Goal: Information Seeking & Learning: Learn about a topic

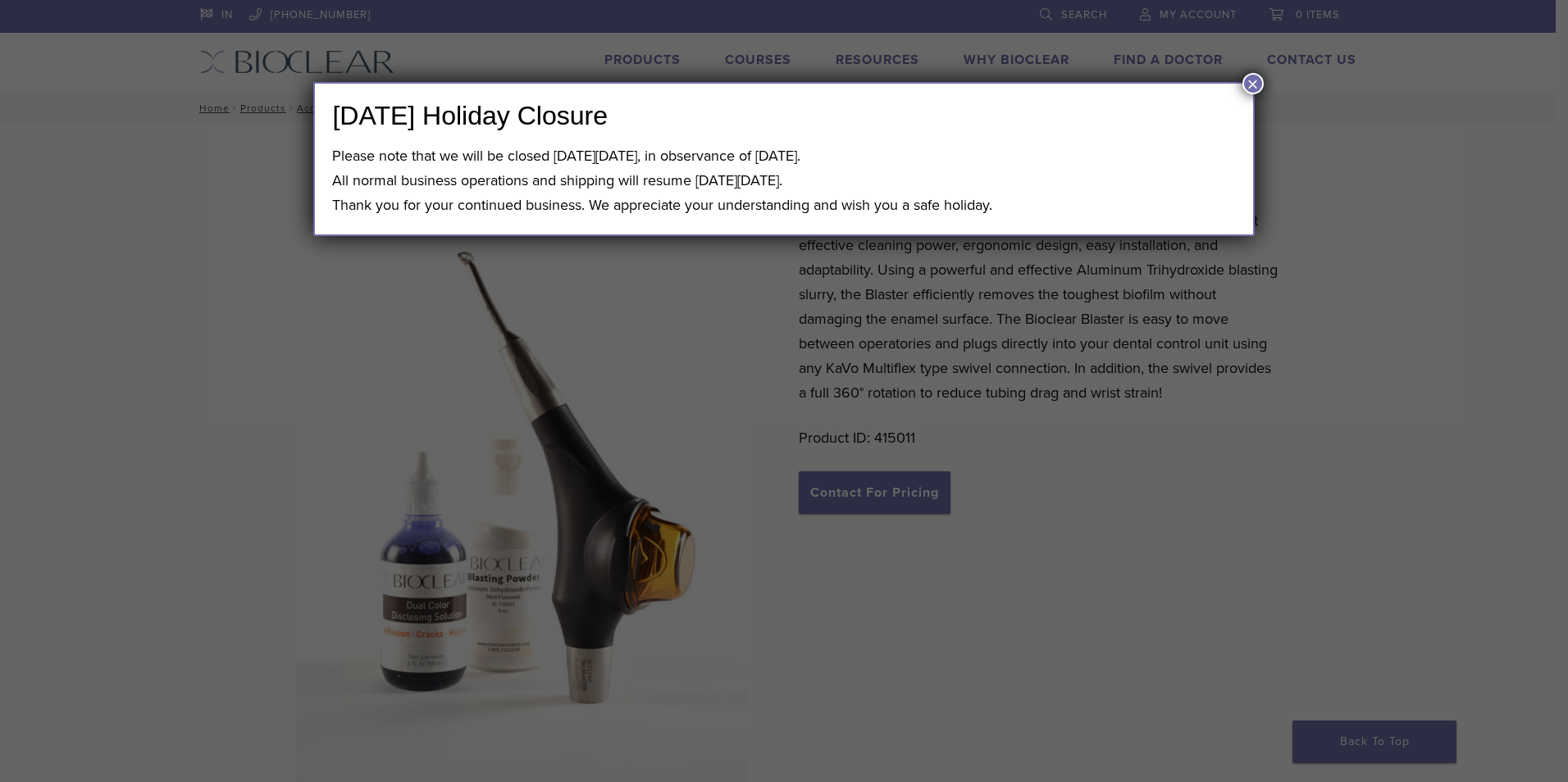
click at [1246, 82] on button "×" at bounding box center [1252, 83] width 21 height 21
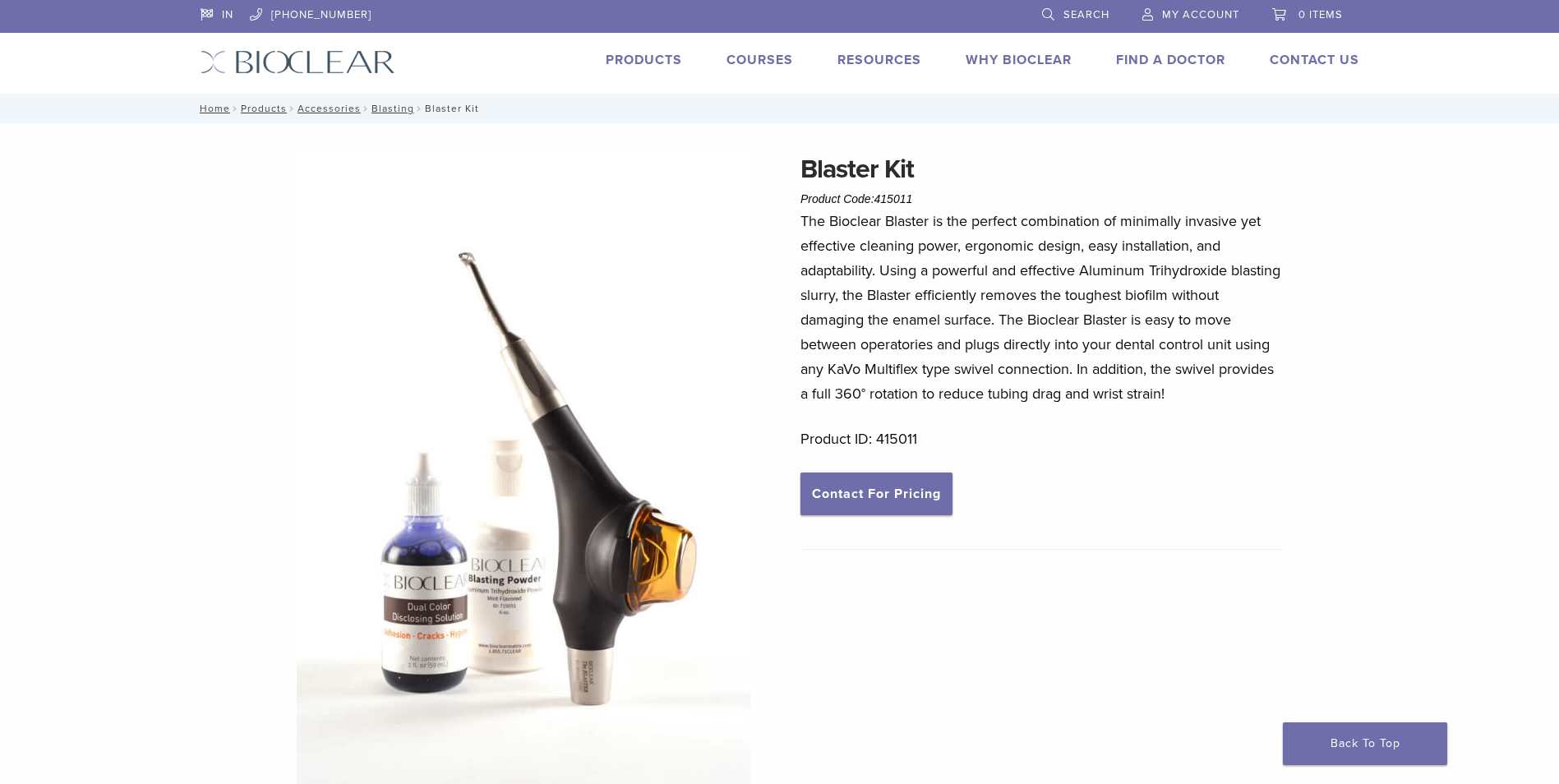
click at [748, 59] on link "Courses" at bounding box center [759, 60] width 66 height 17
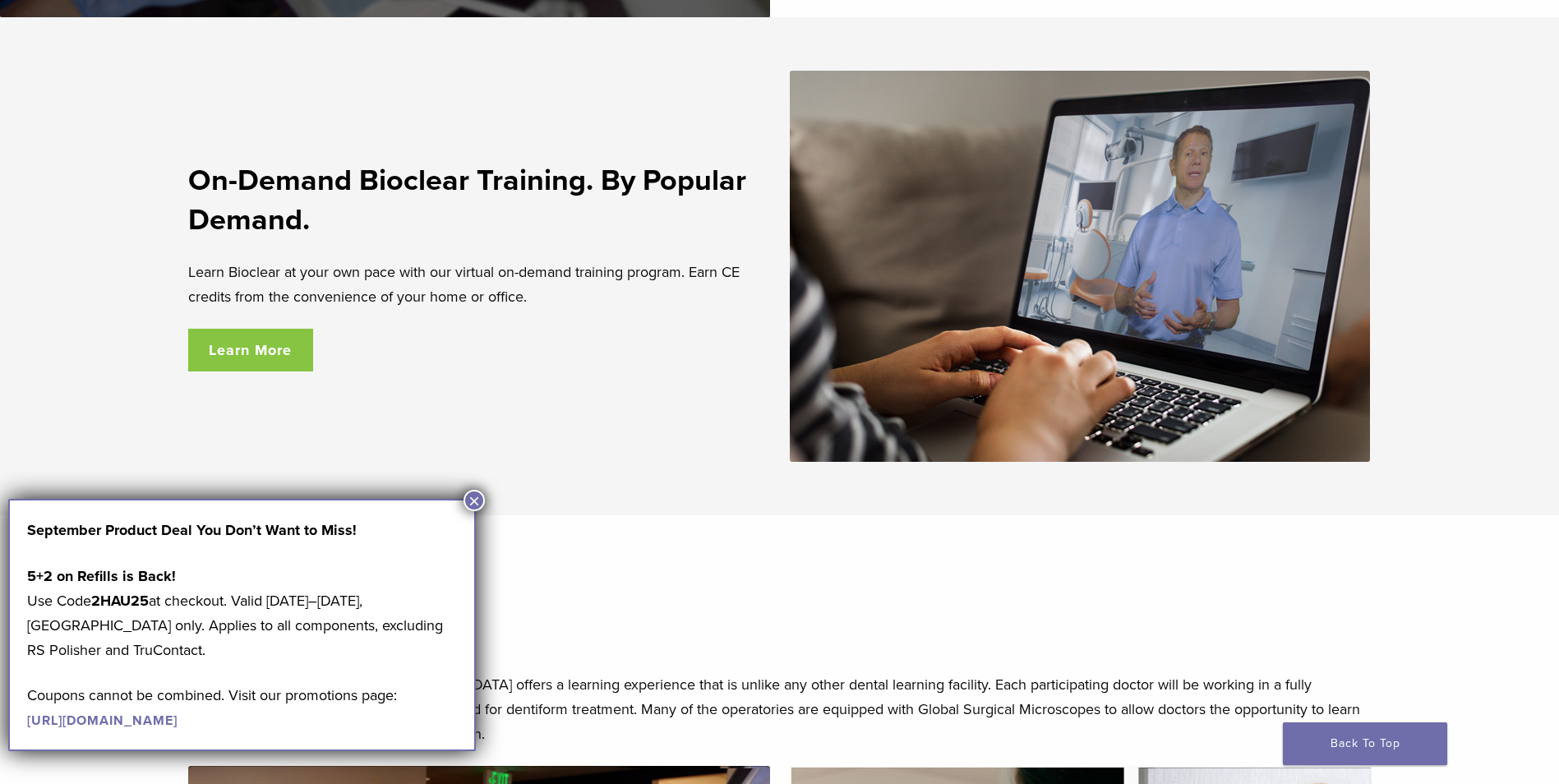
scroll to position [3050, 0]
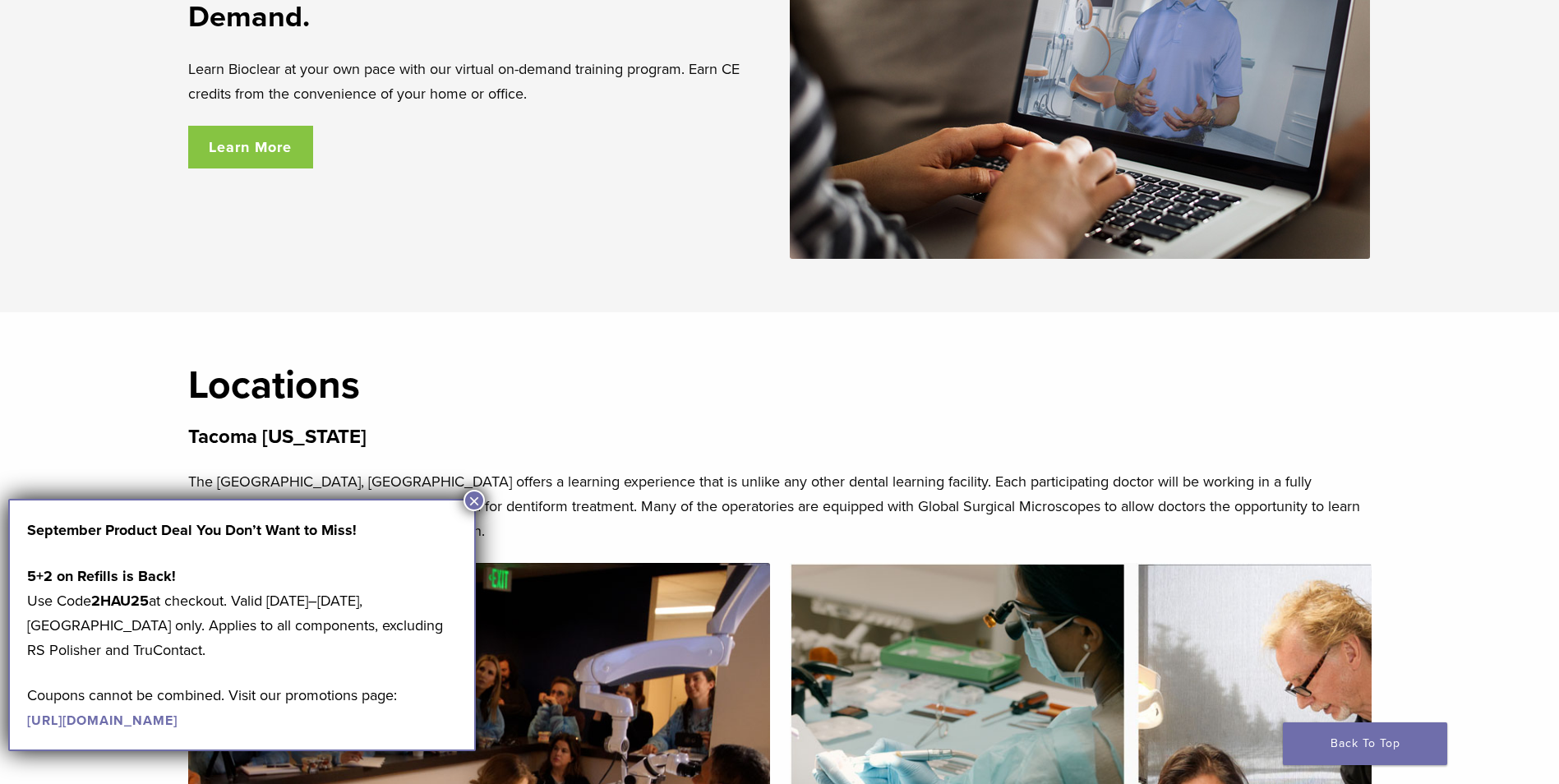
click at [475, 499] on button "×" at bounding box center [473, 499] width 21 height 21
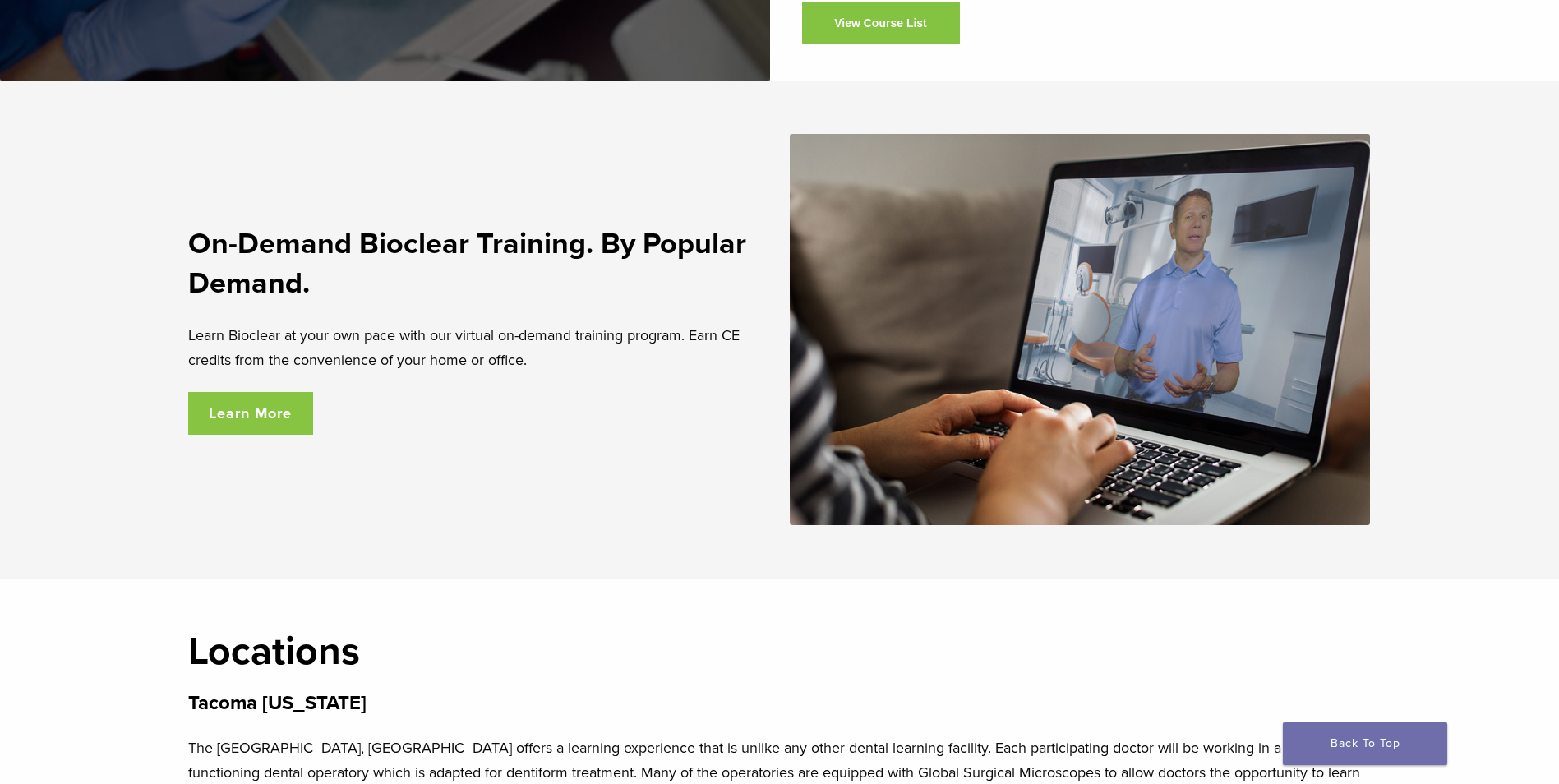
scroll to position [2804, 0]
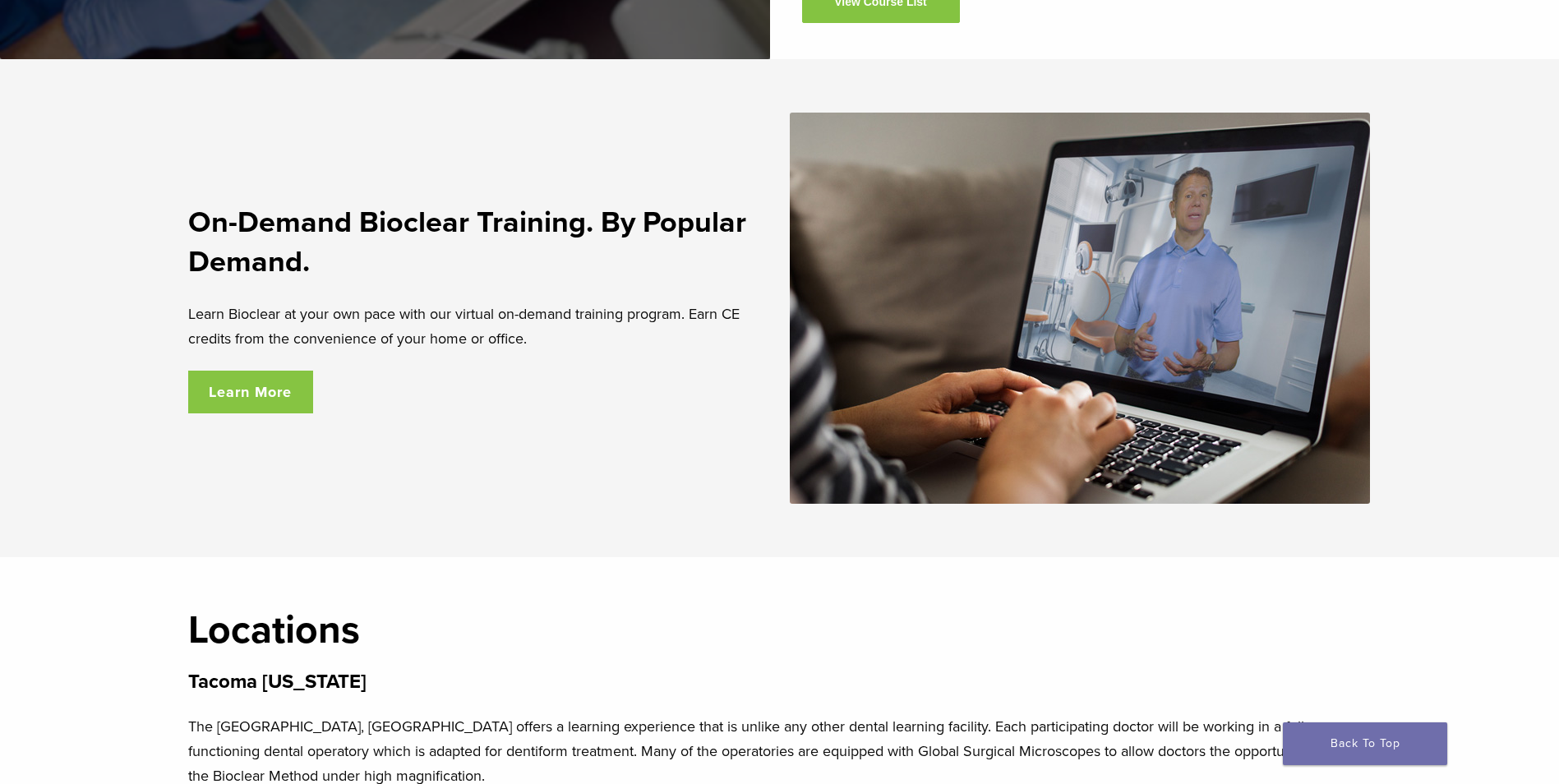
click at [275, 413] on link "Learn More" at bounding box center [251, 391] width 126 height 43
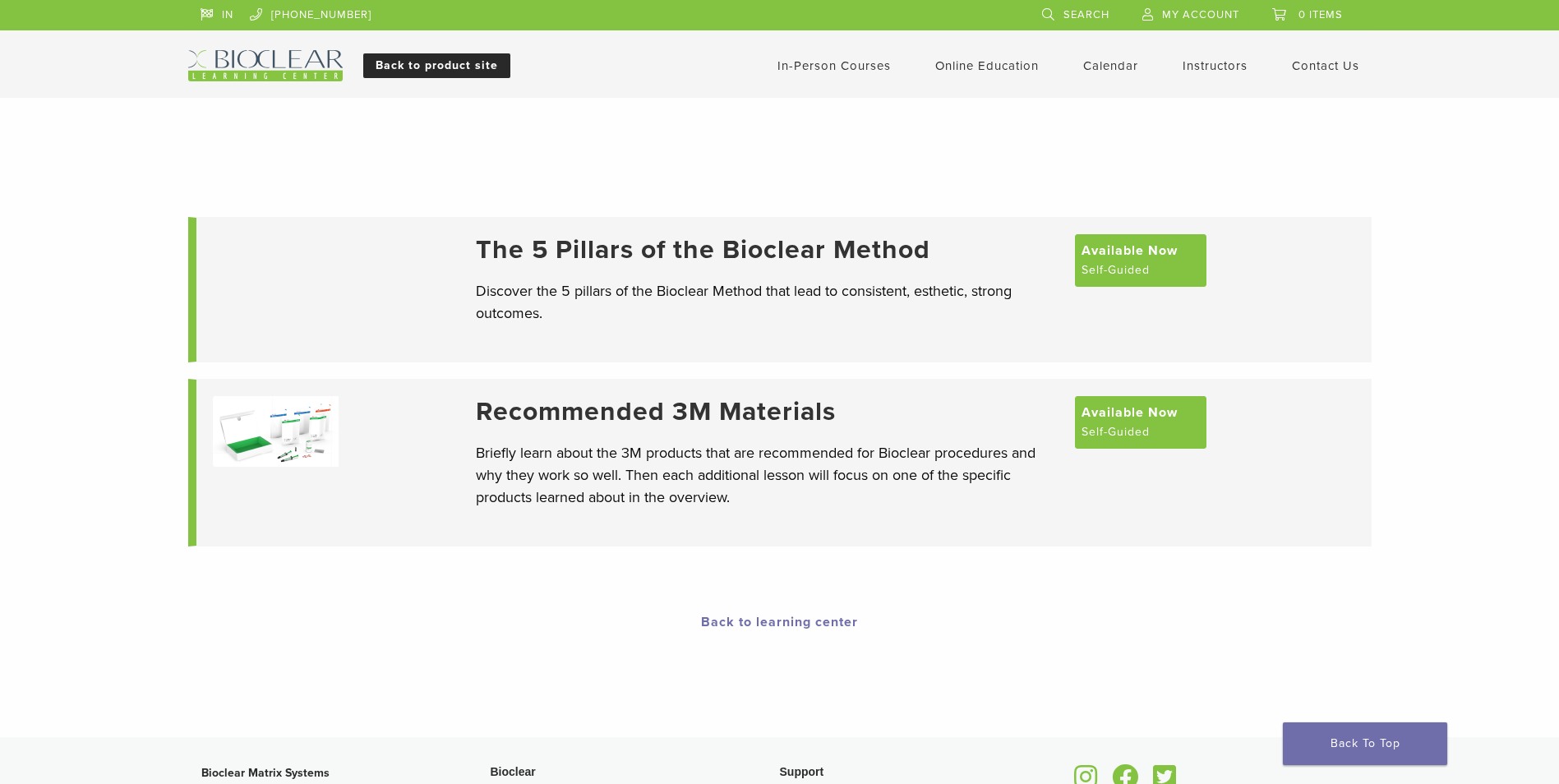
click at [457, 69] on link "Back to product site" at bounding box center [437, 65] width 147 height 24
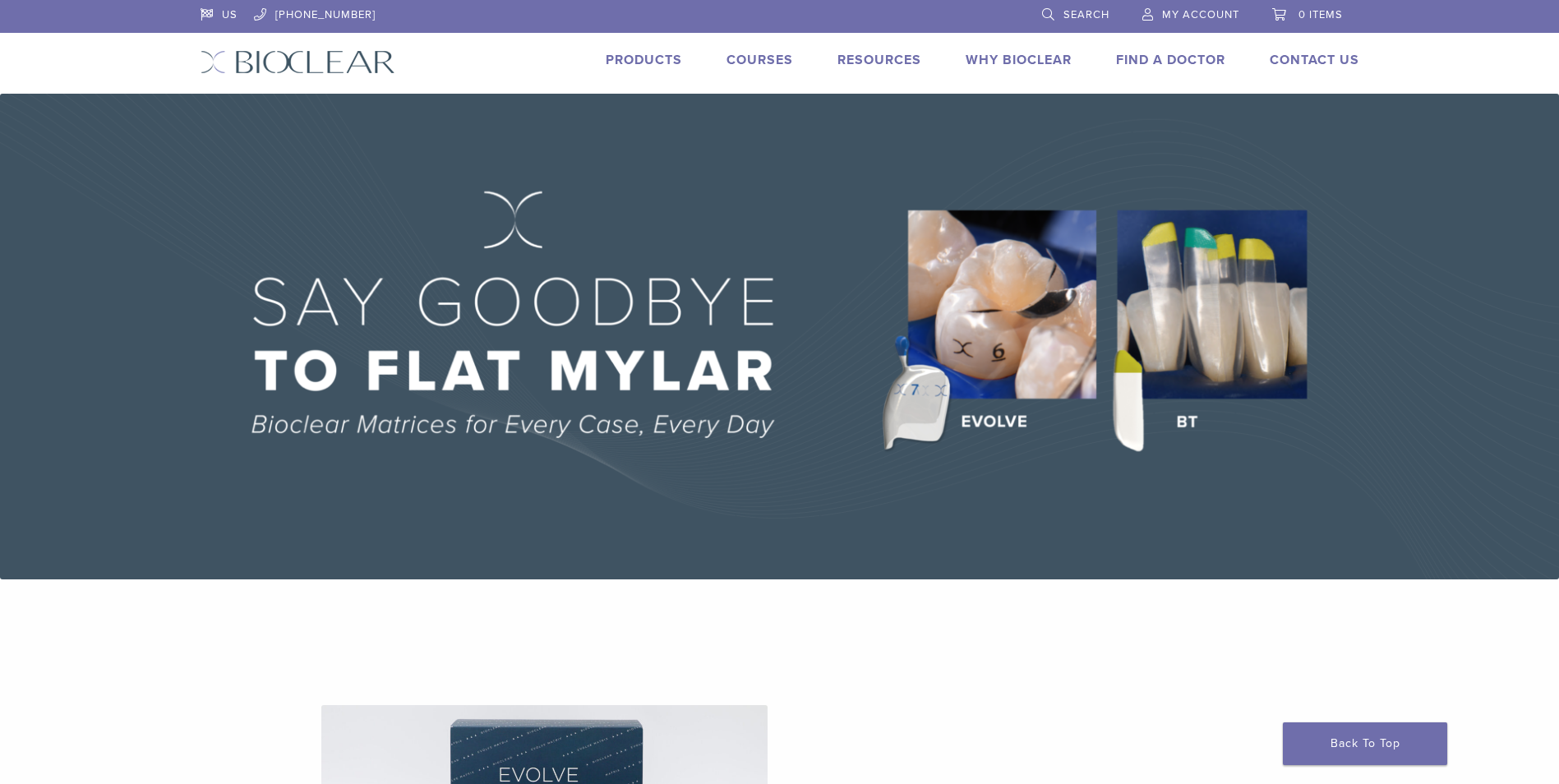
click at [639, 56] on link "Products" at bounding box center [643, 60] width 76 height 17
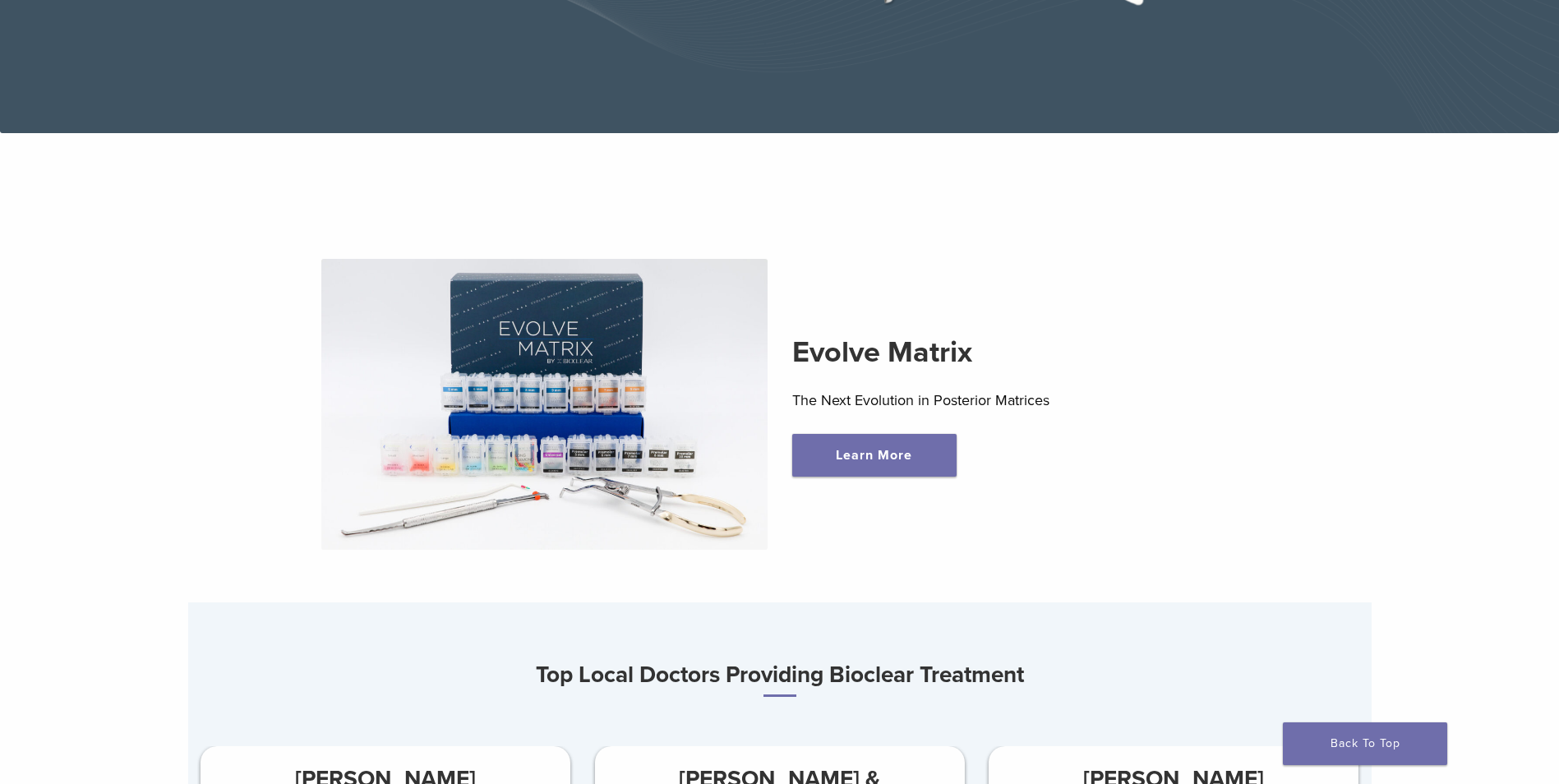
scroll to position [476, 0]
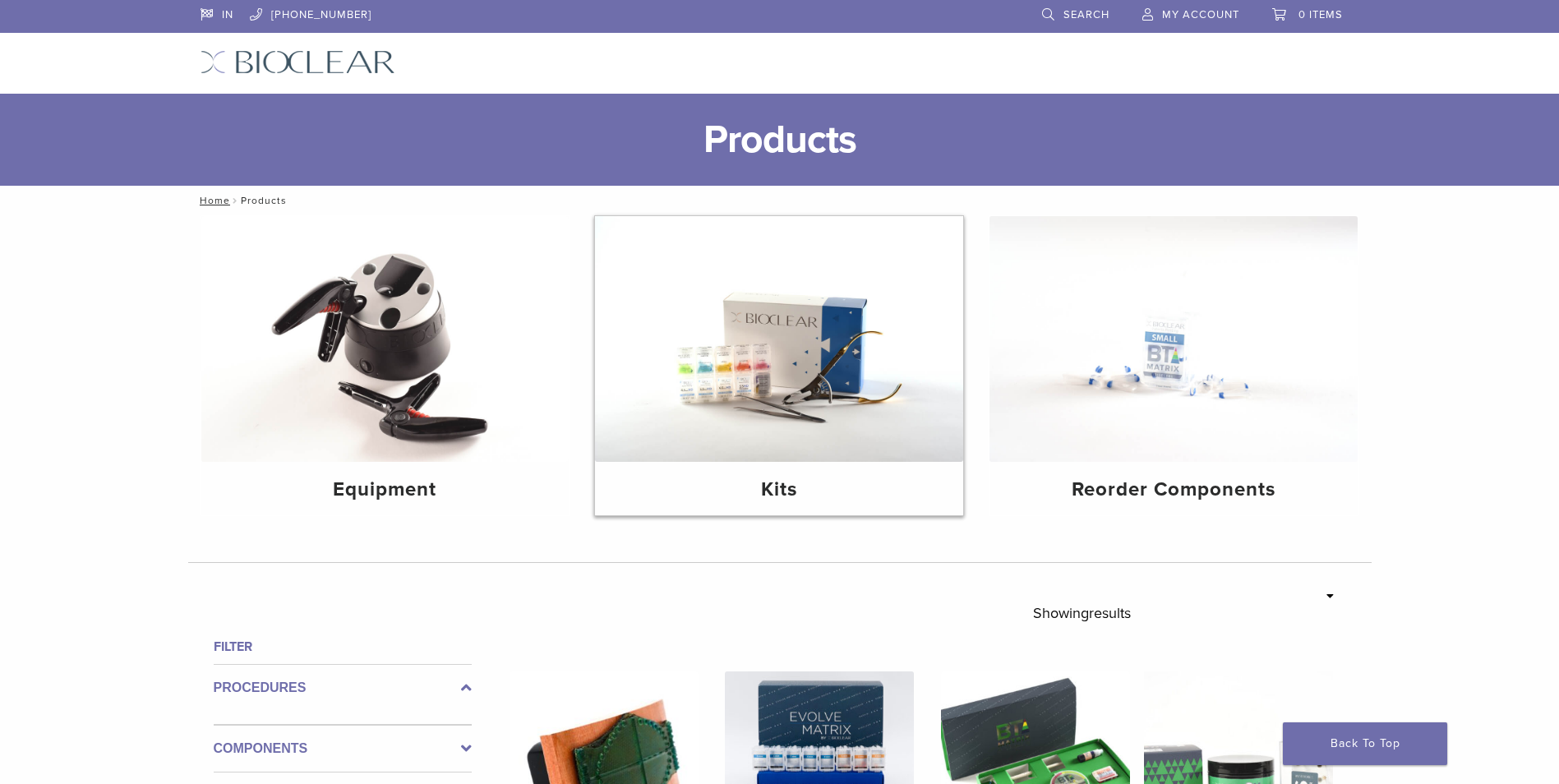
click at [774, 368] on img at bounding box center [779, 338] width 369 height 246
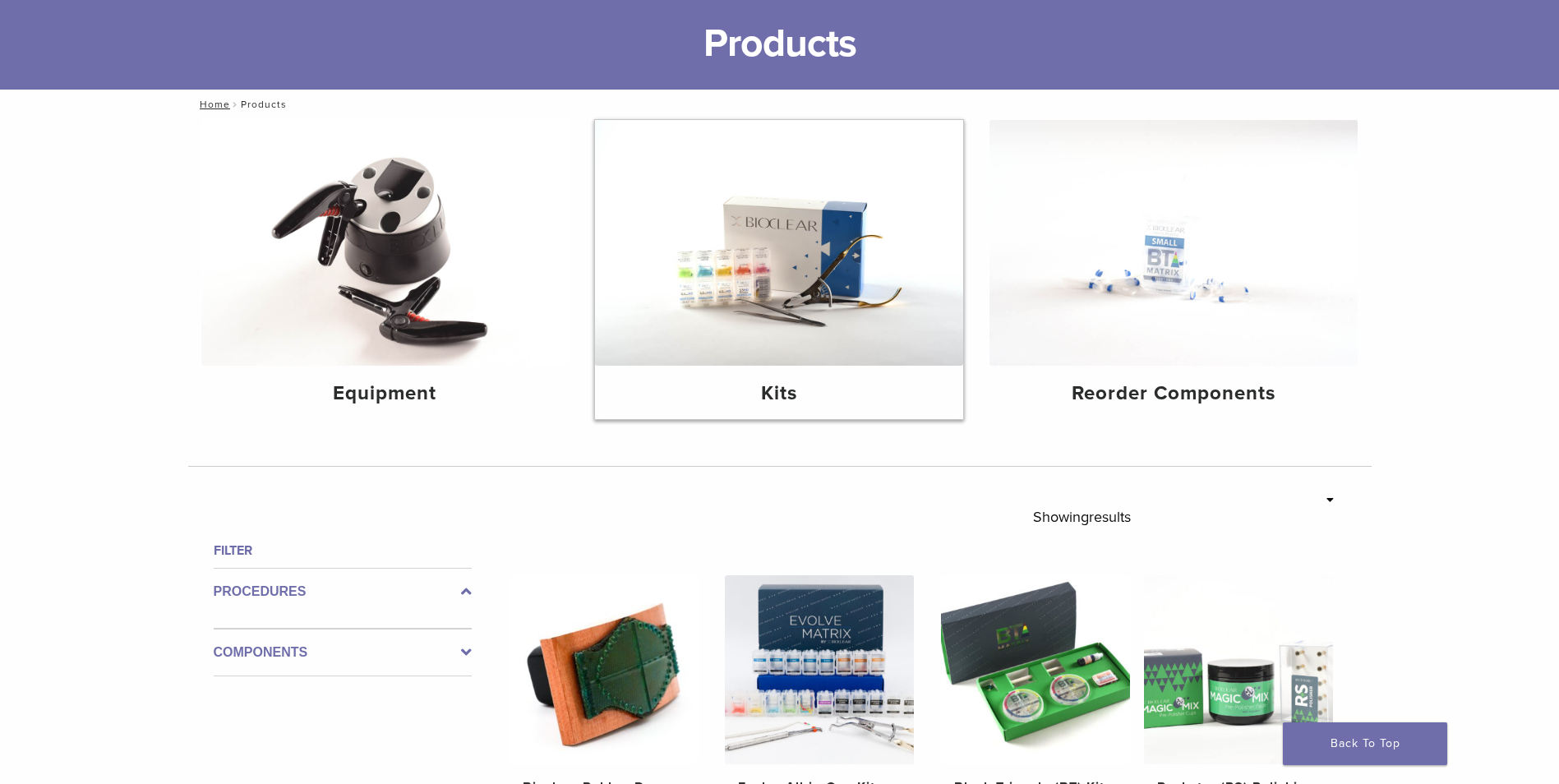
scroll to position [97, 0]
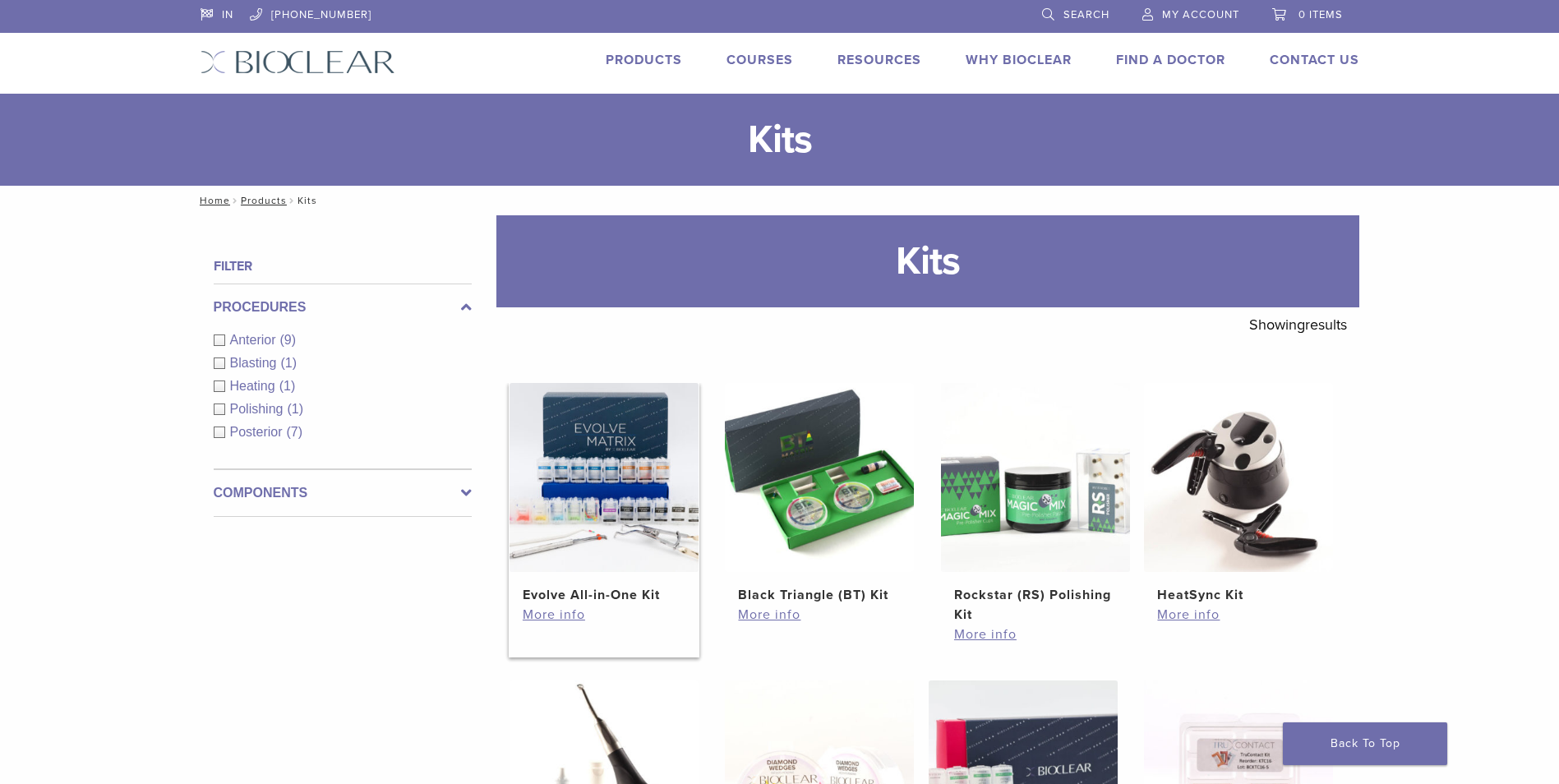
click at [676, 489] on img at bounding box center [604, 477] width 189 height 189
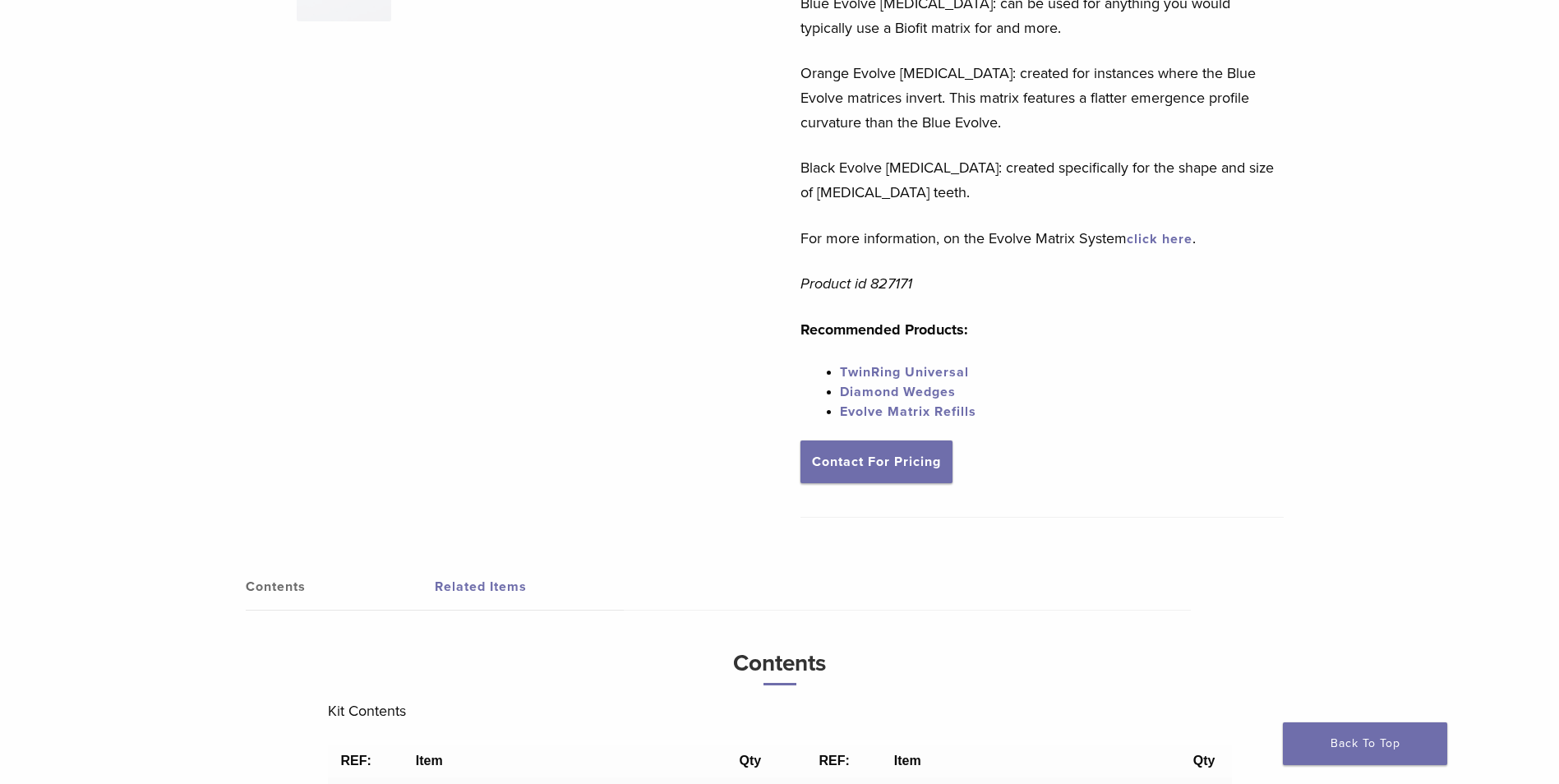
scroll to position [630, 0]
click at [928, 454] on link "Contact For Pricing" at bounding box center [876, 463] width 152 height 43
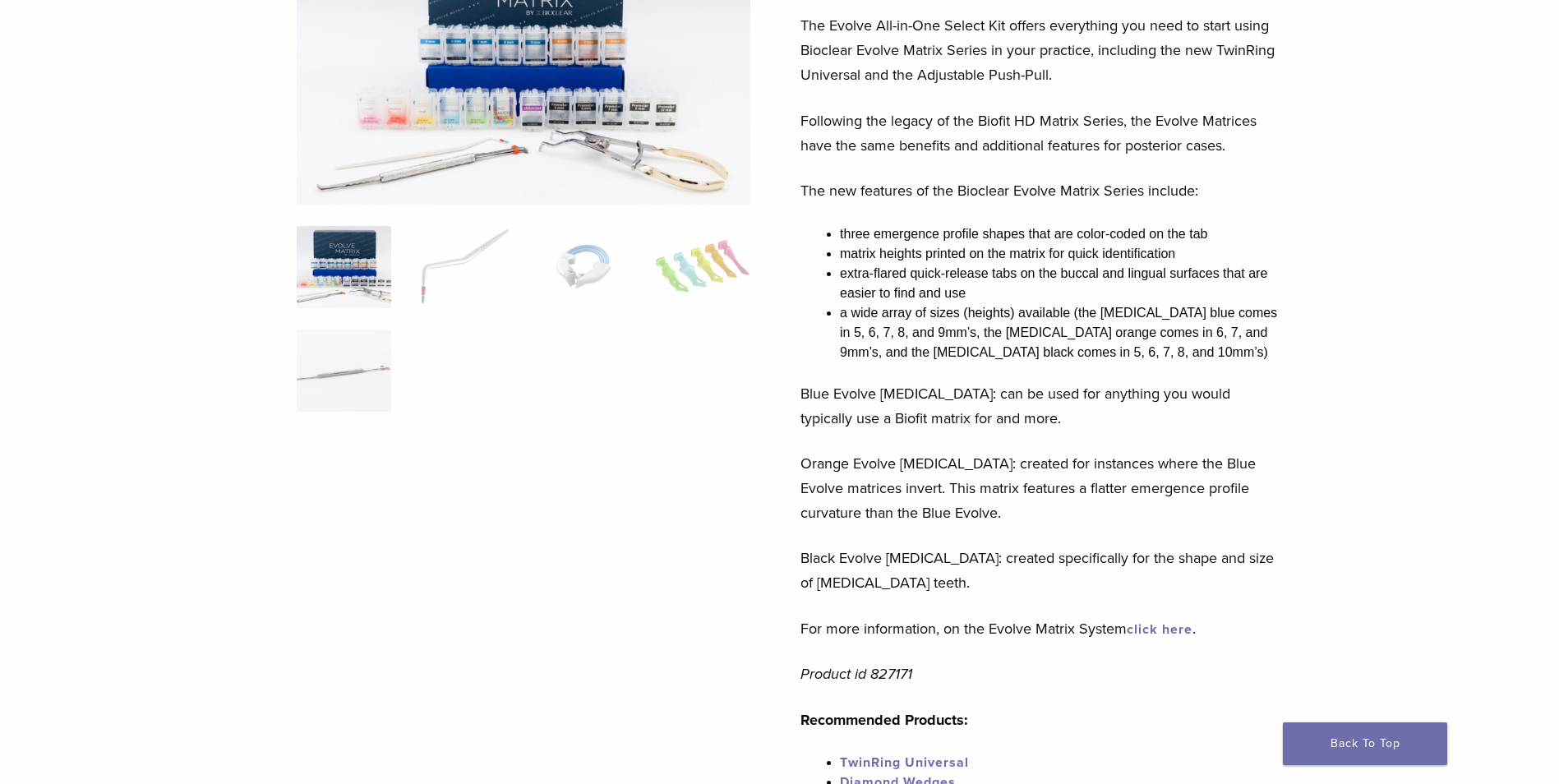
scroll to position [0, 0]
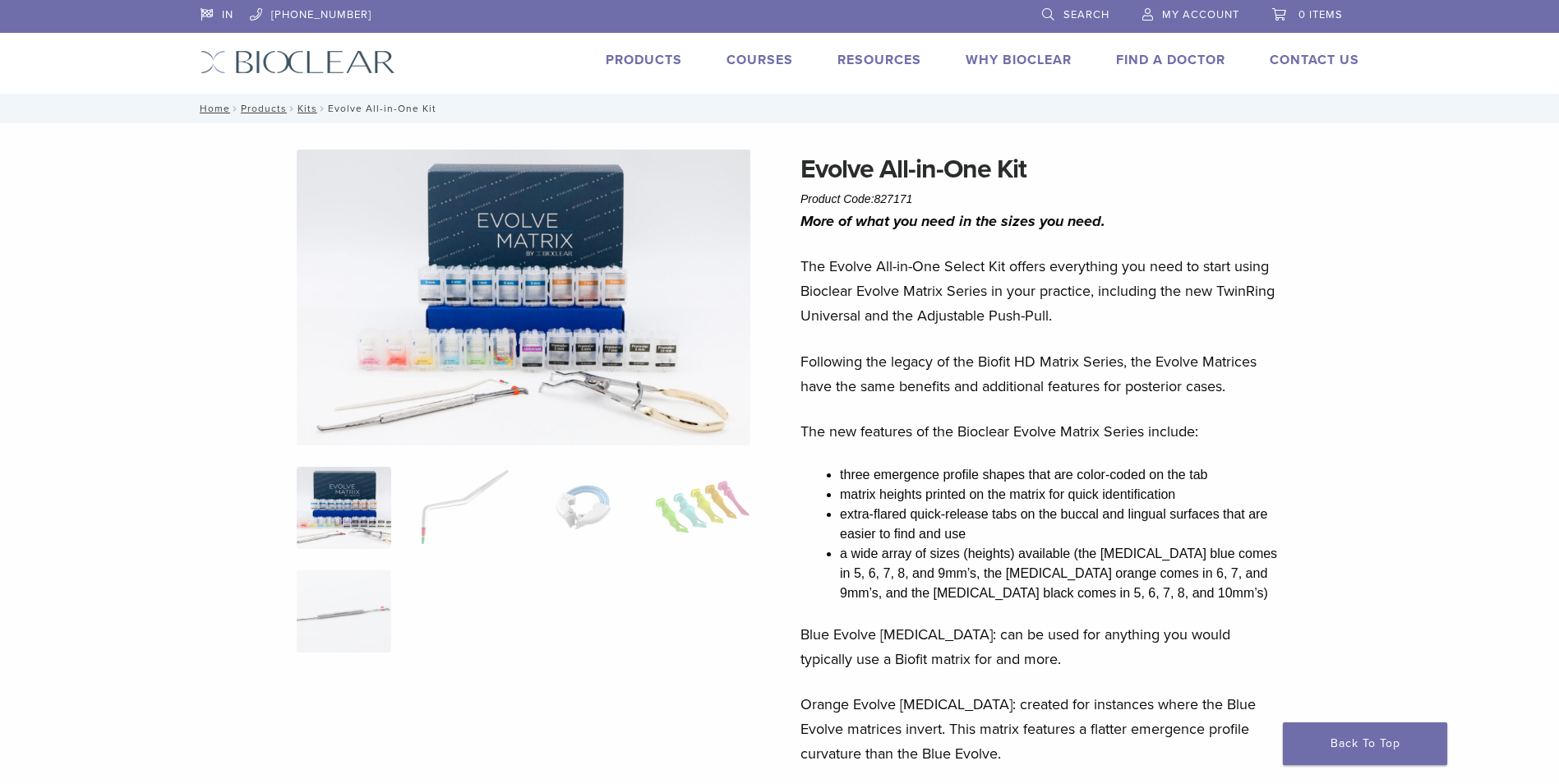
click at [642, 60] on link "Products" at bounding box center [643, 60] width 76 height 17
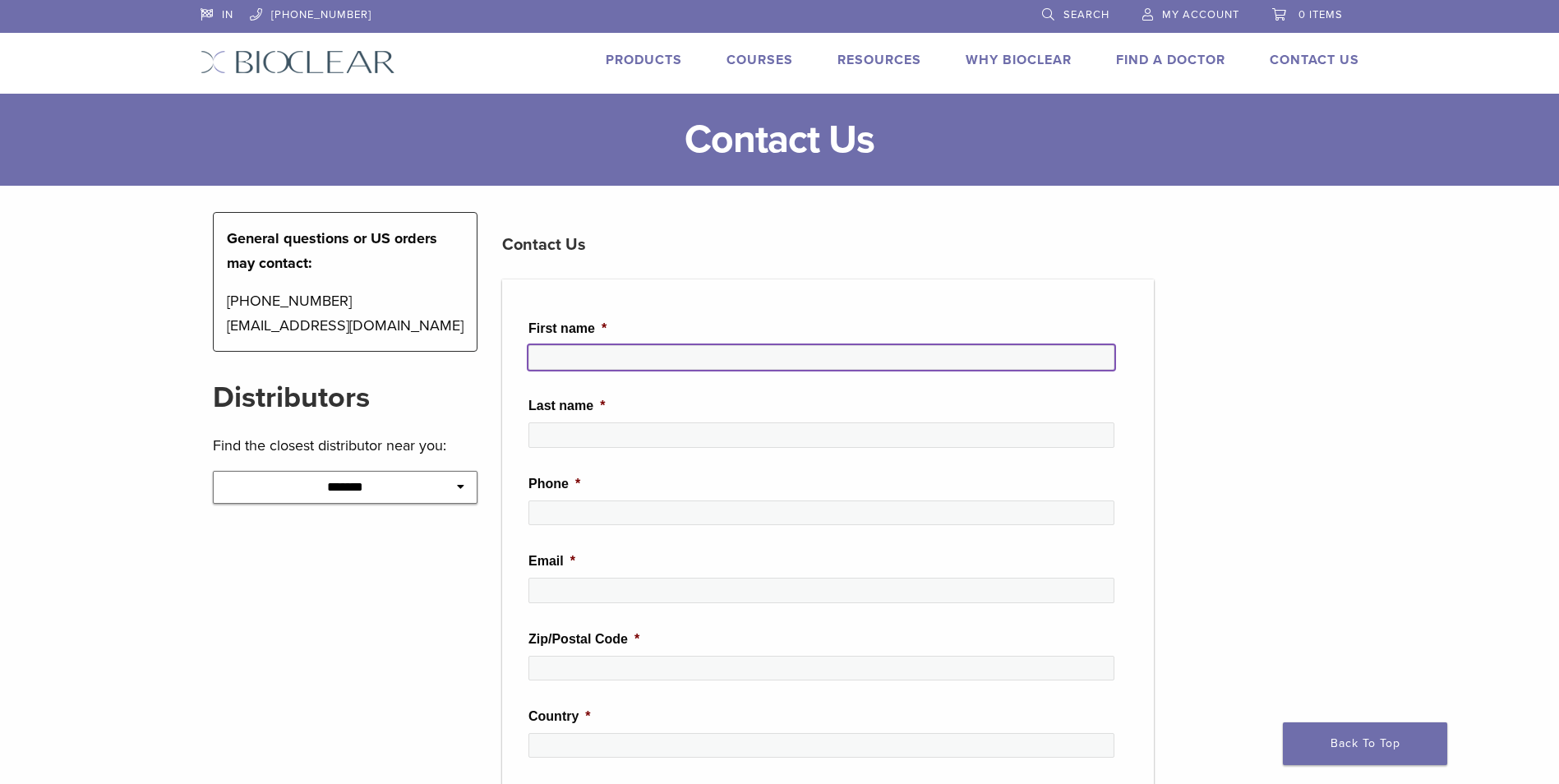
click at [671, 368] on input "First name *" at bounding box center [821, 357] width 586 height 24
type input "***"
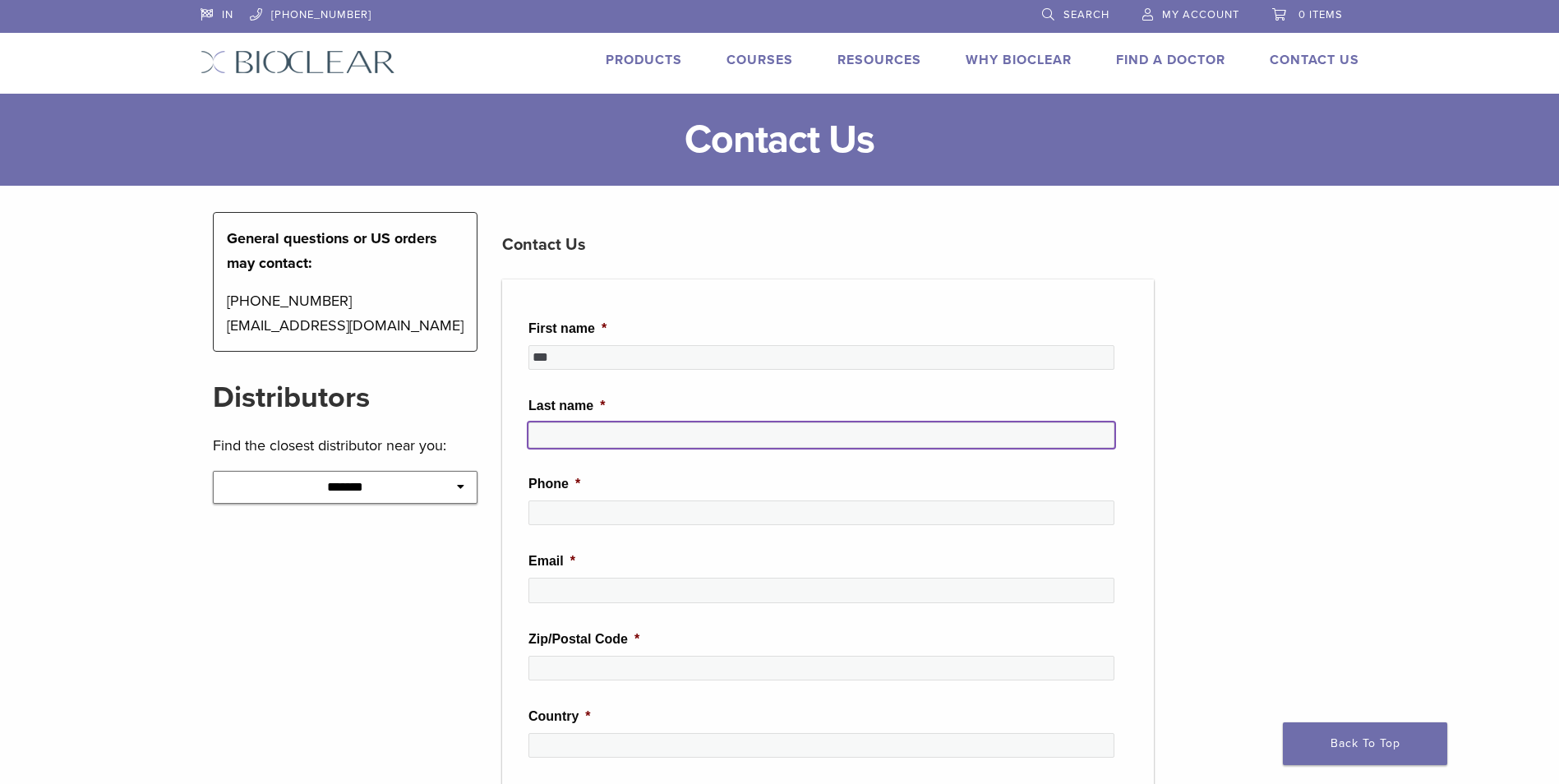
type input "******"
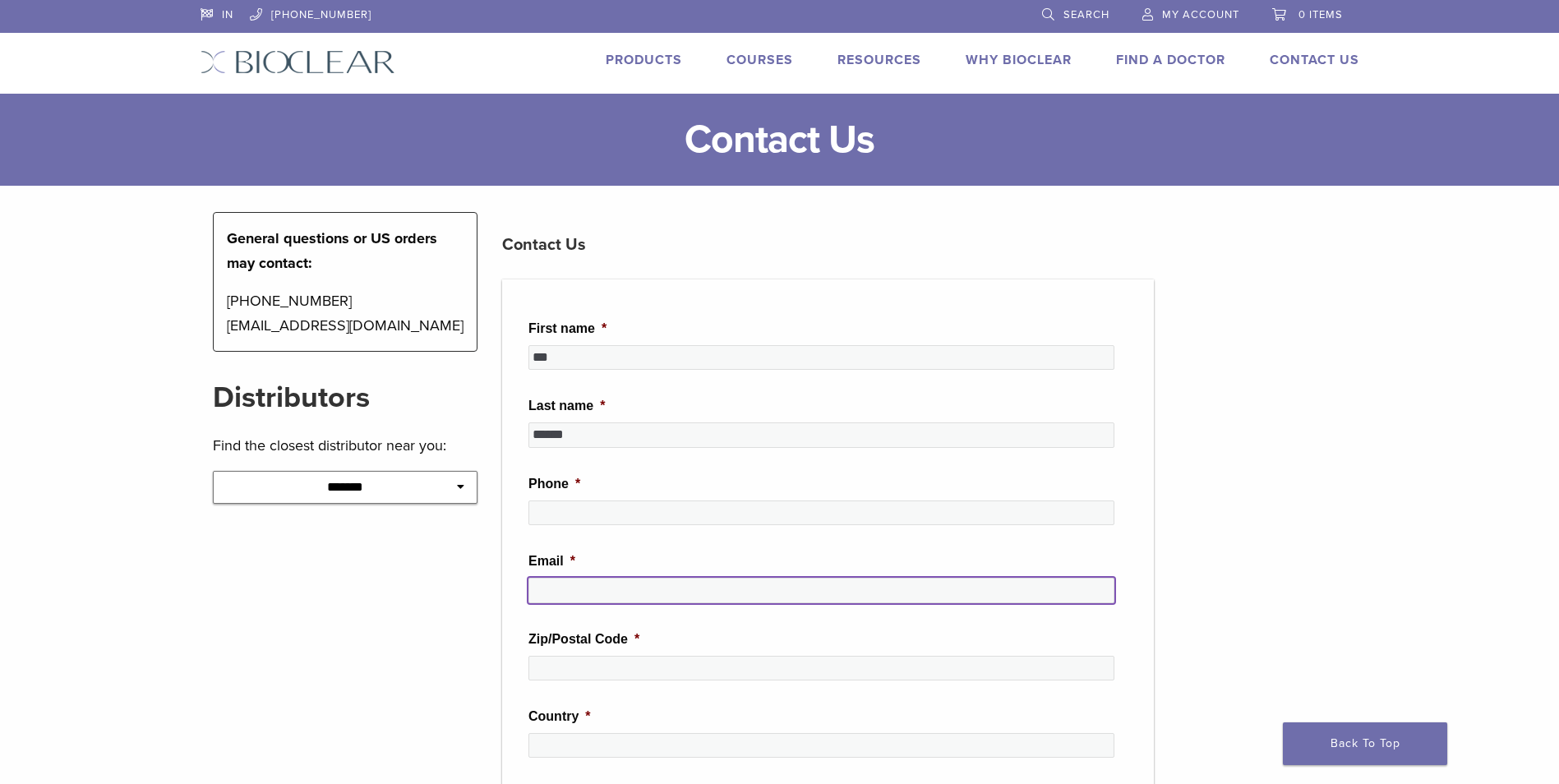
type input "**********"
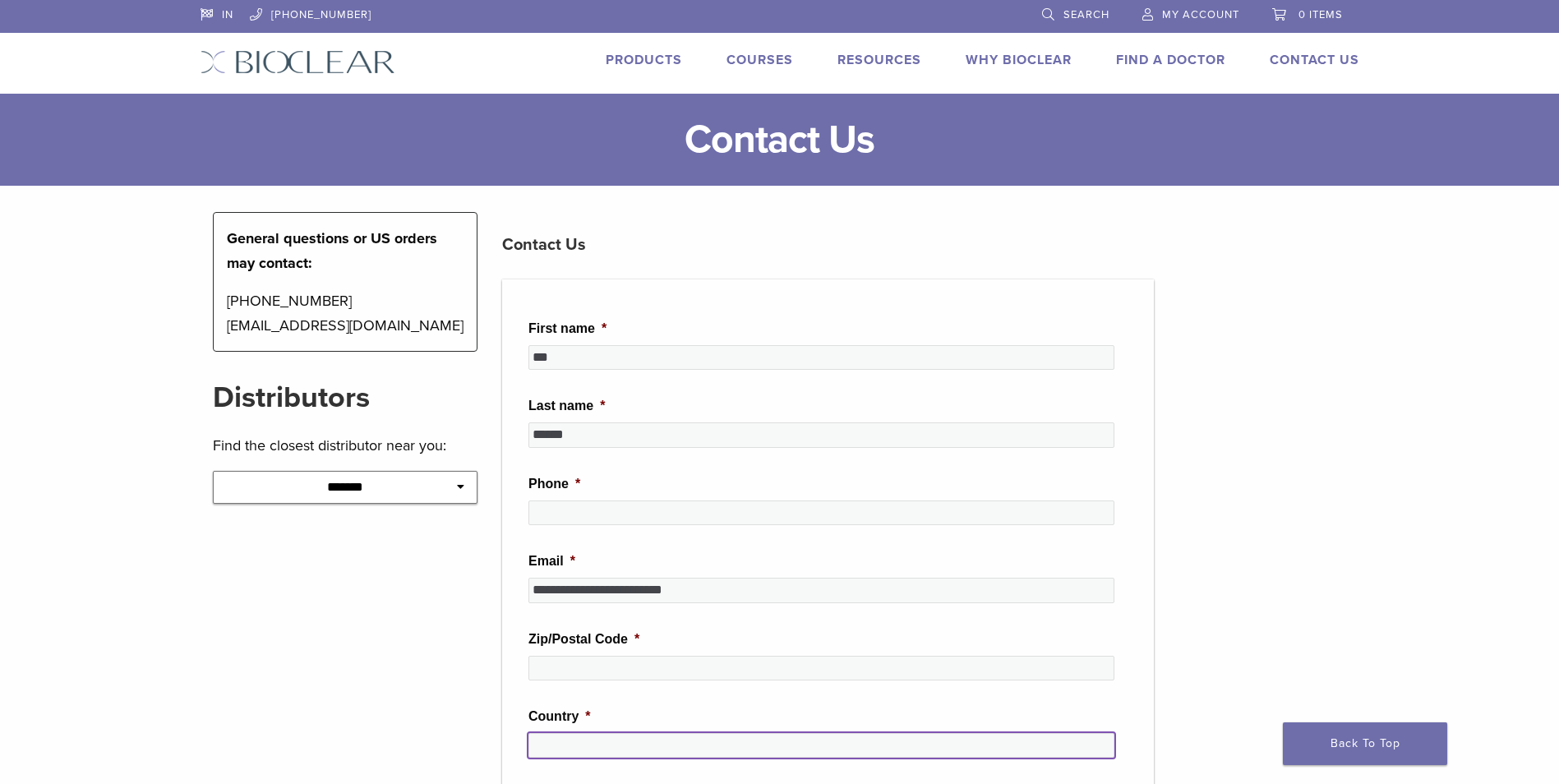
type input "*****"
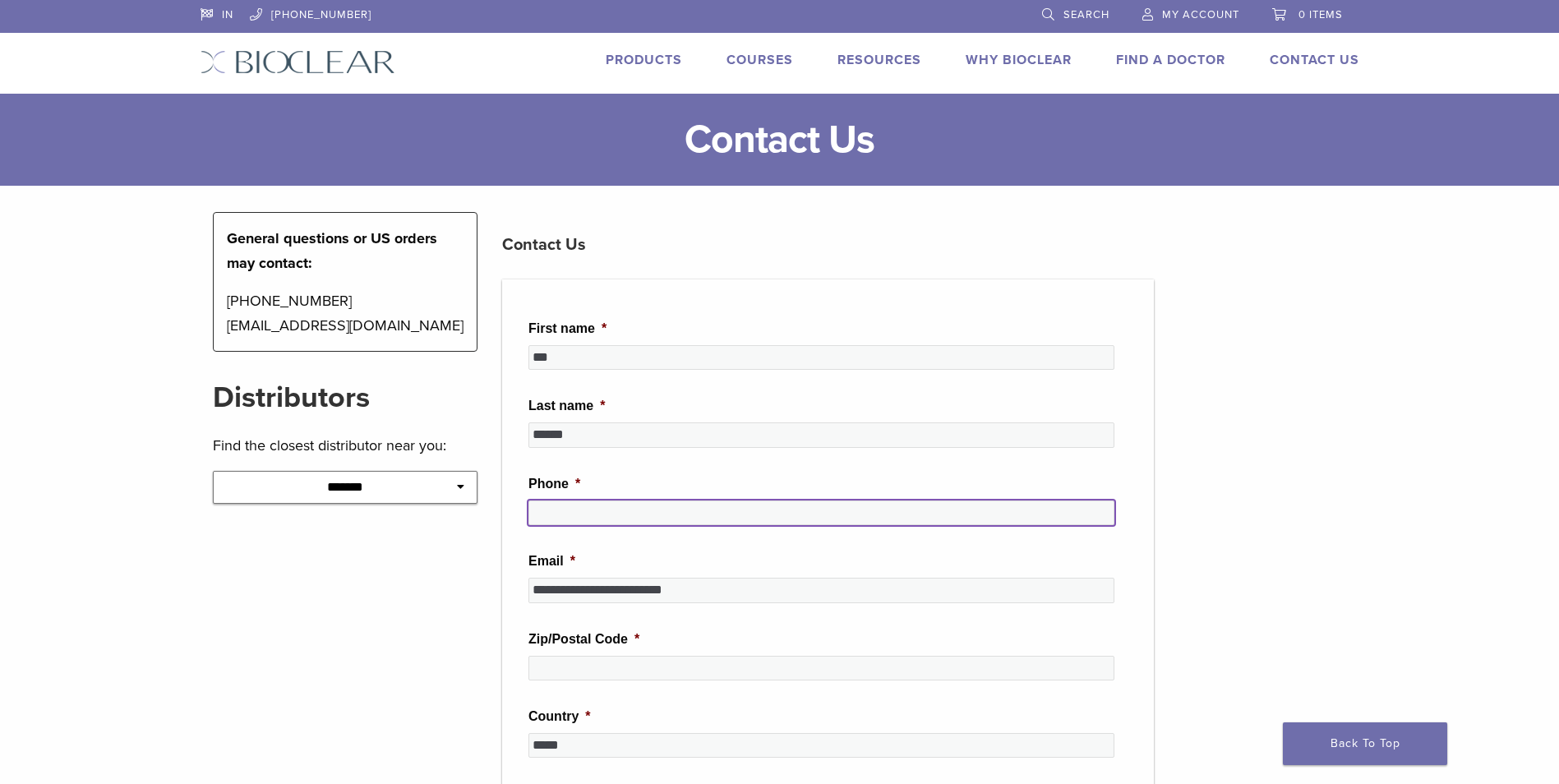
click at [681, 520] on input "Phone *" at bounding box center [821, 512] width 586 height 24
type input "**********"
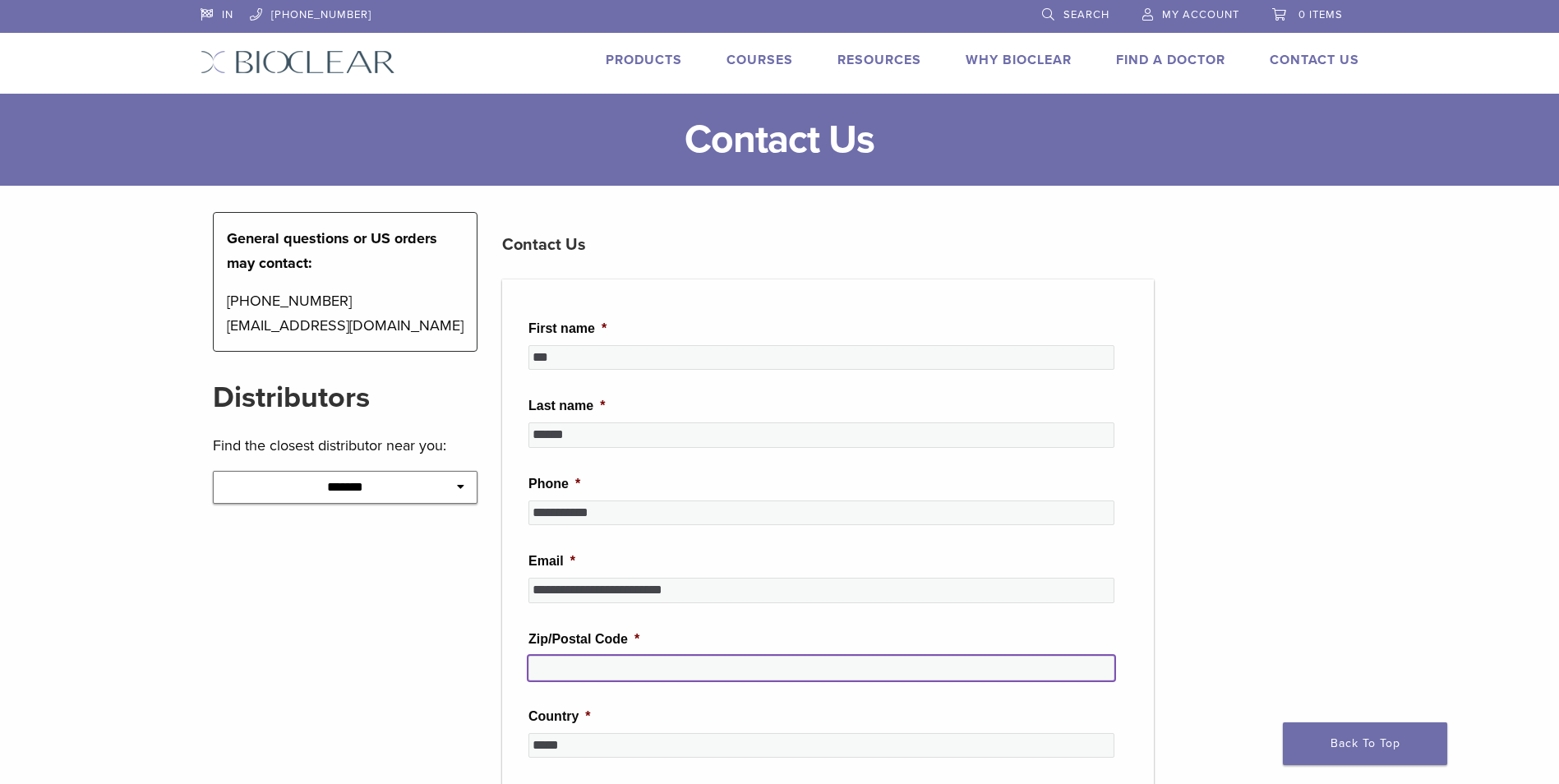
type input "******"
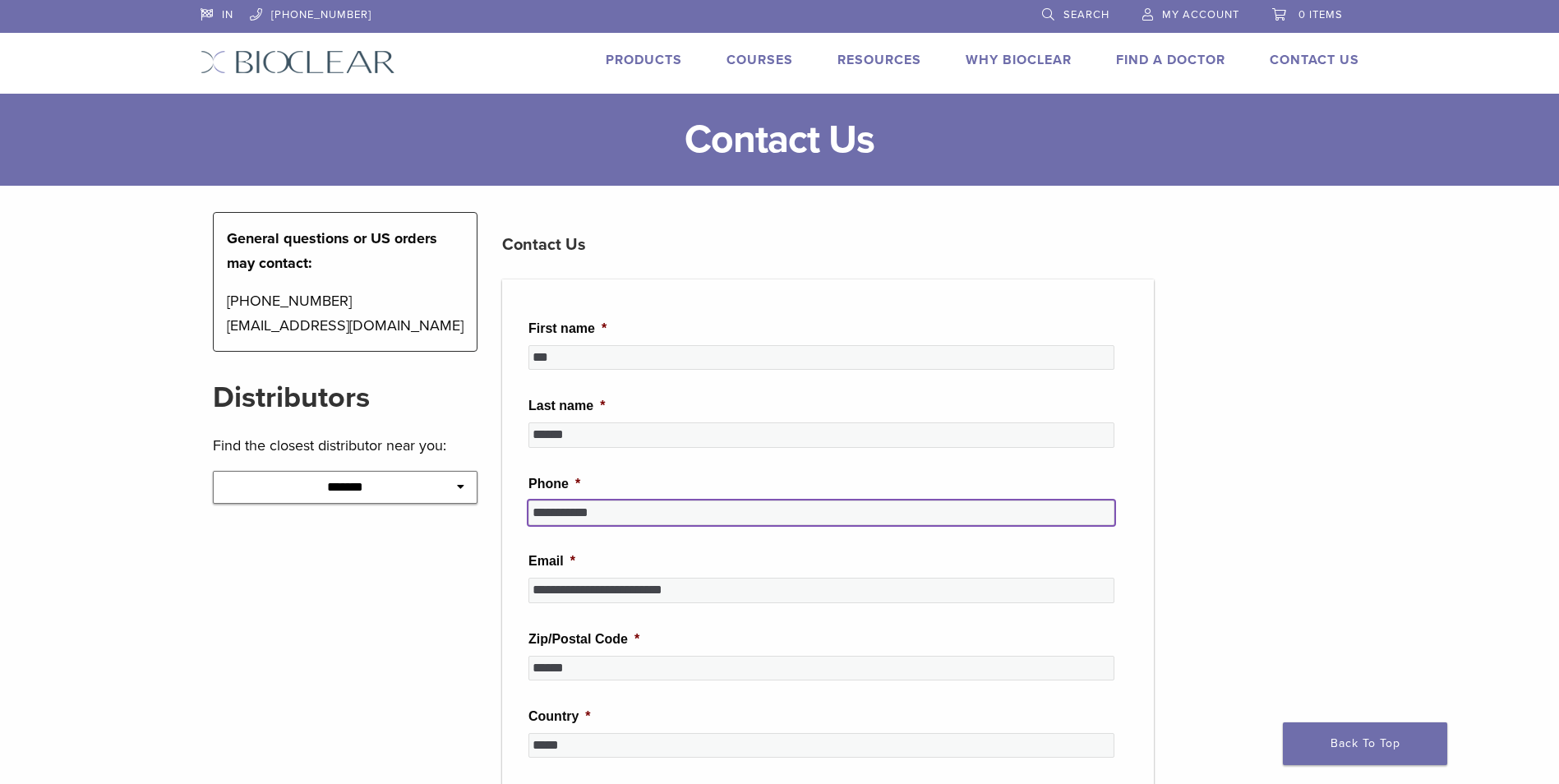
click at [536, 511] on input "**********" at bounding box center [821, 512] width 586 height 24
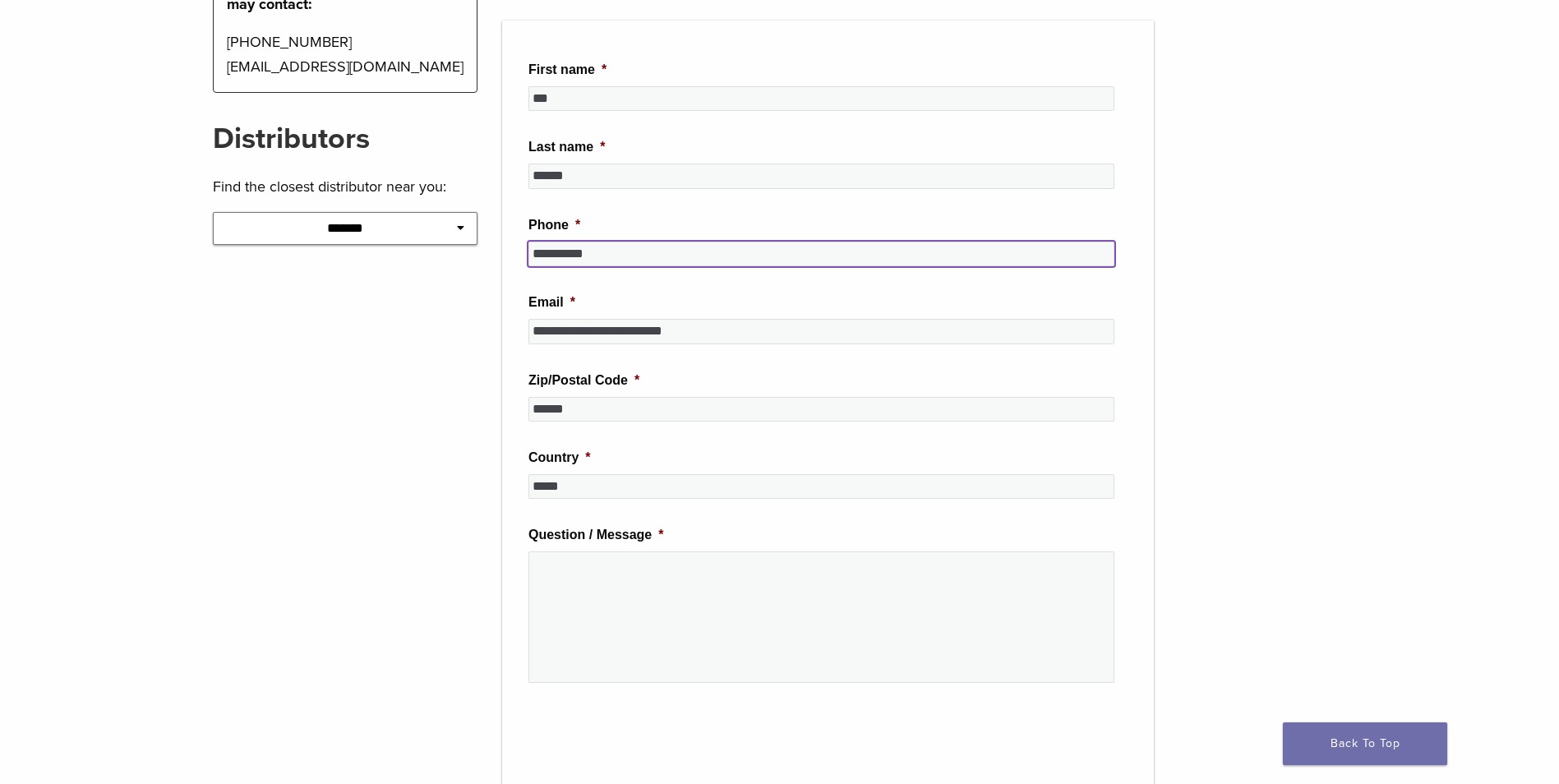
scroll to position [260, 0]
type input "**********"
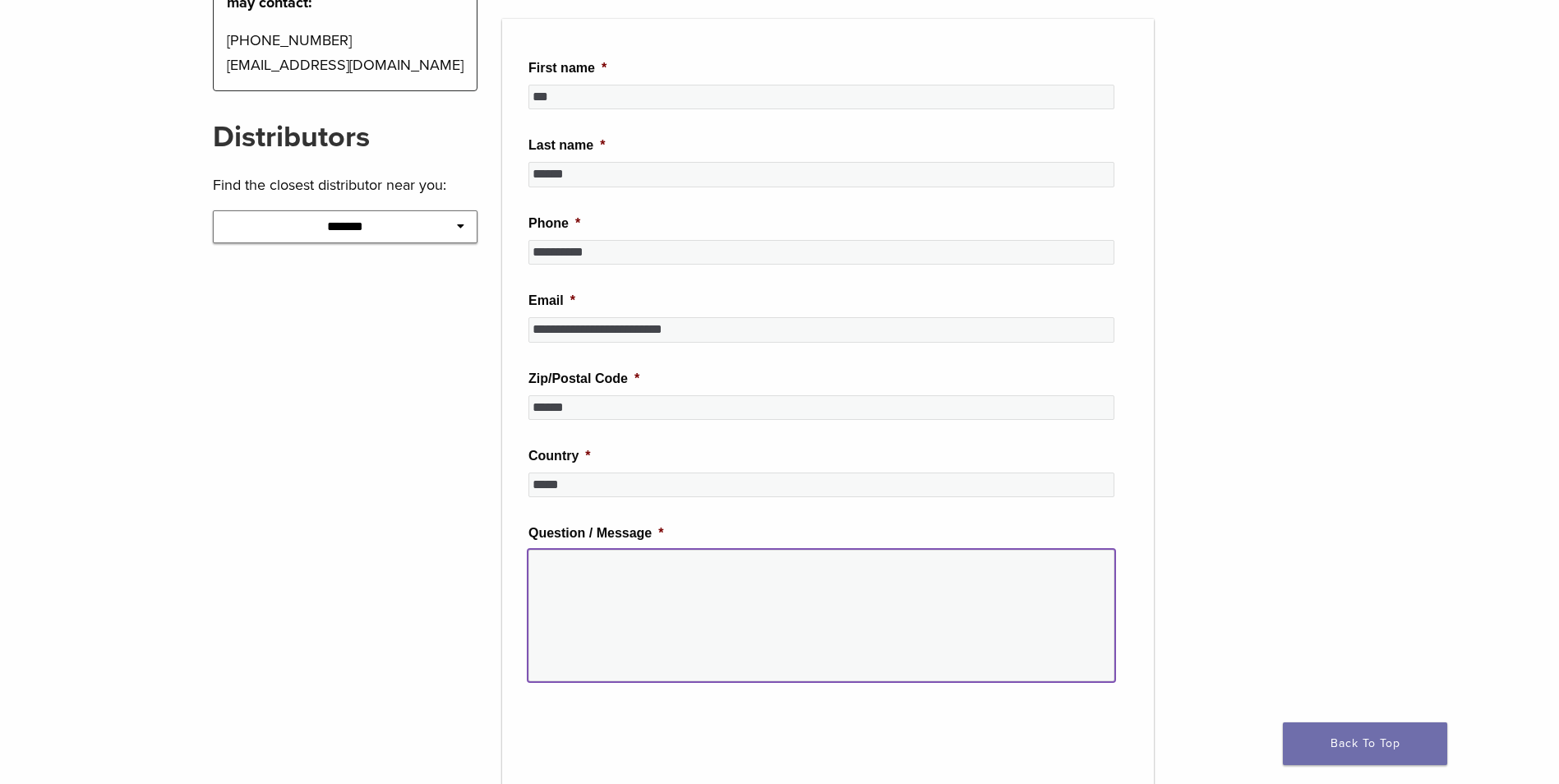
click at [603, 577] on textarea "Question / Message *" at bounding box center [821, 615] width 586 height 132
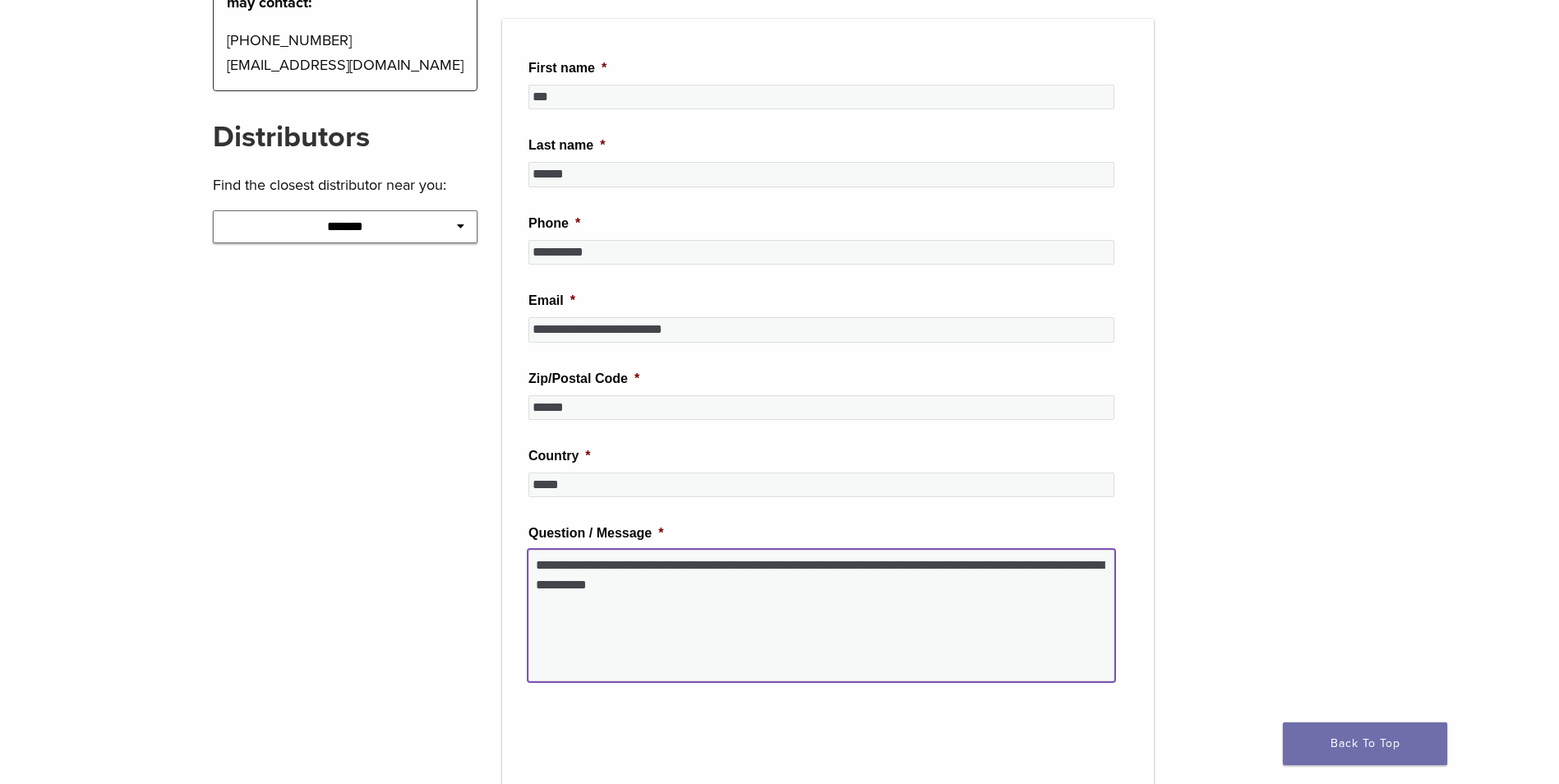
type textarea "**********"
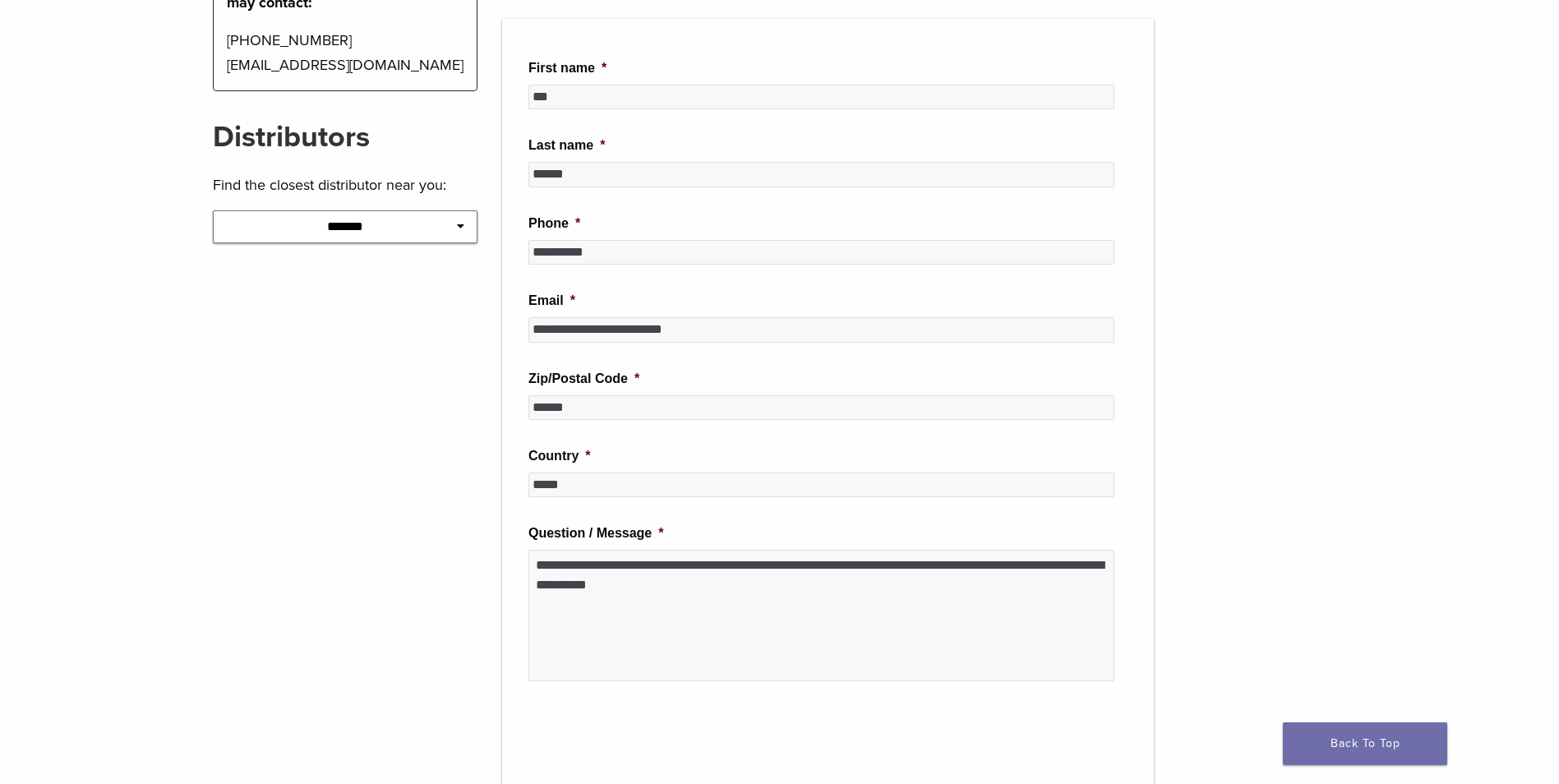
click at [312, 224] on select "**********" at bounding box center [346, 227] width 265 height 33
click at [318, 218] on select "**********" at bounding box center [346, 227] width 265 height 33
select select "*****"
click at [213, 211] on select "**********" at bounding box center [346, 227] width 265 height 33
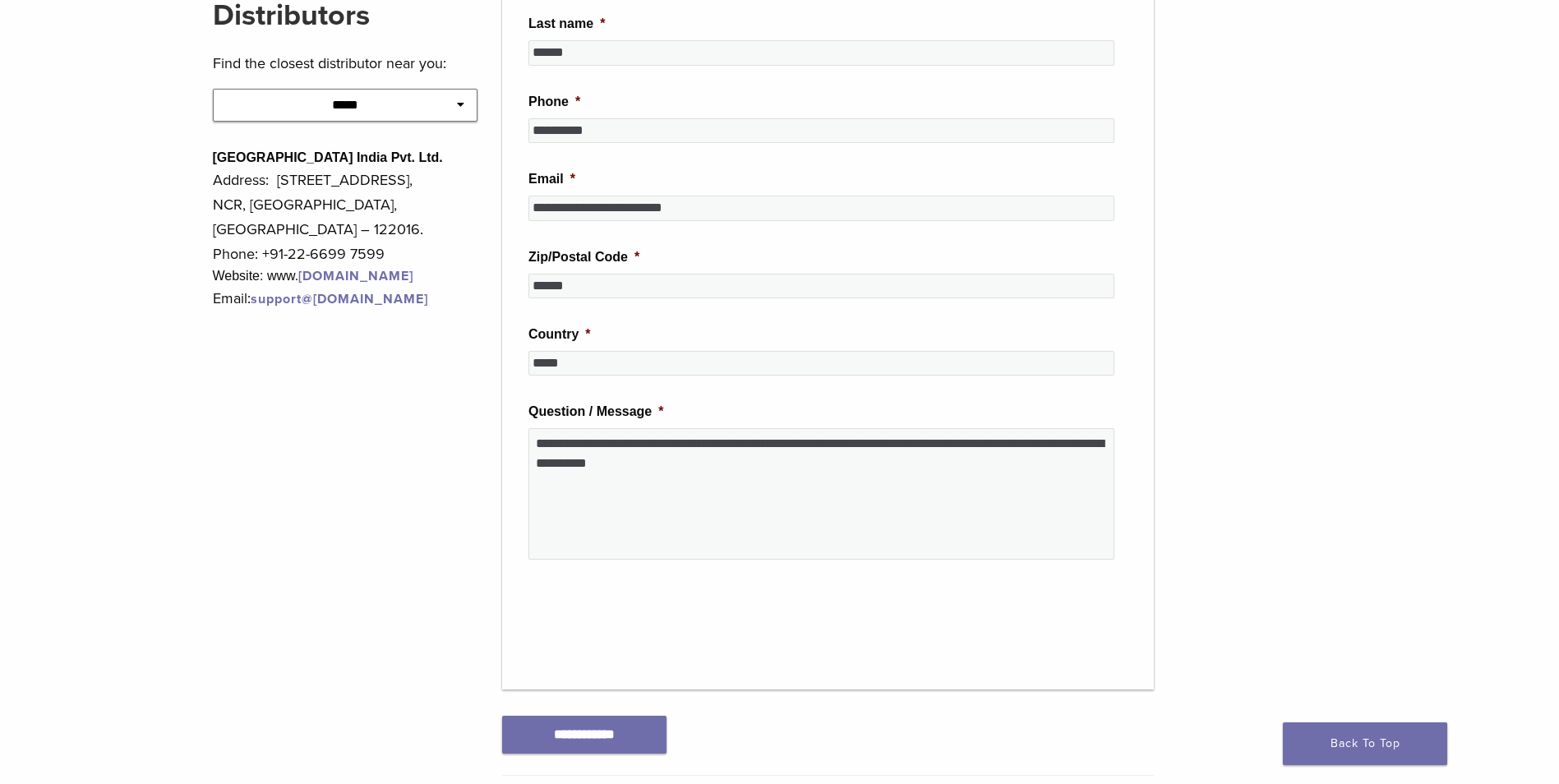
scroll to position [384, 0]
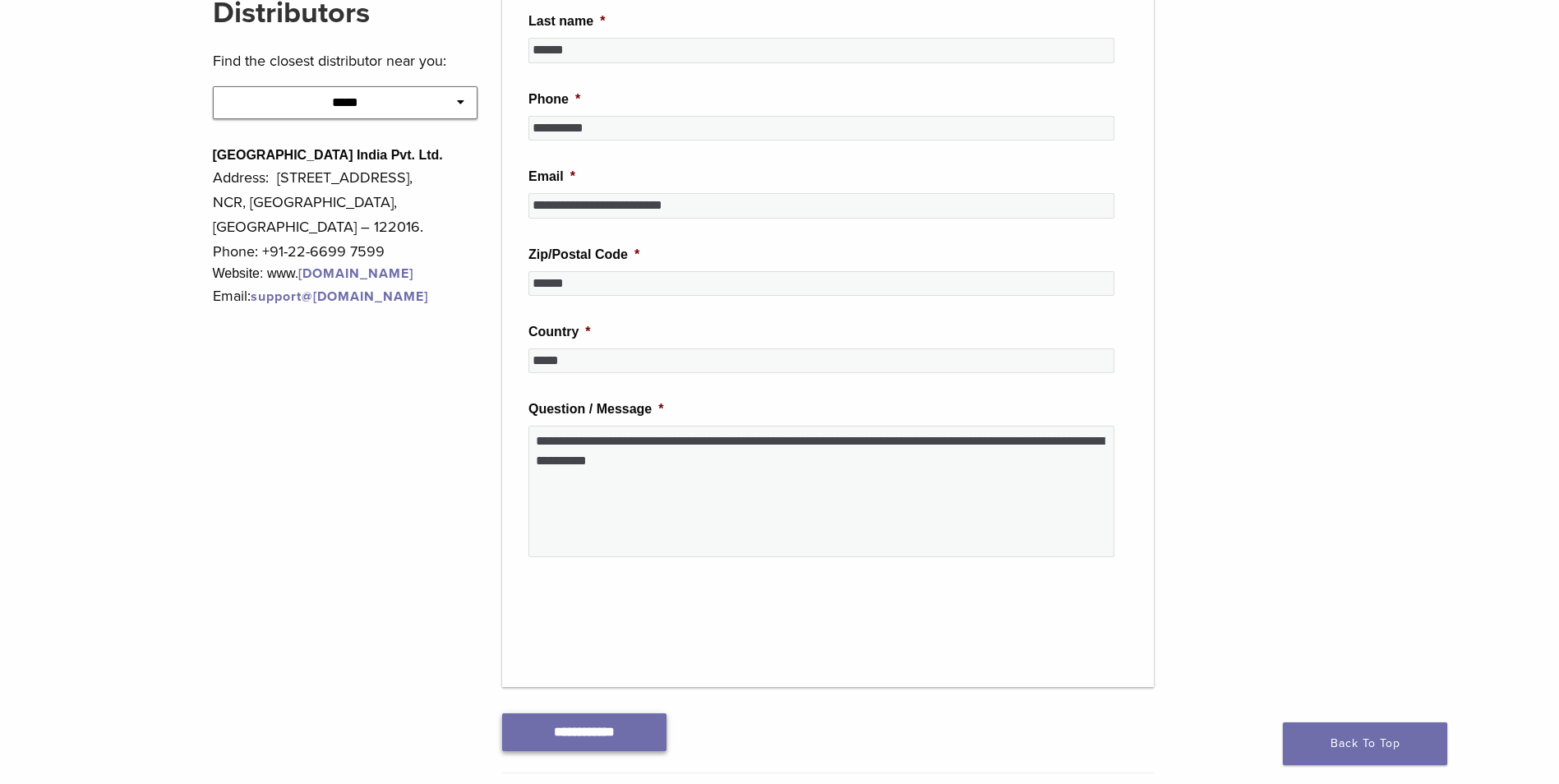
click at [588, 729] on input "**********" at bounding box center [584, 732] width 165 height 37
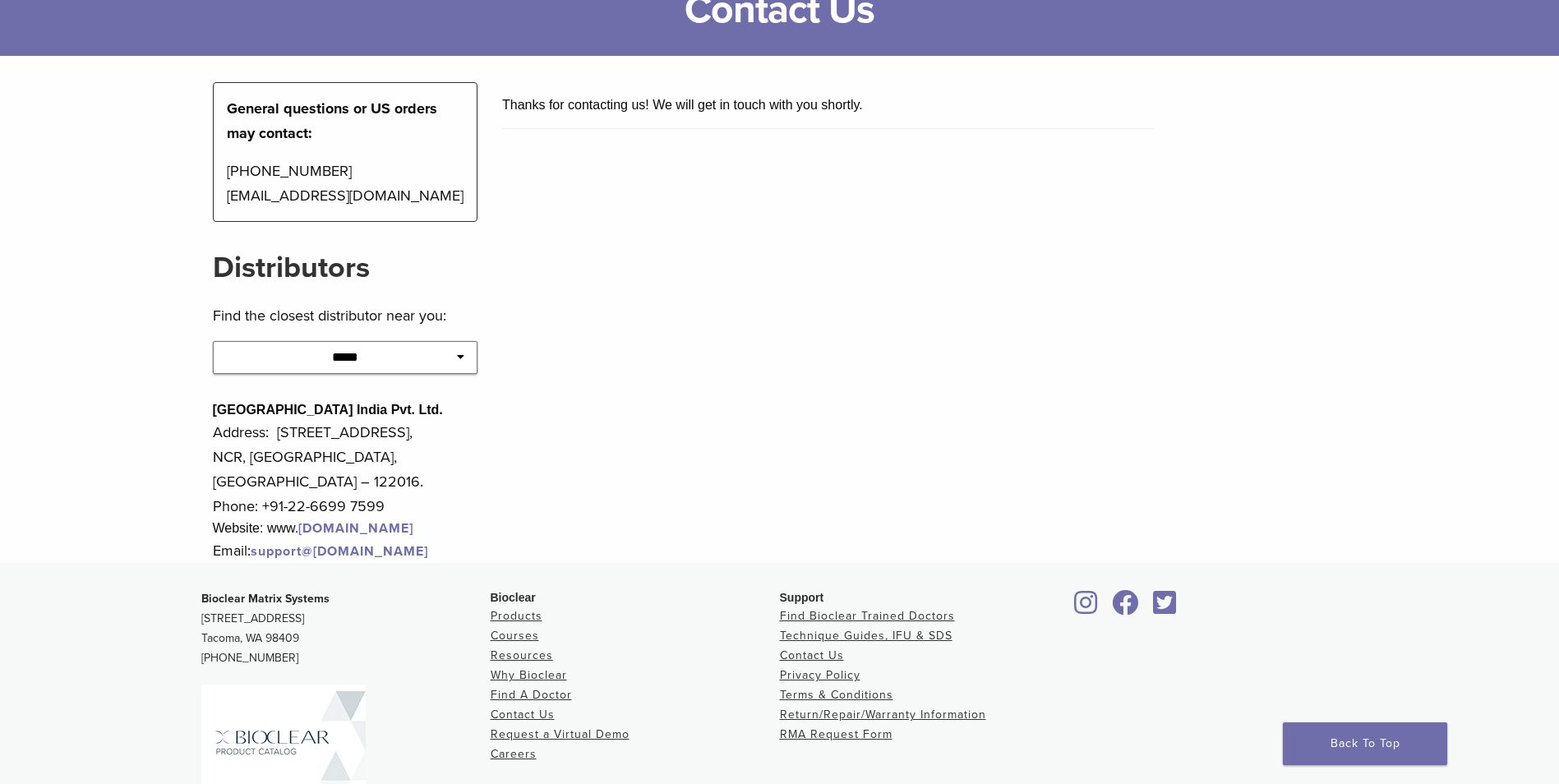
click at [400, 520] on link "dentalavenueindia.com" at bounding box center [355, 529] width 115 height 17
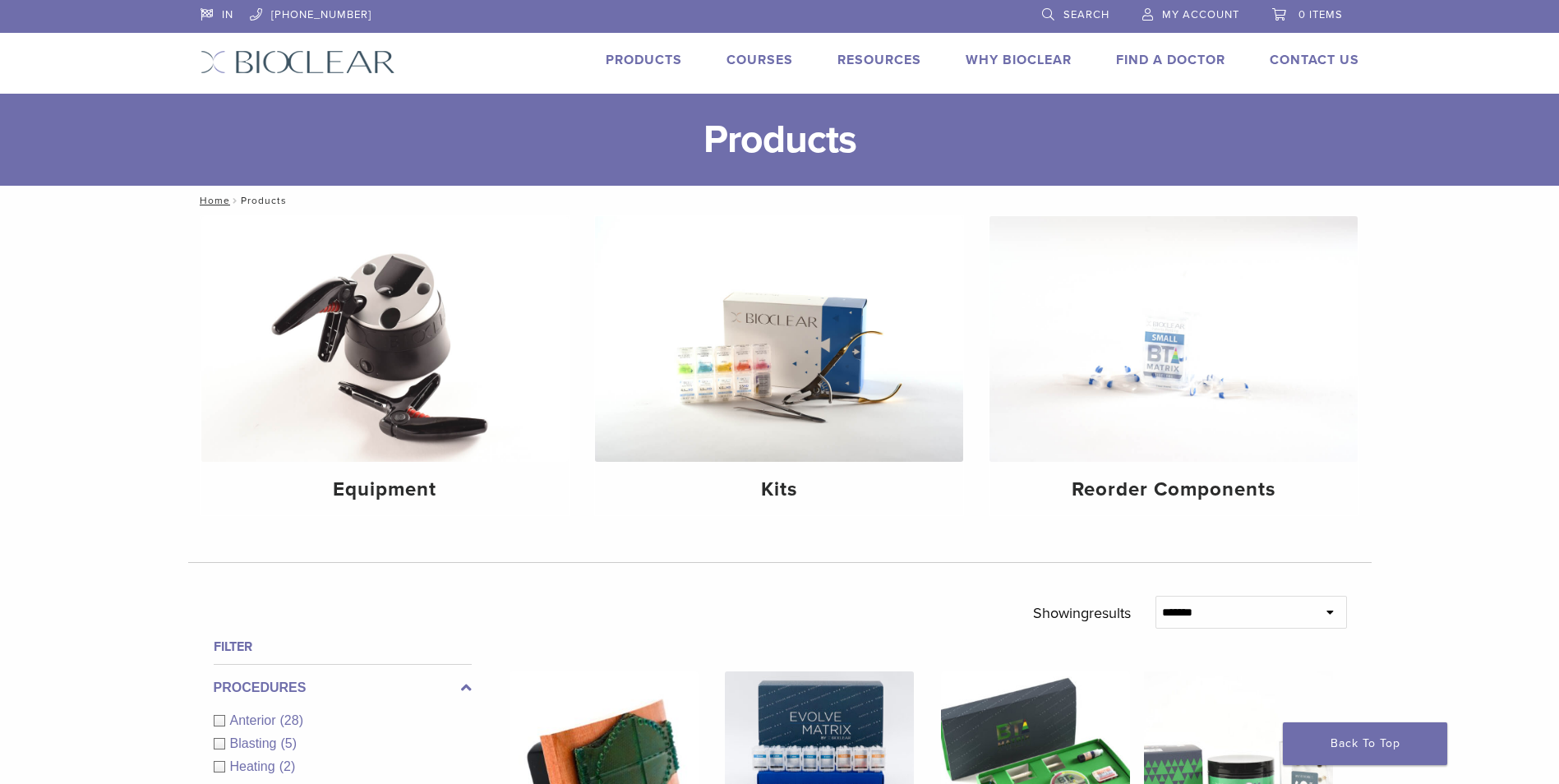
click at [1153, 56] on link "Find A Doctor" at bounding box center [1170, 60] width 109 height 17
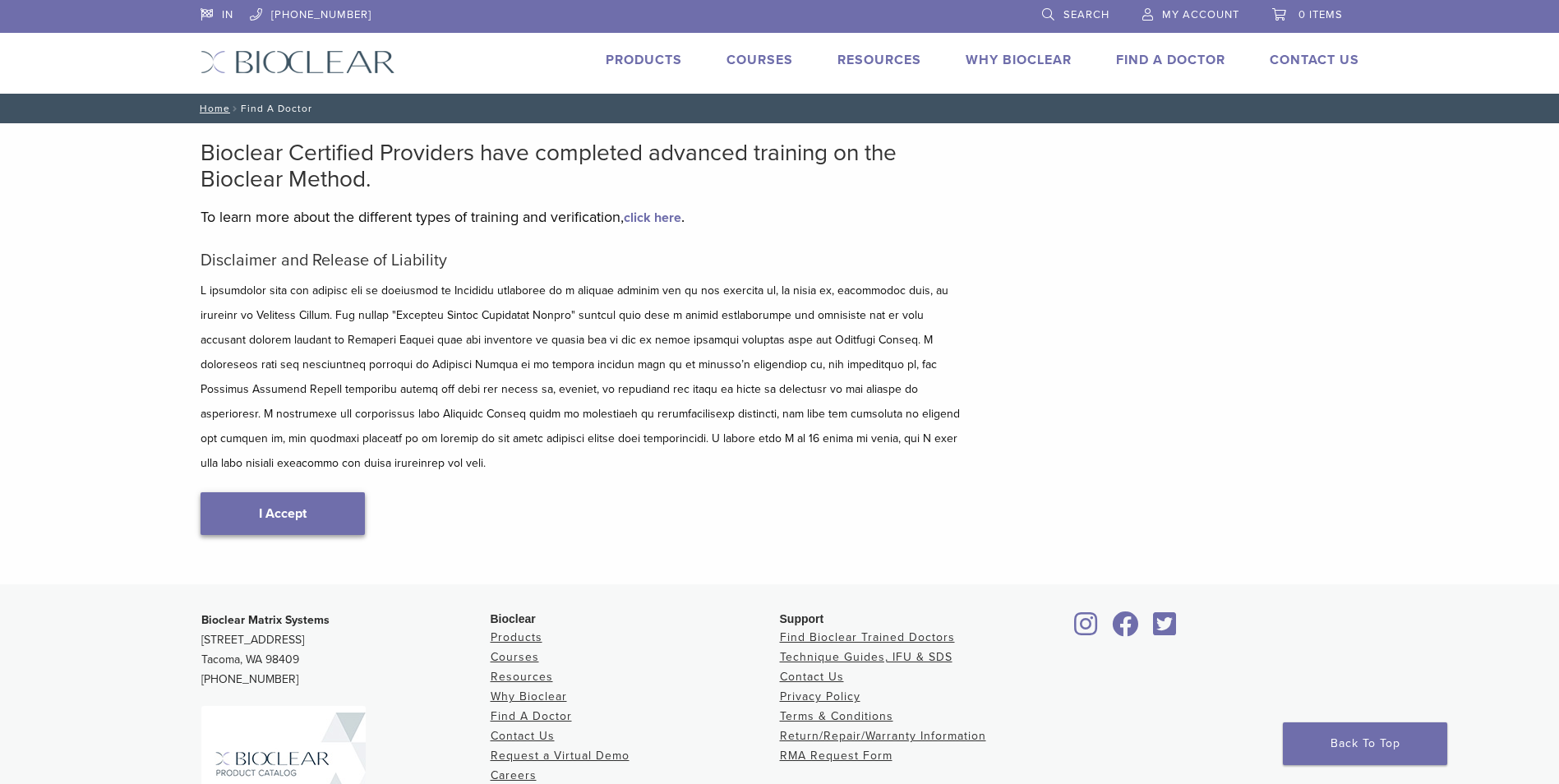
click at [301, 492] on link "I Accept" at bounding box center [283, 513] width 165 height 43
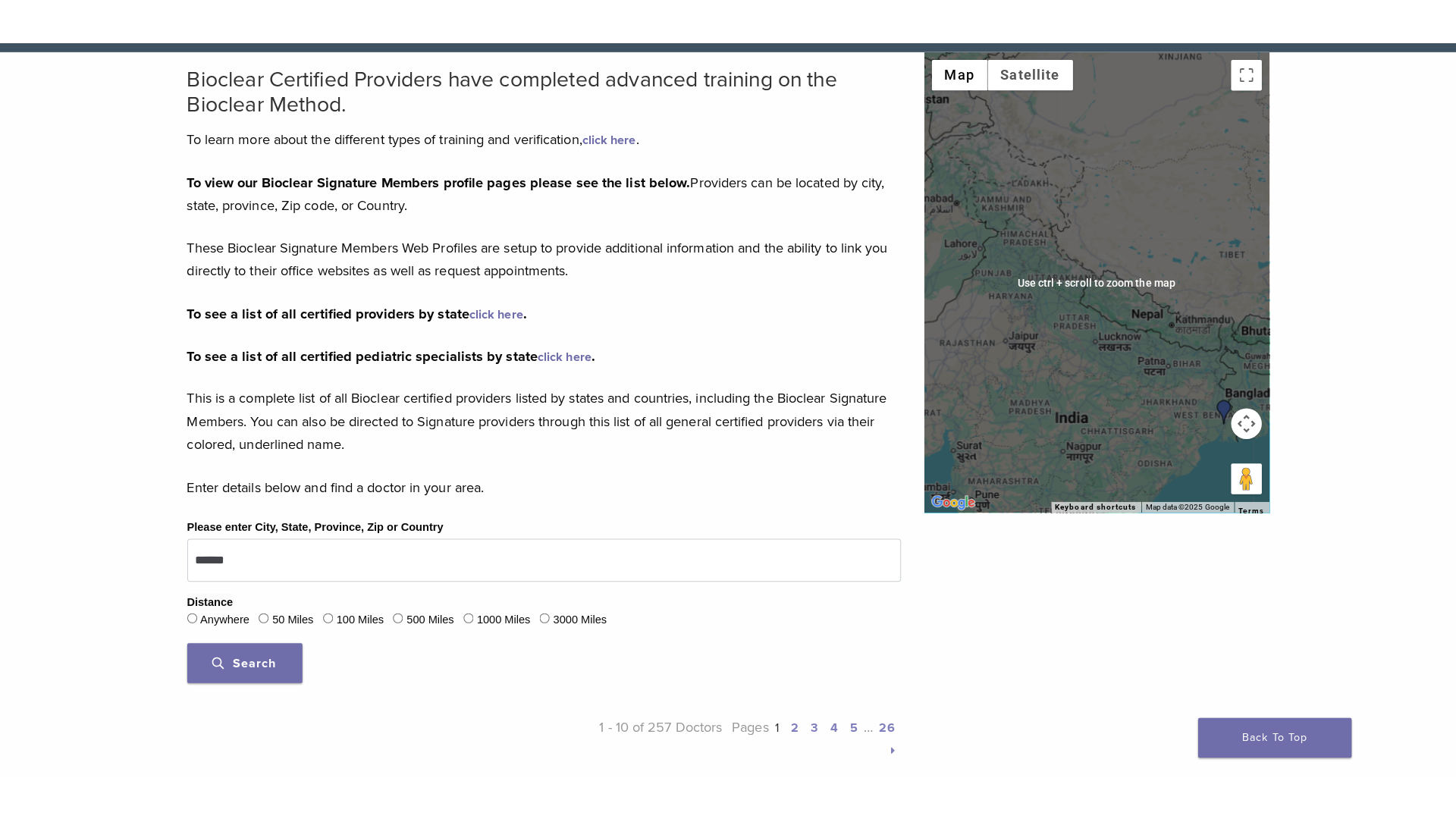
scroll to position [104, 0]
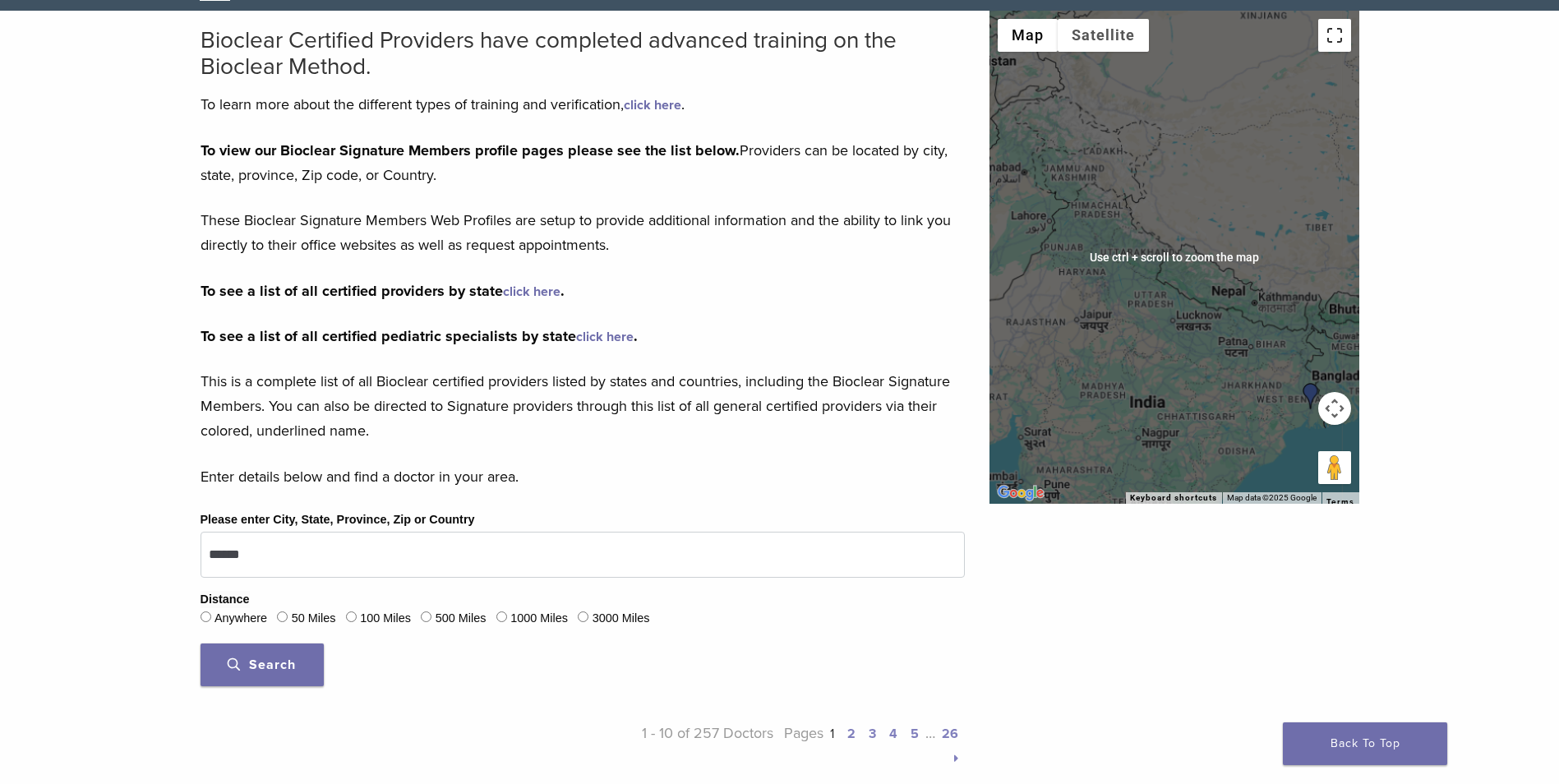
click at [1332, 35] on button "Toggle fullscreen view" at bounding box center [1334, 35] width 33 height 33
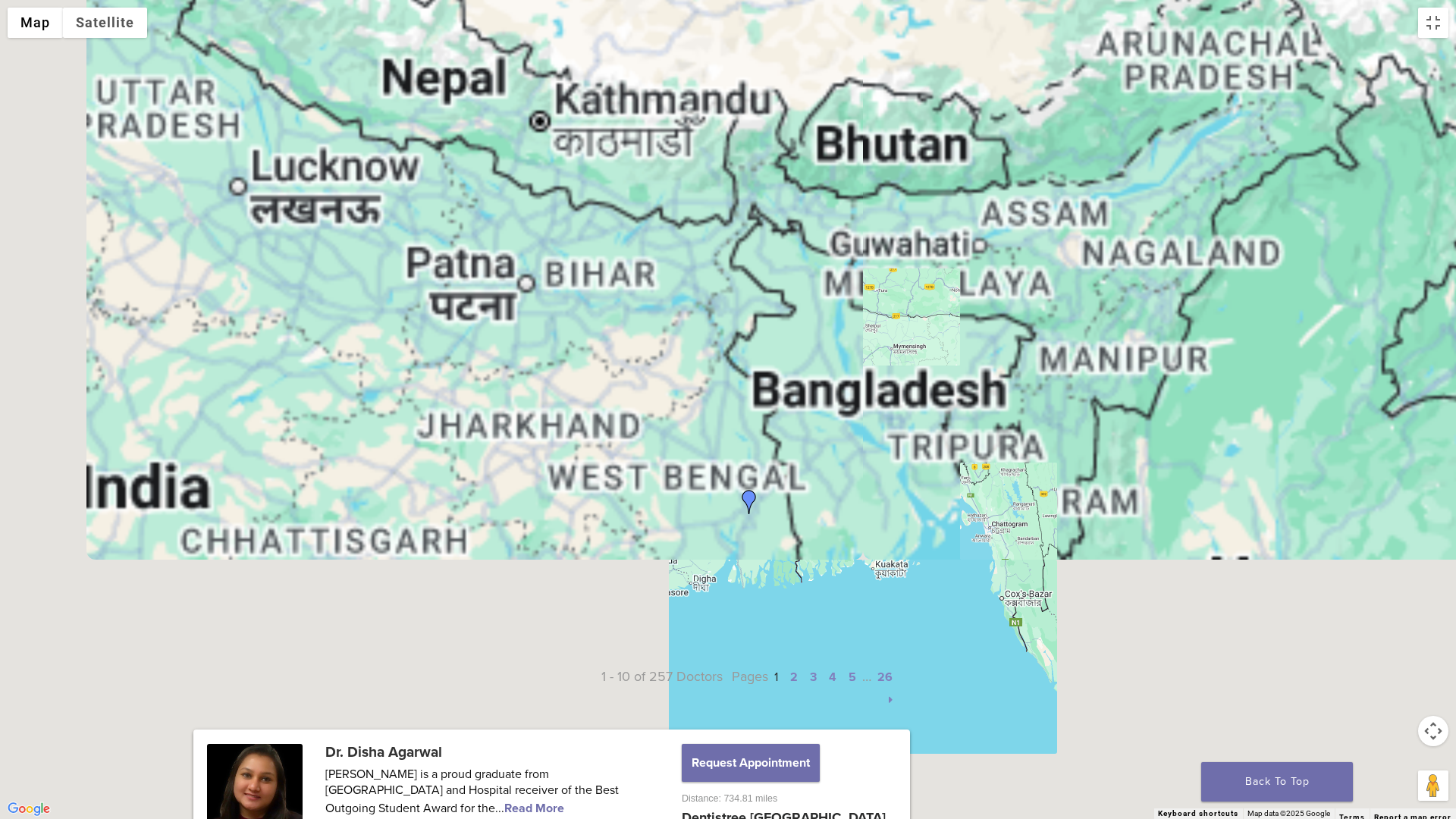
drag, startPoint x: 766, startPoint y: 652, endPoint x: 811, endPoint y: 437, distance: 219.7
click at [811, 437] on div at bounding box center [728, 409] width 1456 height 819
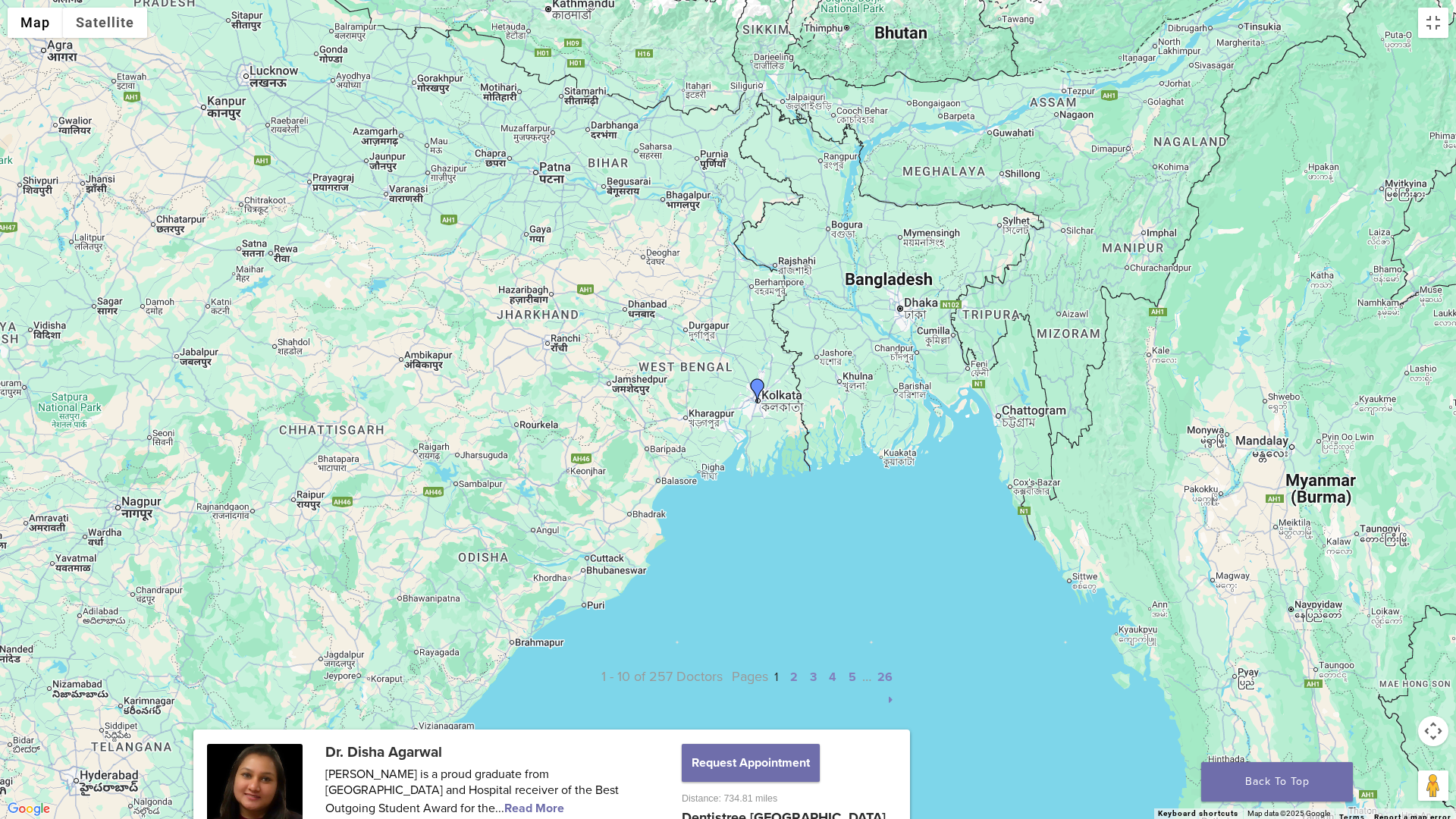
click at [756, 386] on img "Dr. Disha Agarwal" at bounding box center [757, 390] width 24 height 24
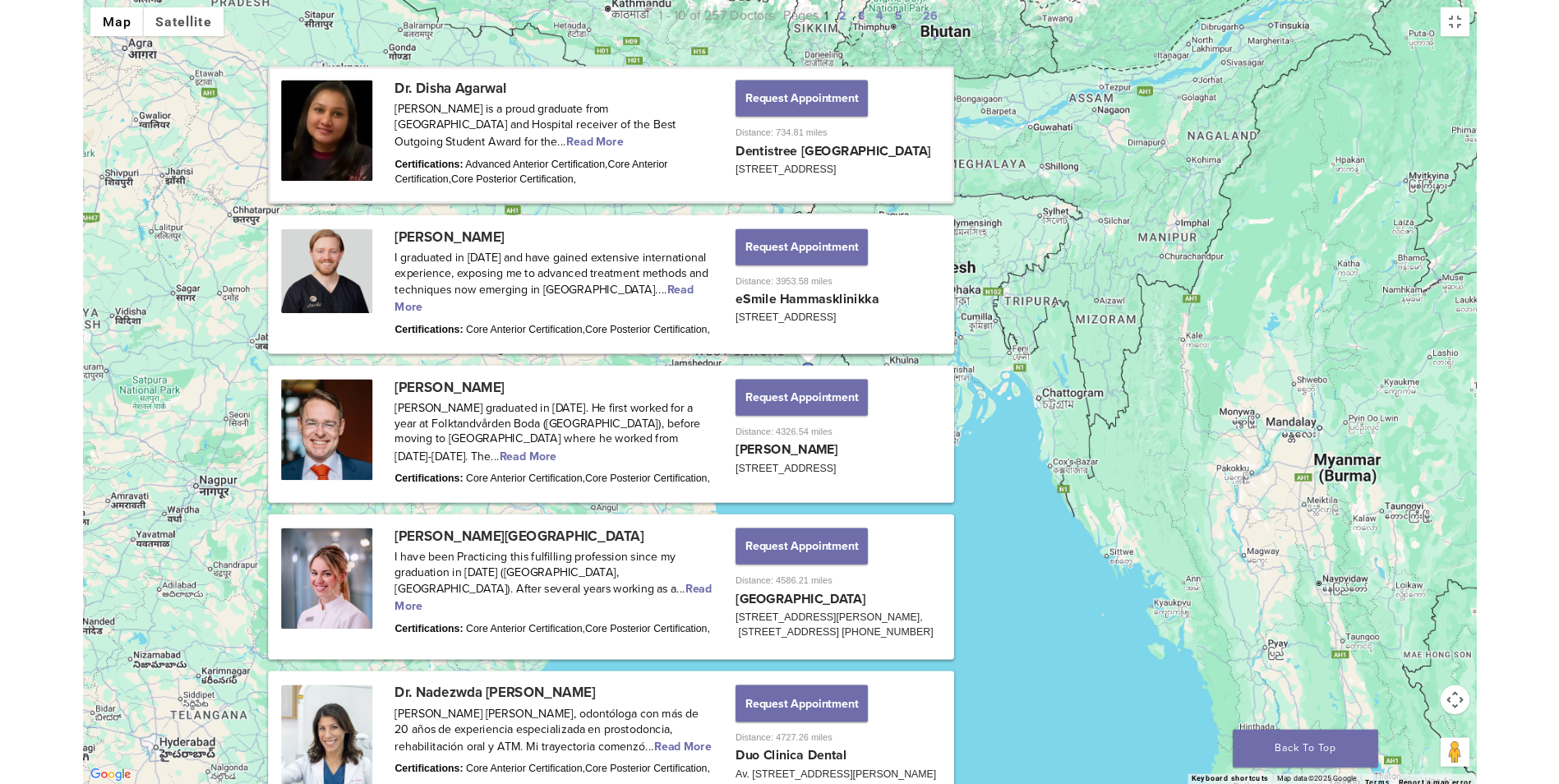
scroll to position [903, 0]
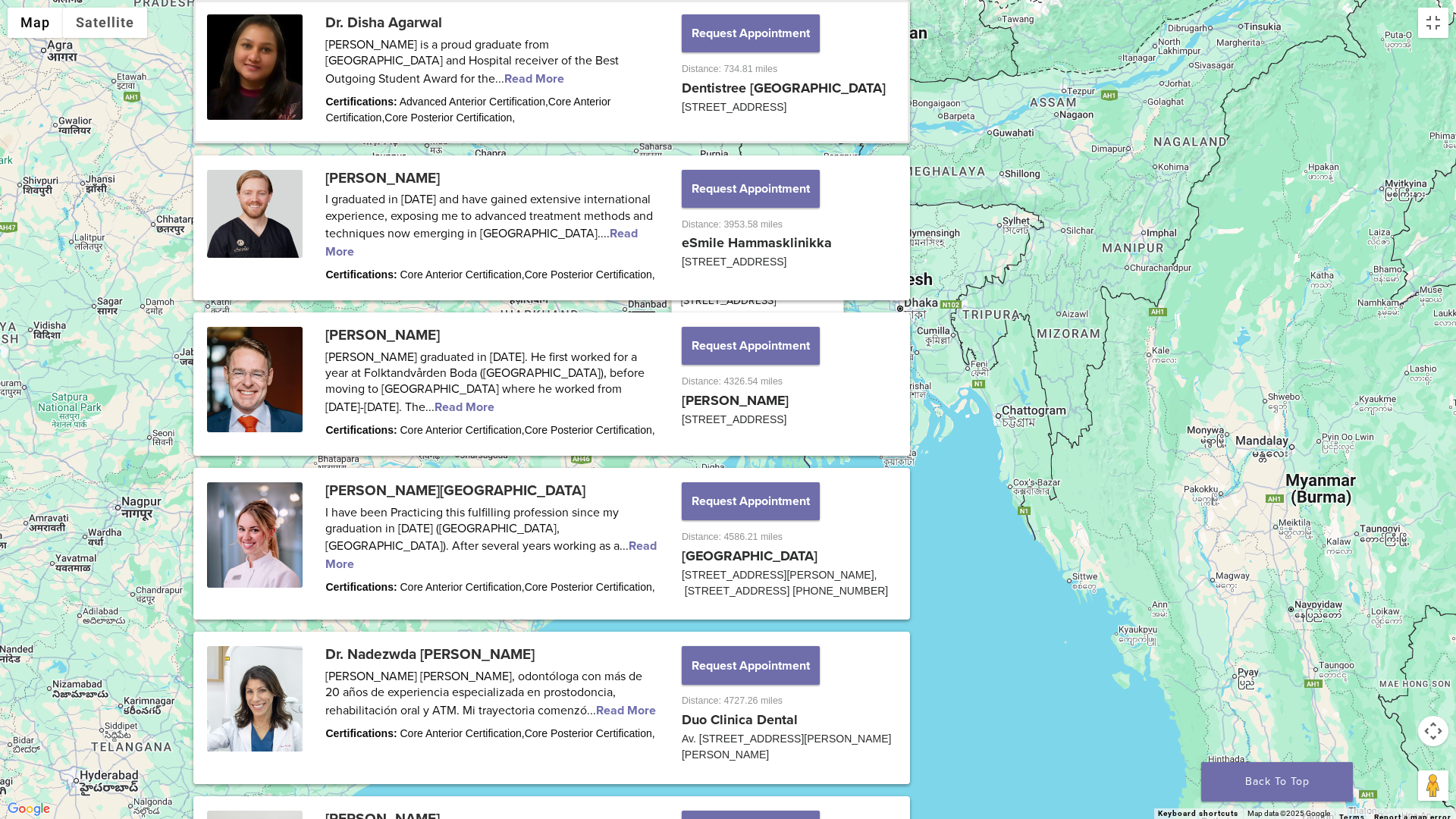
click at [767, 317] on p "16/A Palace Court" at bounding box center [758, 318] width 154 height 17
click at [745, 357] on link "View location" at bounding box center [723, 352] width 84 height 15
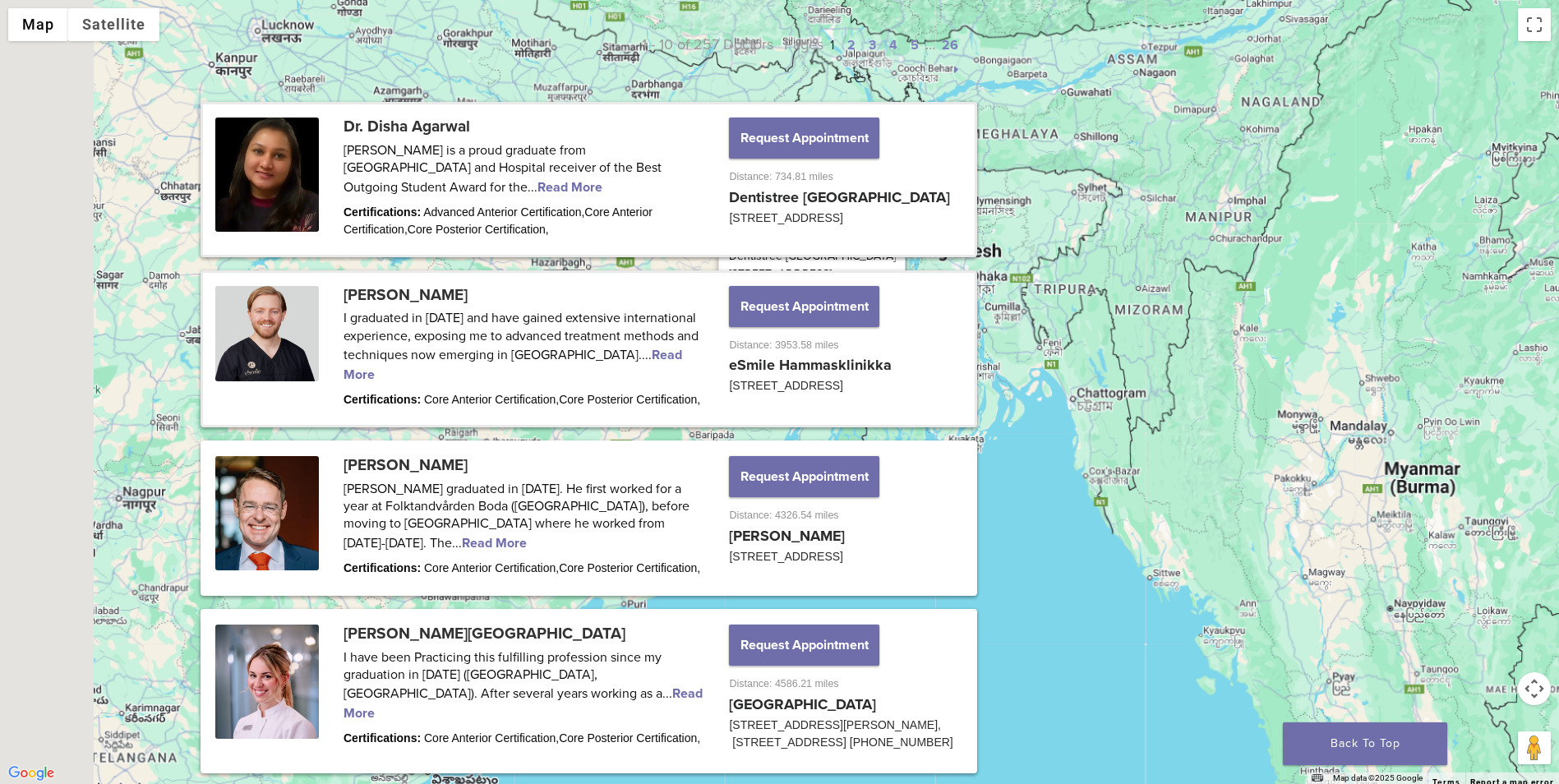
scroll to position [798, 0]
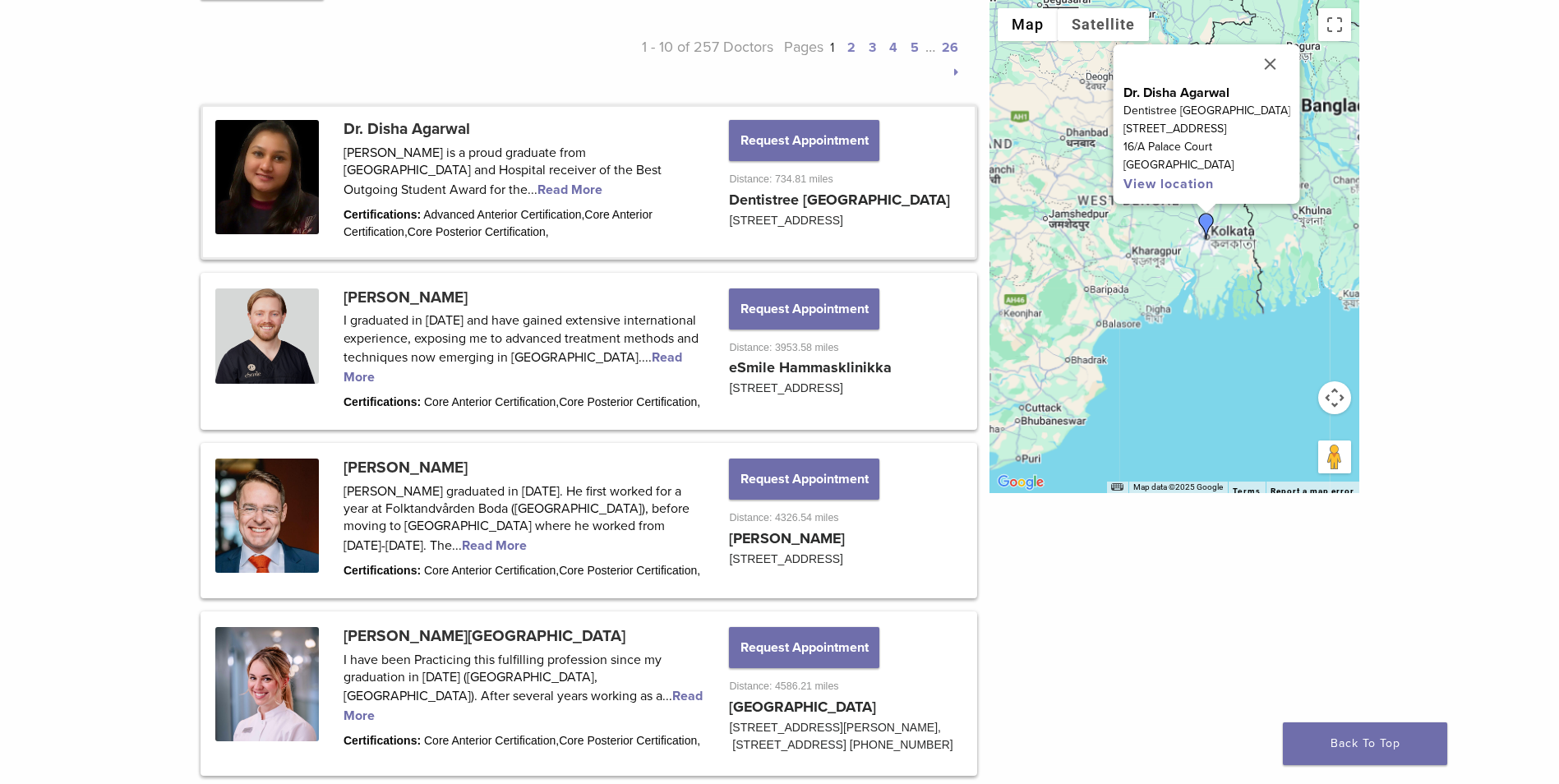
click at [484, 191] on link at bounding box center [589, 181] width 772 height 149
click at [438, 135] on link at bounding box center [589, 181] width 772 height 149
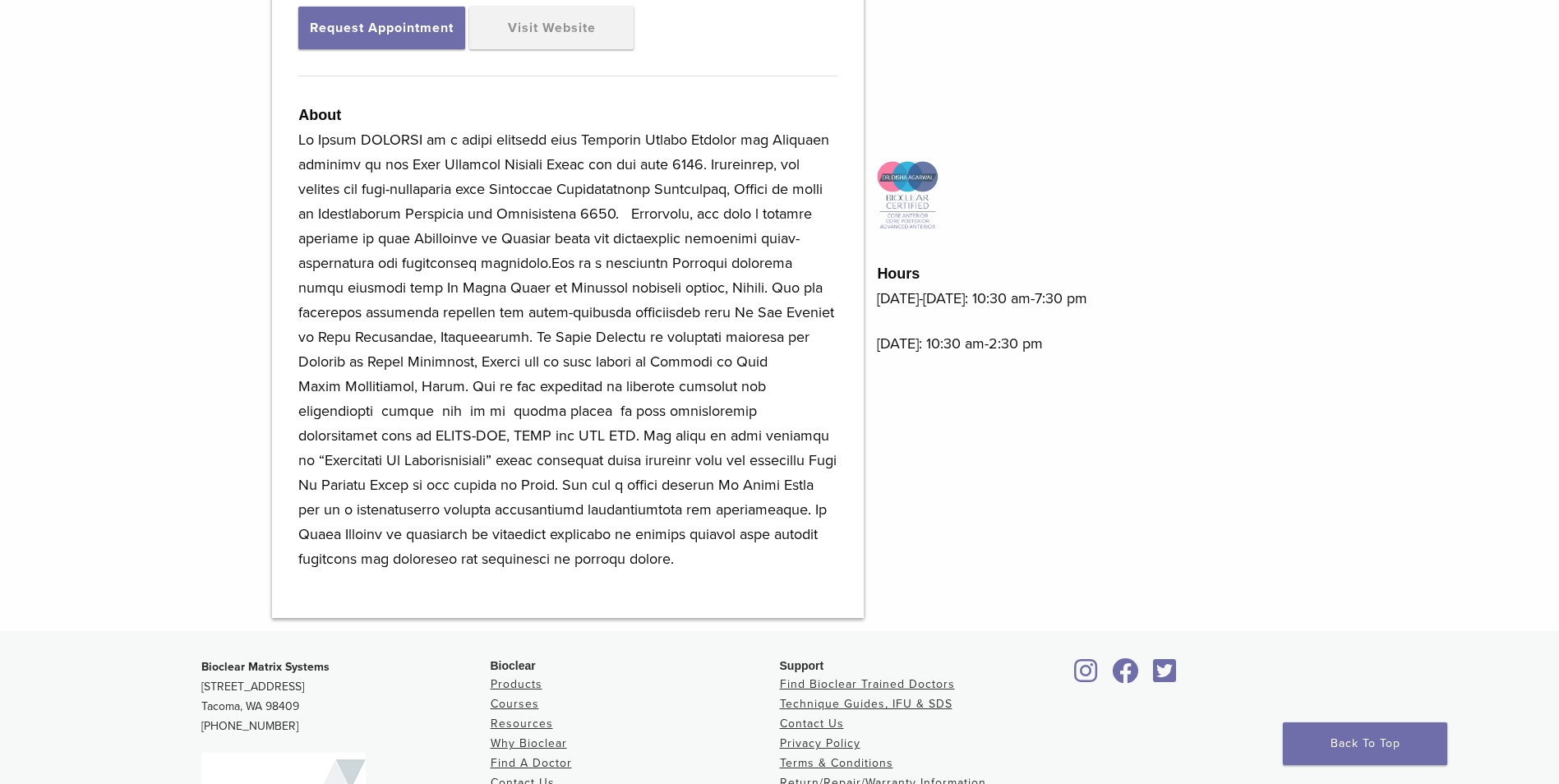
scroll to position [703, 0]
click at [574, 553] on p at bounding box center [568, 348] width 539 height 444
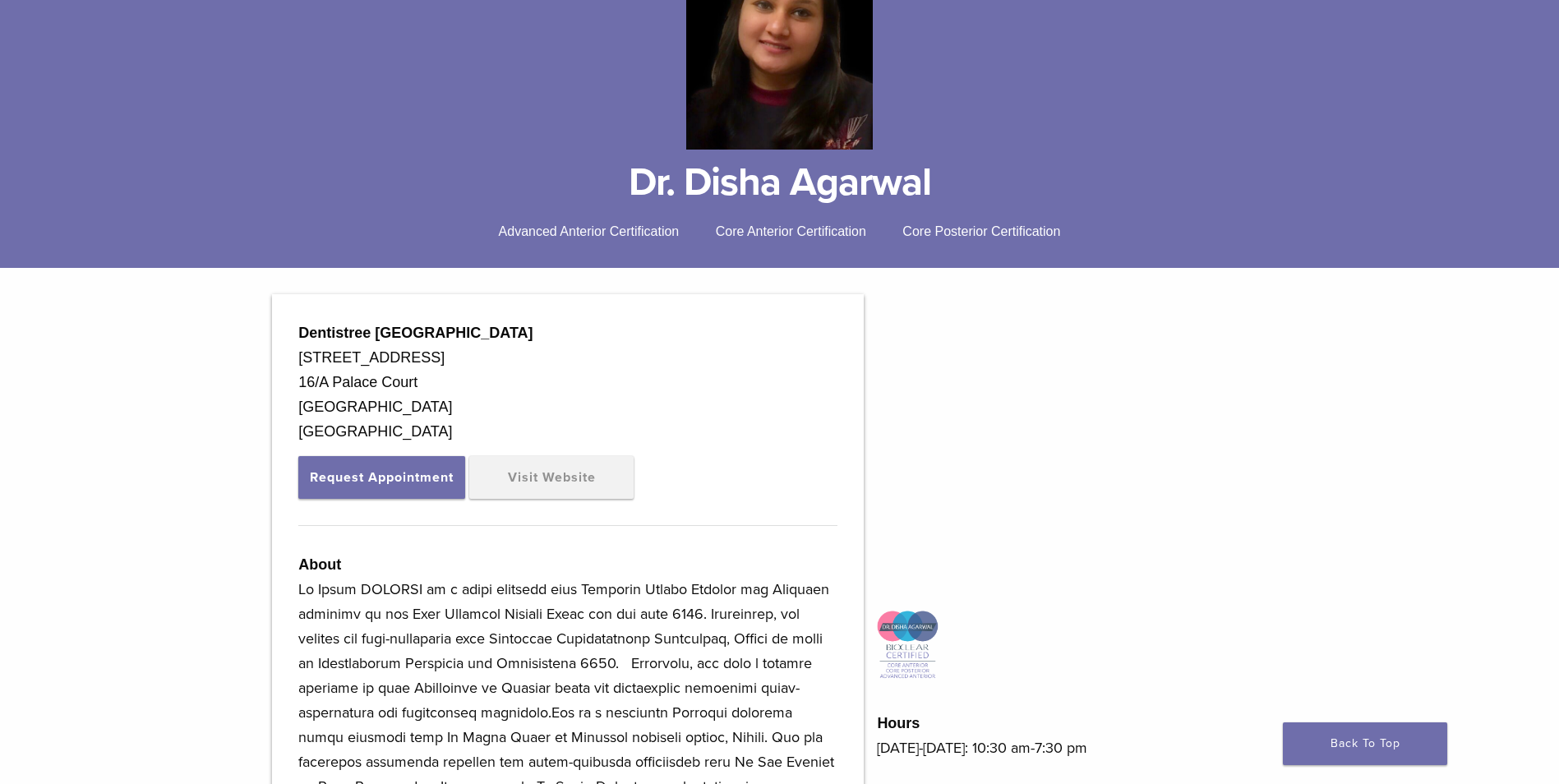
scroll to position [253, 0]
click at [561, 480] on link "Visit Website" at bounding box center [552, 476] width 165 height 43
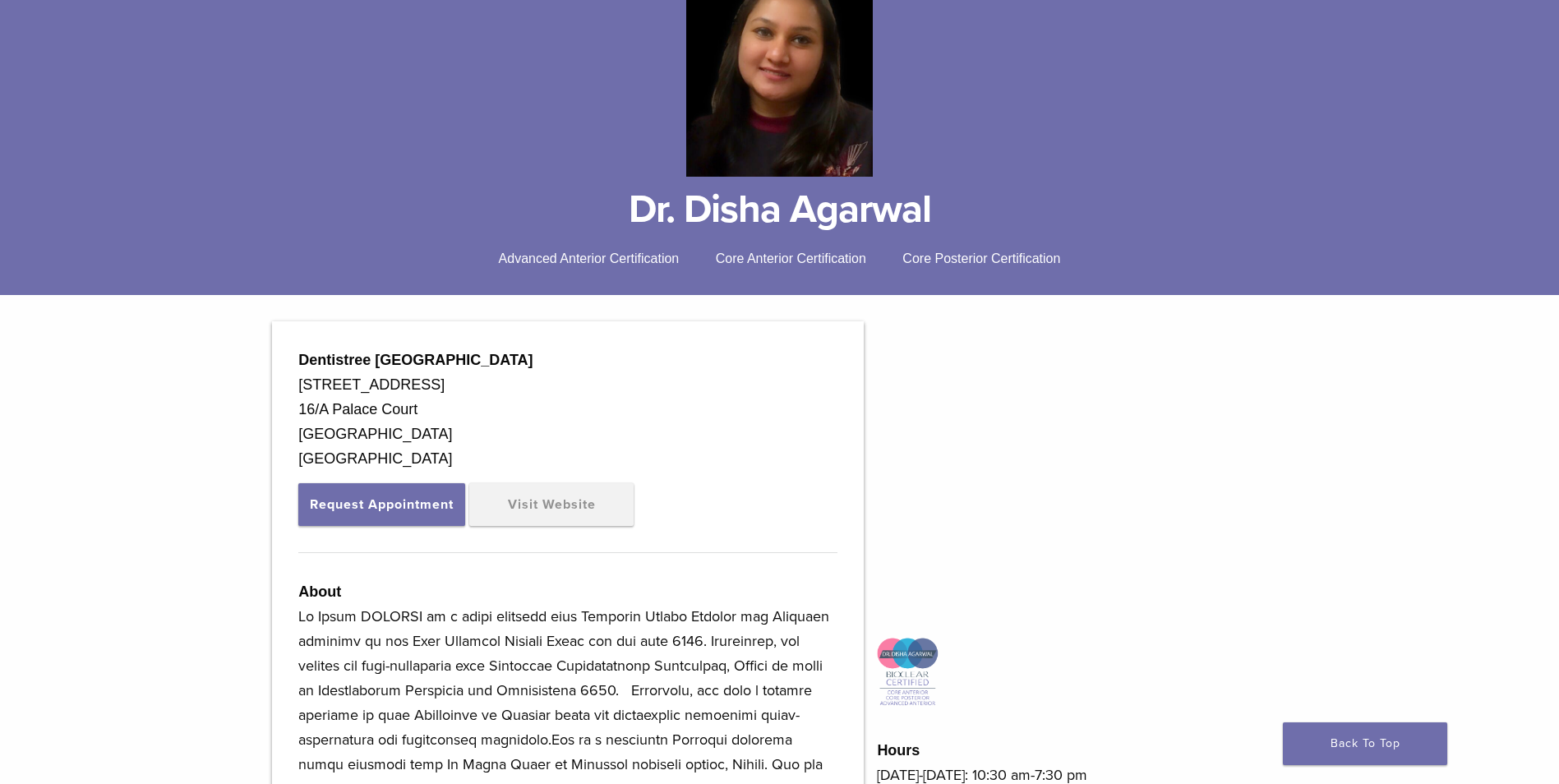
scroll to position [0, 0]
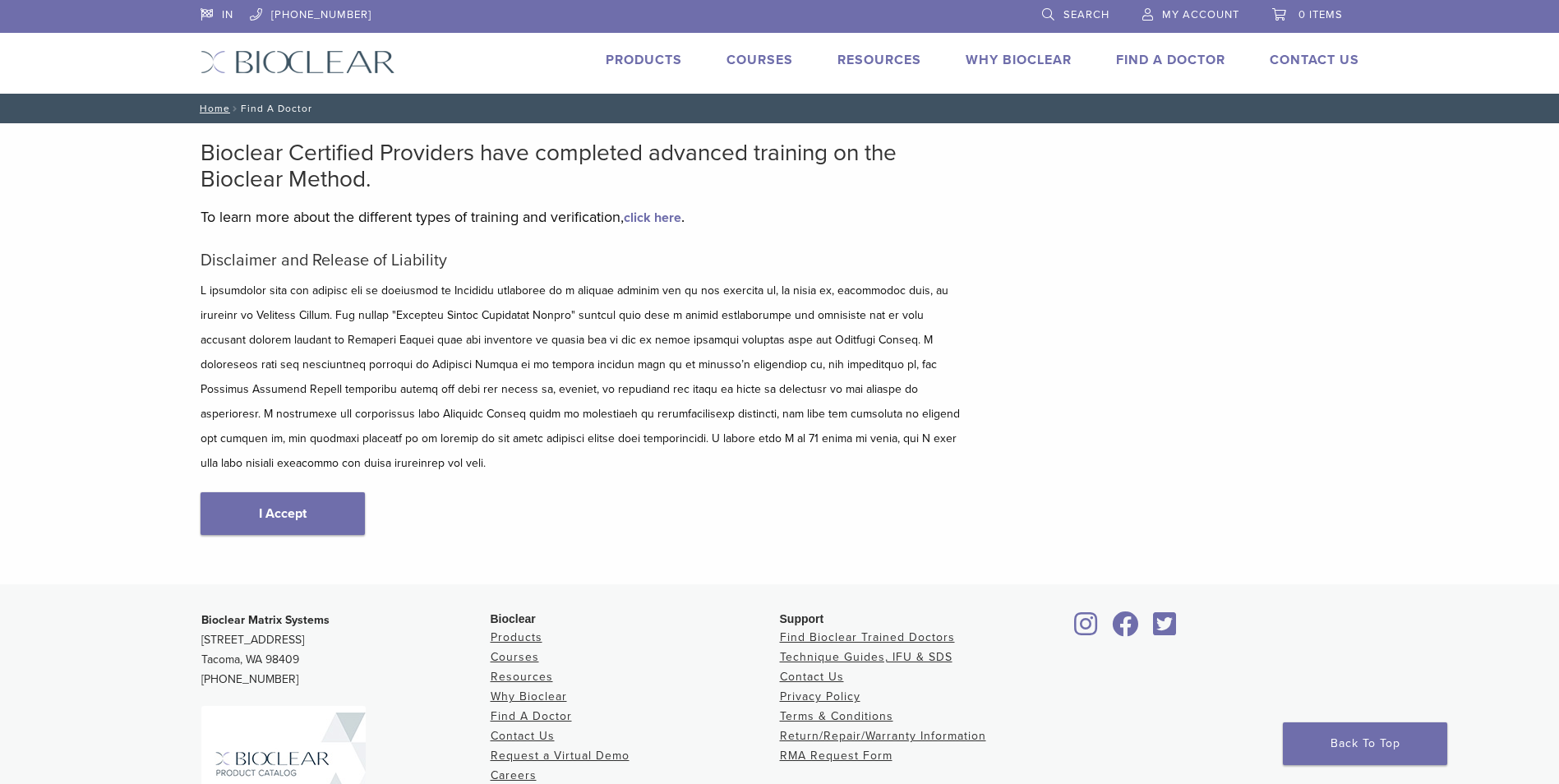
scroll to position [169, 0]
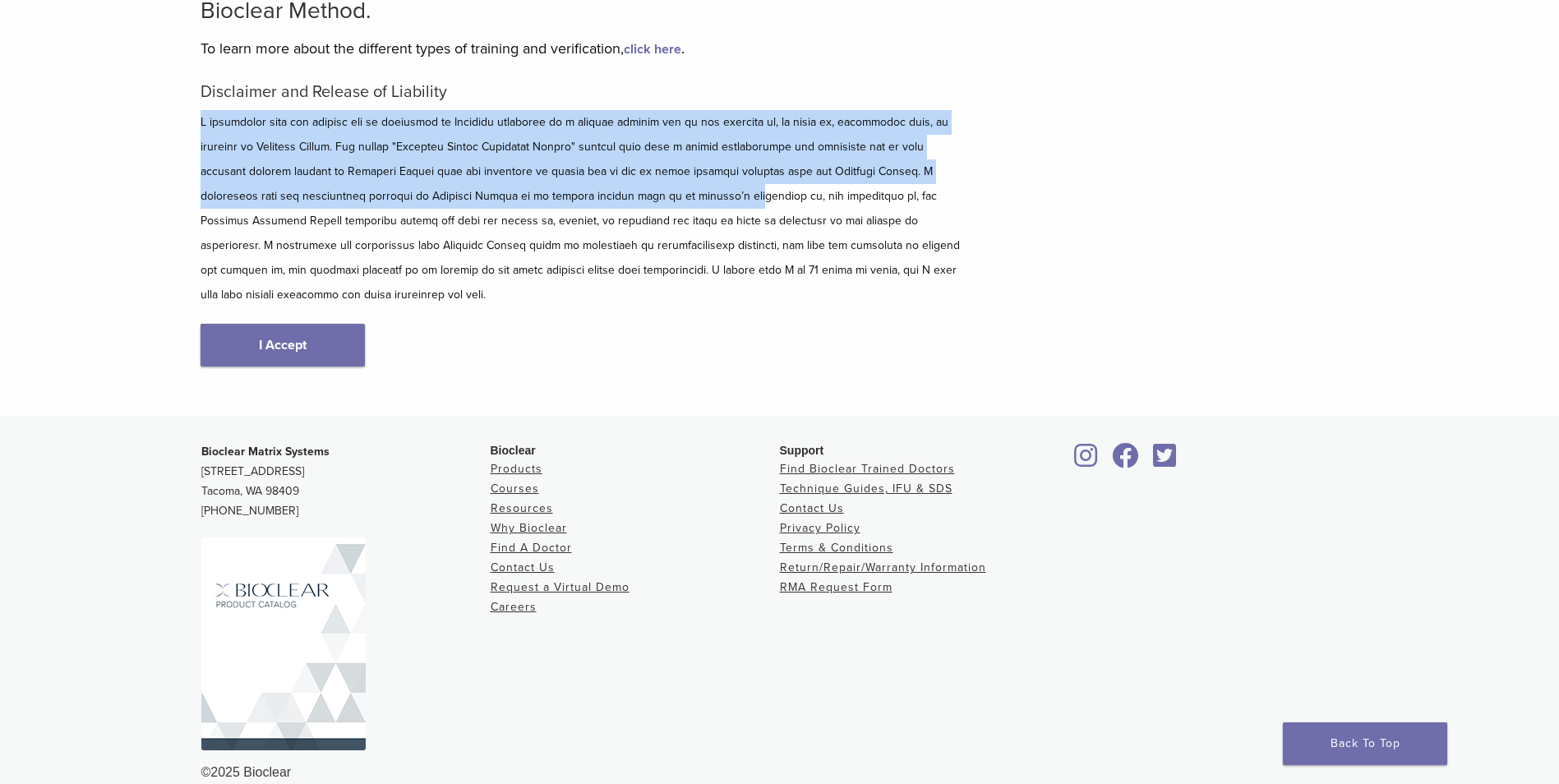
drag, startPoint x: 0, startPoint y: 0, endPoint x: 557, endPoint y: 204, distance: 593.2
click at [557, 204] on div "Bioclear Certified Providers have completed advanced training on the Bioclear M…" at bounding box center [583, 186] width 764 height 428
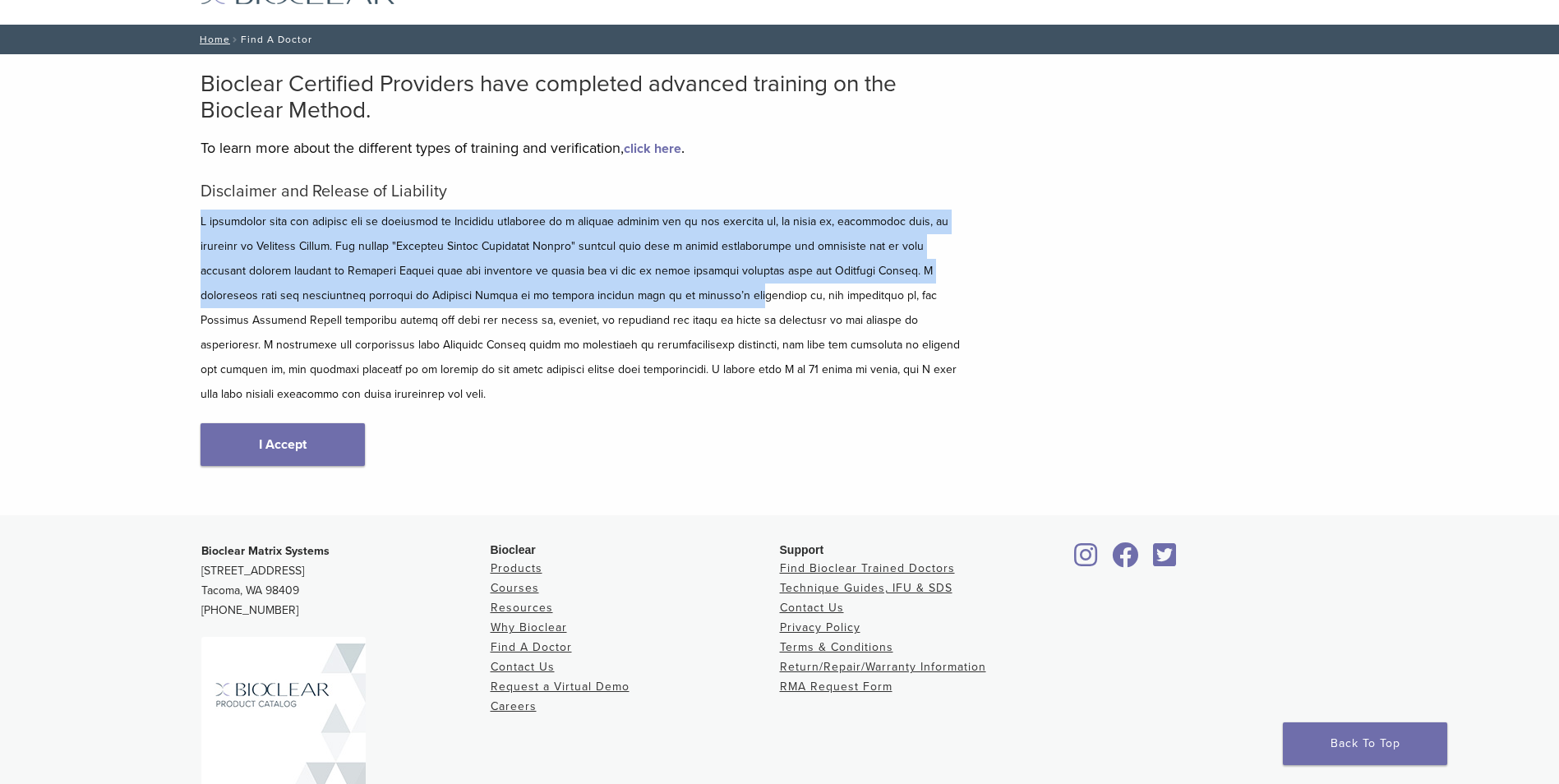
scroll to position [56, 0]
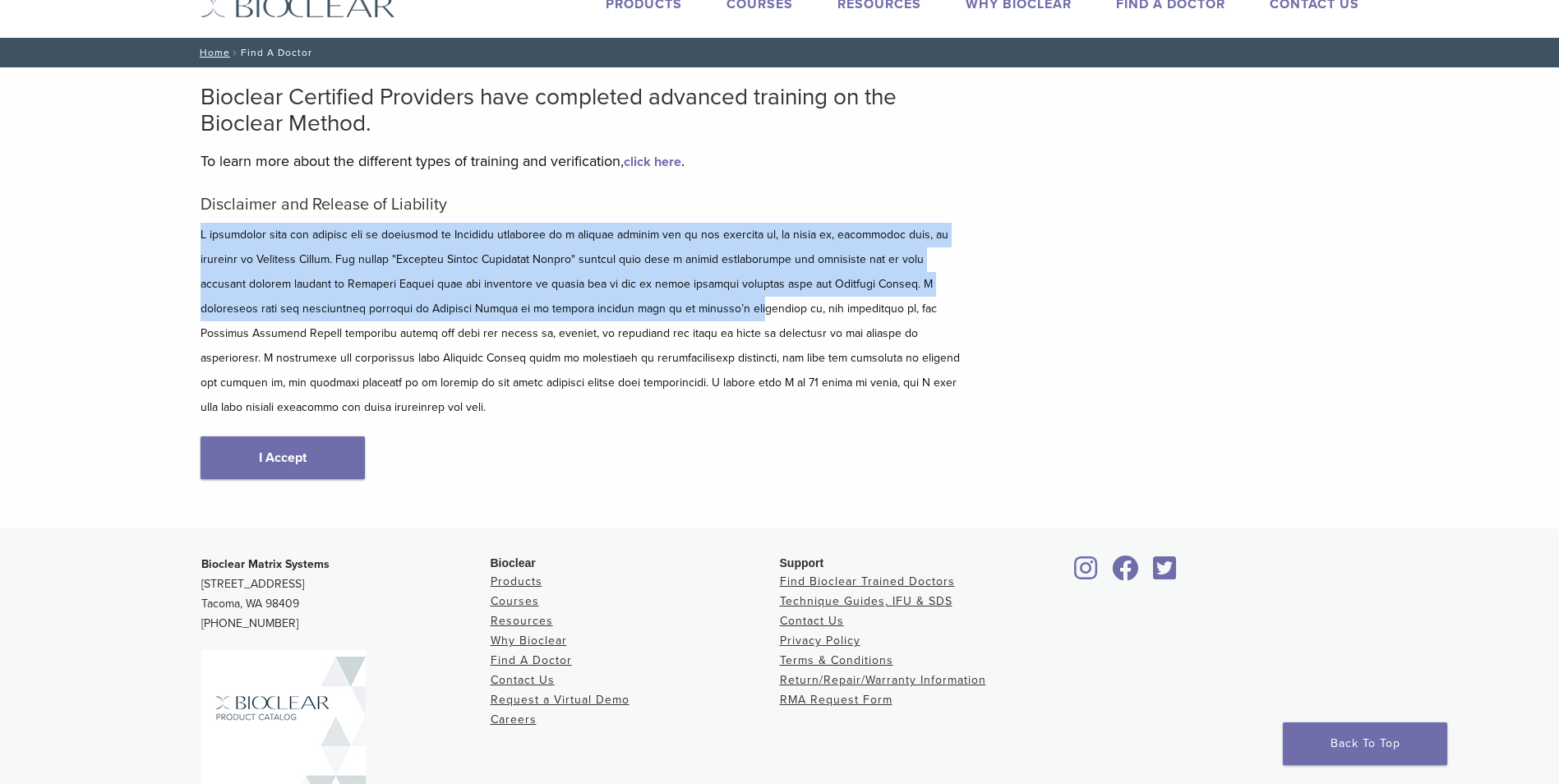
click at [654, 8] on link "Products" at bounding box center [643, 4] width 76 height 17
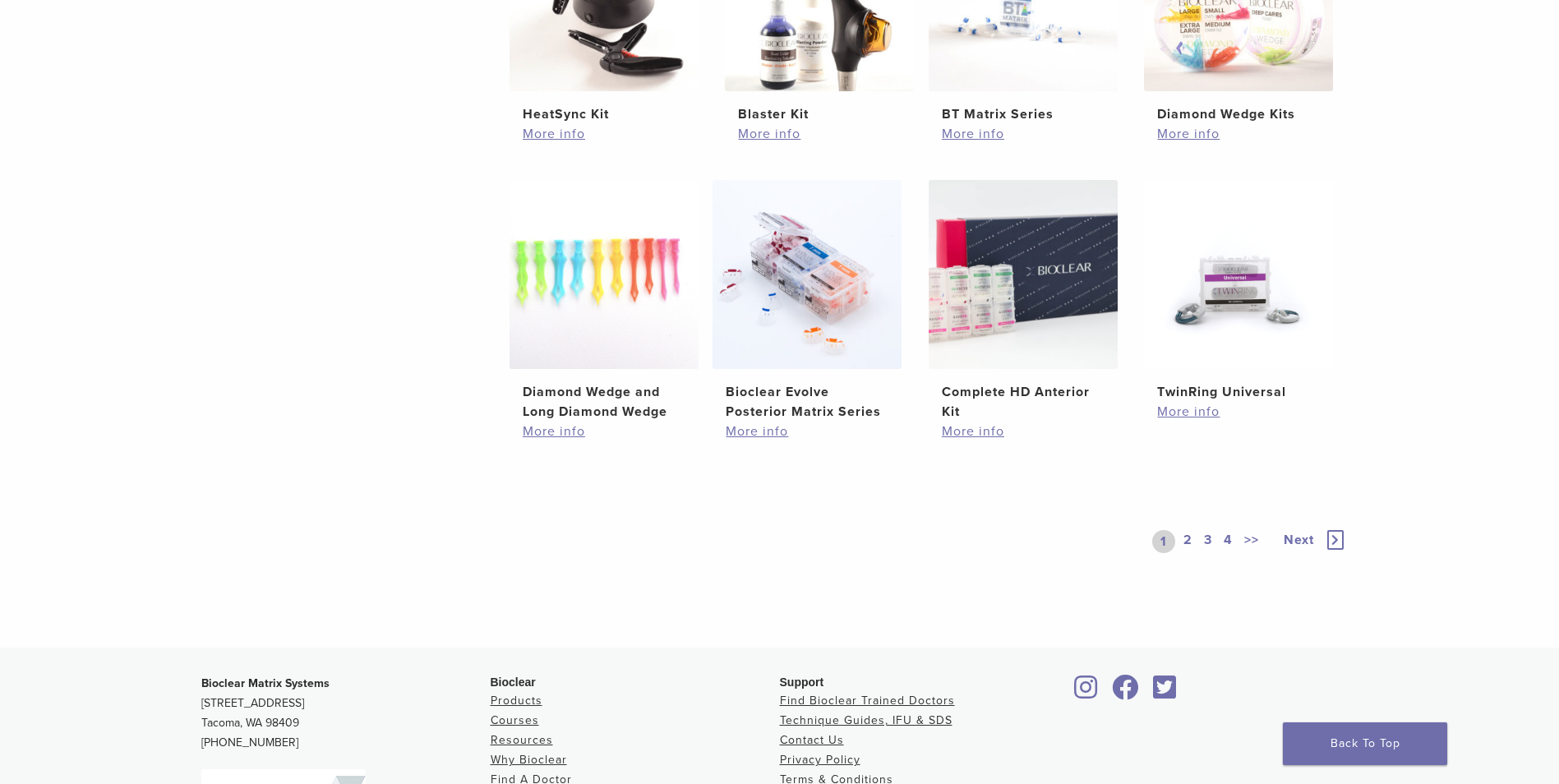
scroll to position [1082, 0]
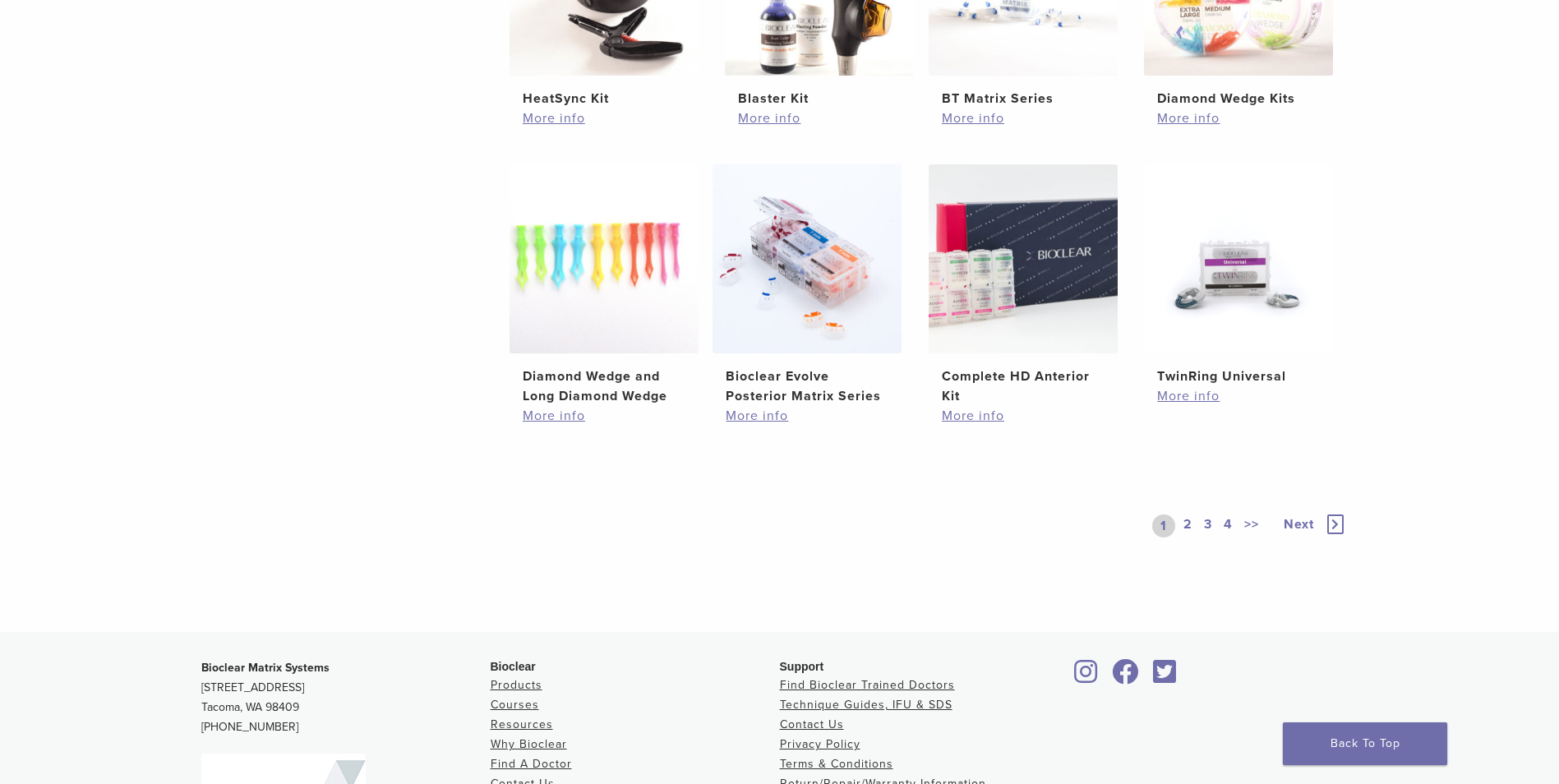
click at [1186, 523] on link "2" at bounding box center [1188, 525] width 16 height 23
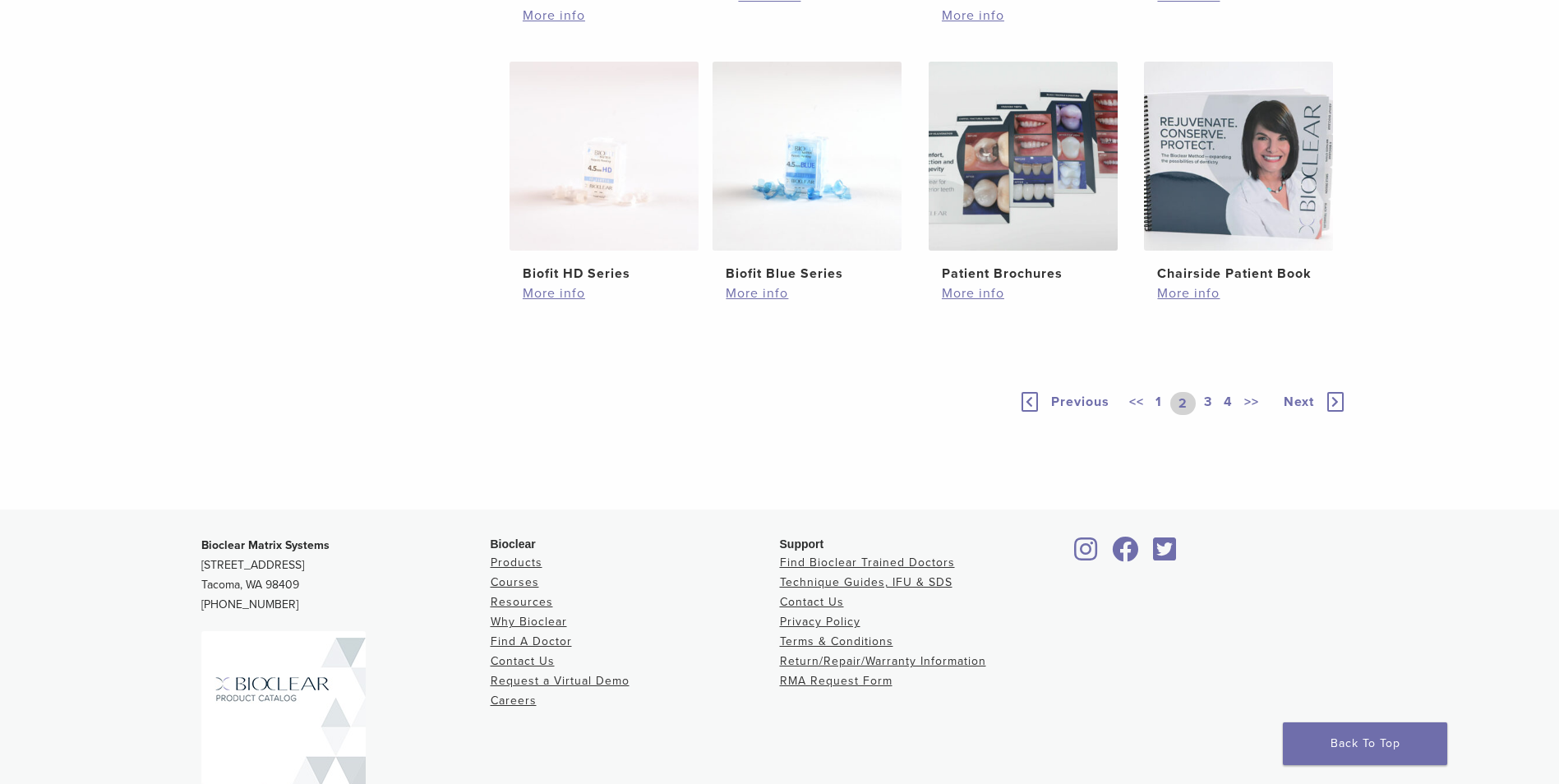
scroll to position [1218, 0]
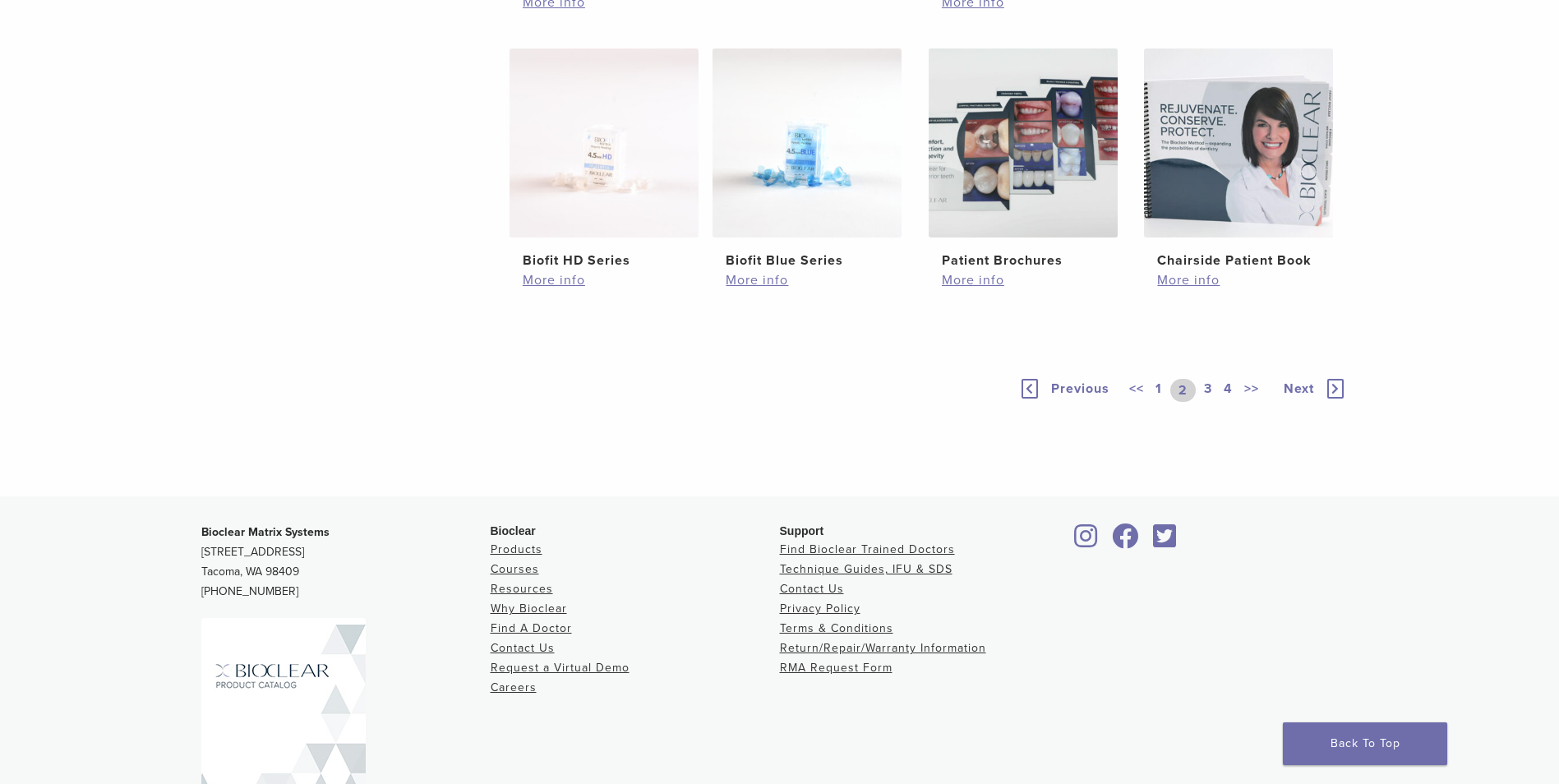
click at [1204, 391] on link "3" at bounding box center [1208, 389] width 15 height 23
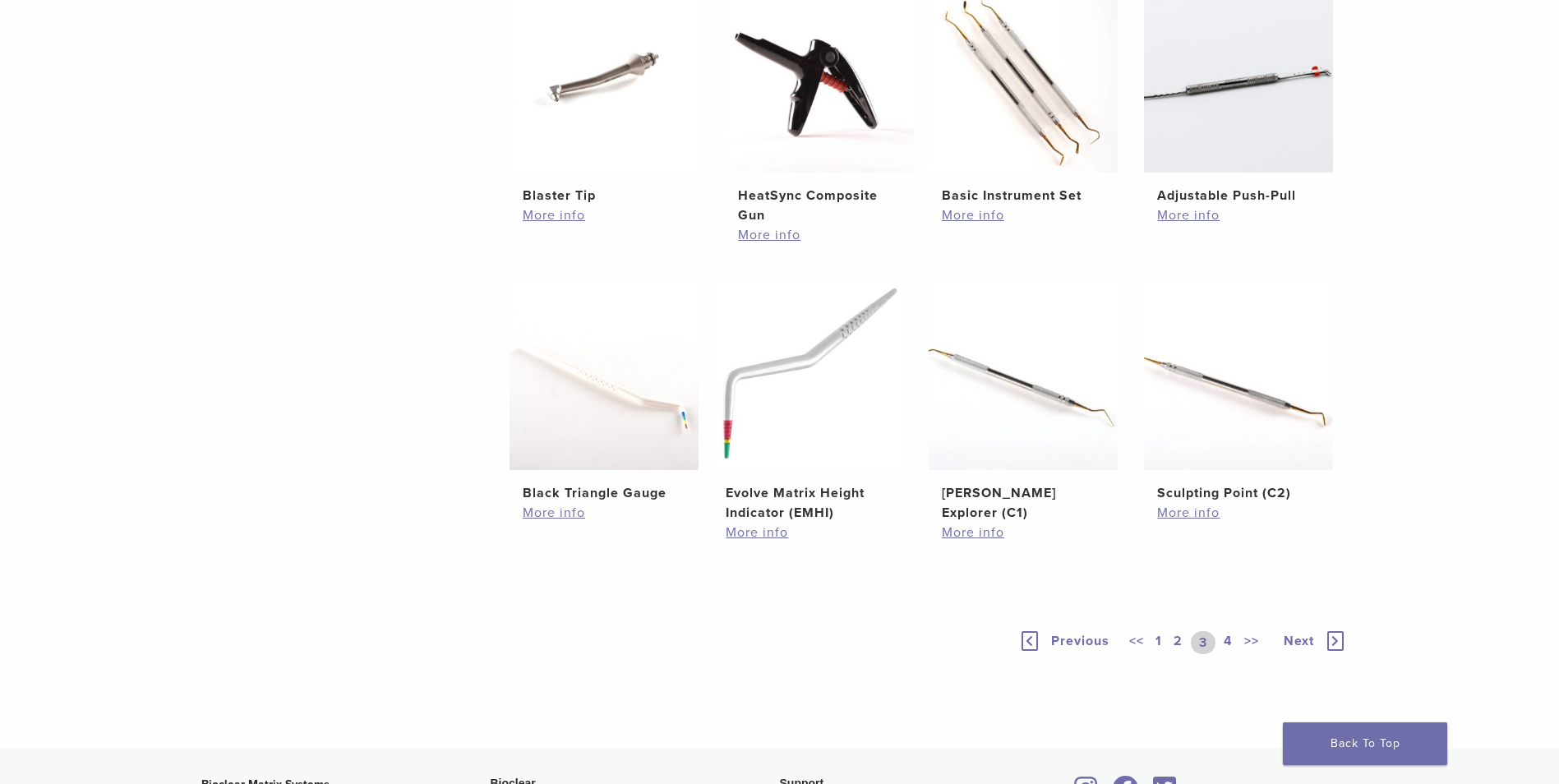
scroll to position [1342, 0]
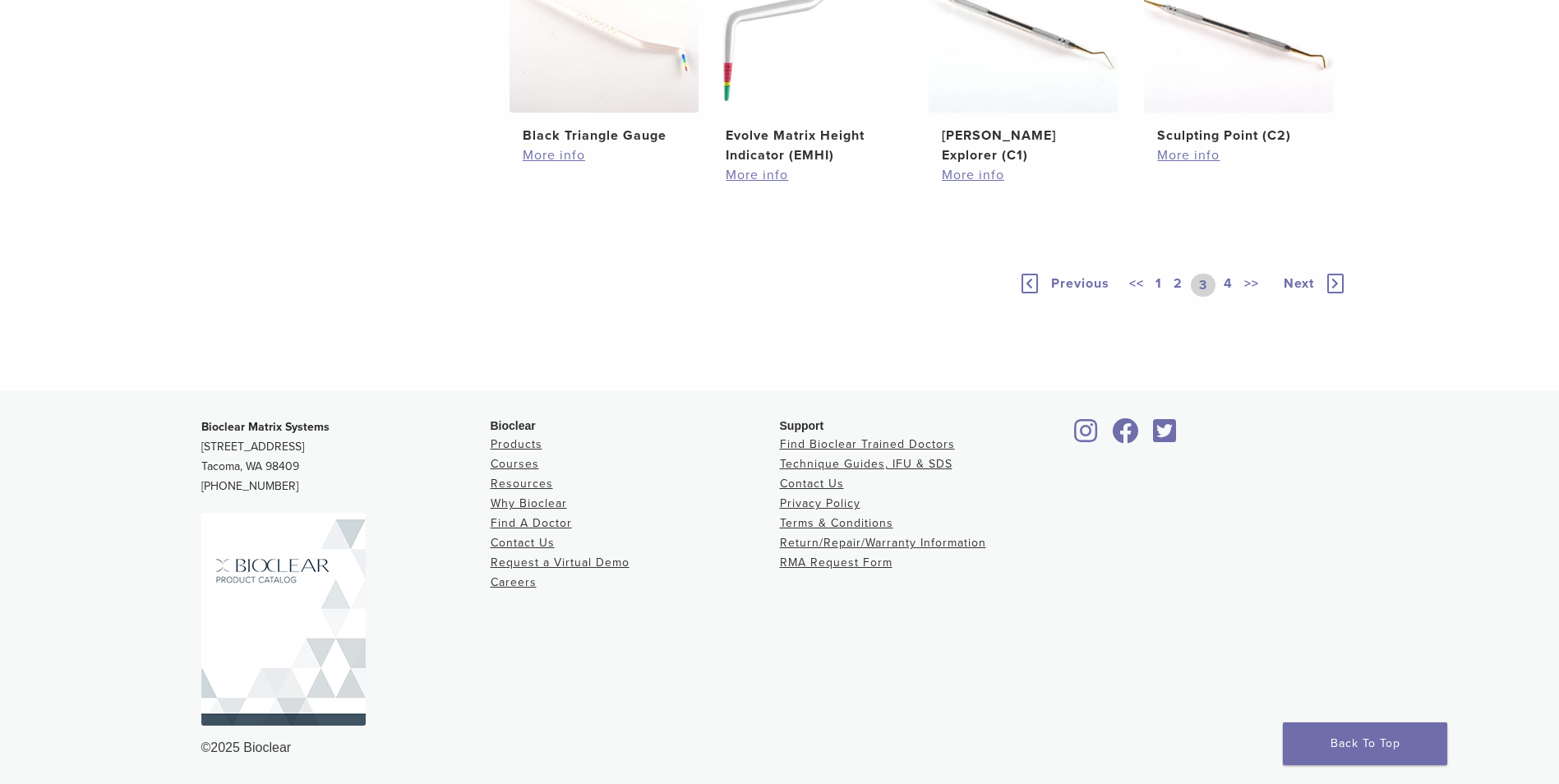
click at [1230, 288] on link "4" at bounding box center [1228, 285] width 16 height 23
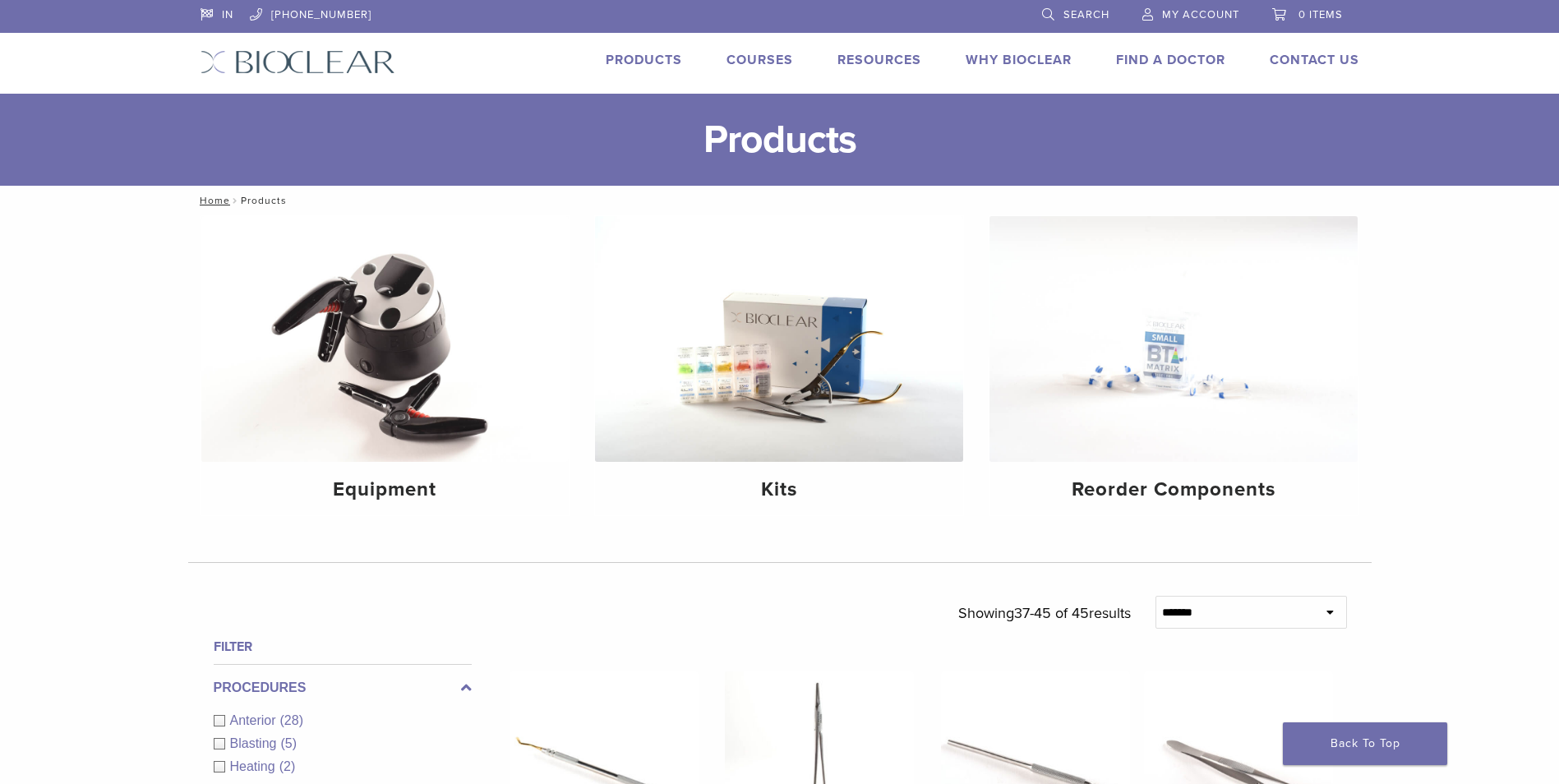
click at [763, 62] on link "Courses" at bounding box center [759, 60] width 66 height 17
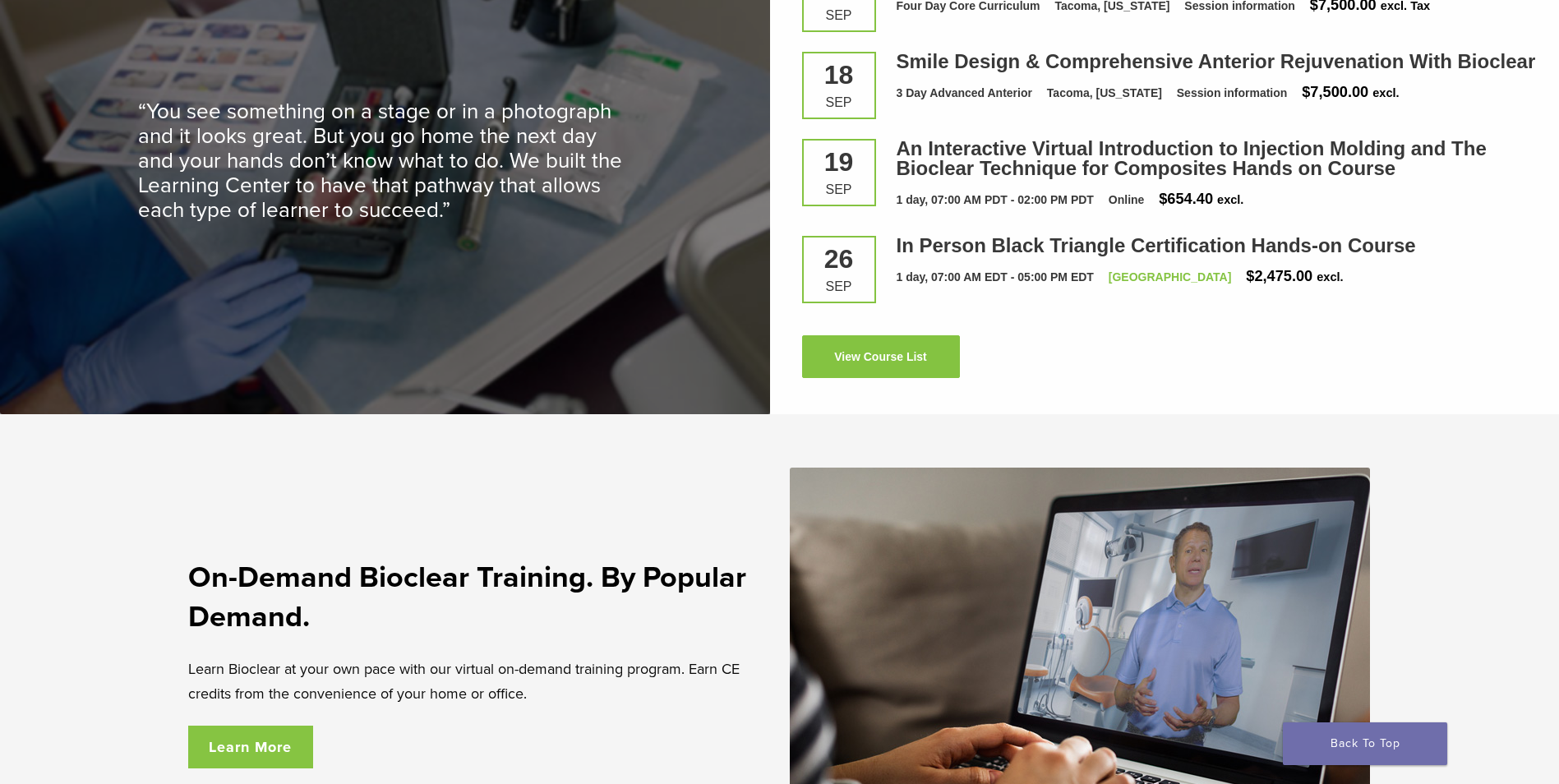
scroll to position [2450, 0]
click at [926, 363] on link "View Course List" at bounding box center [881, 355] width 158 height 43
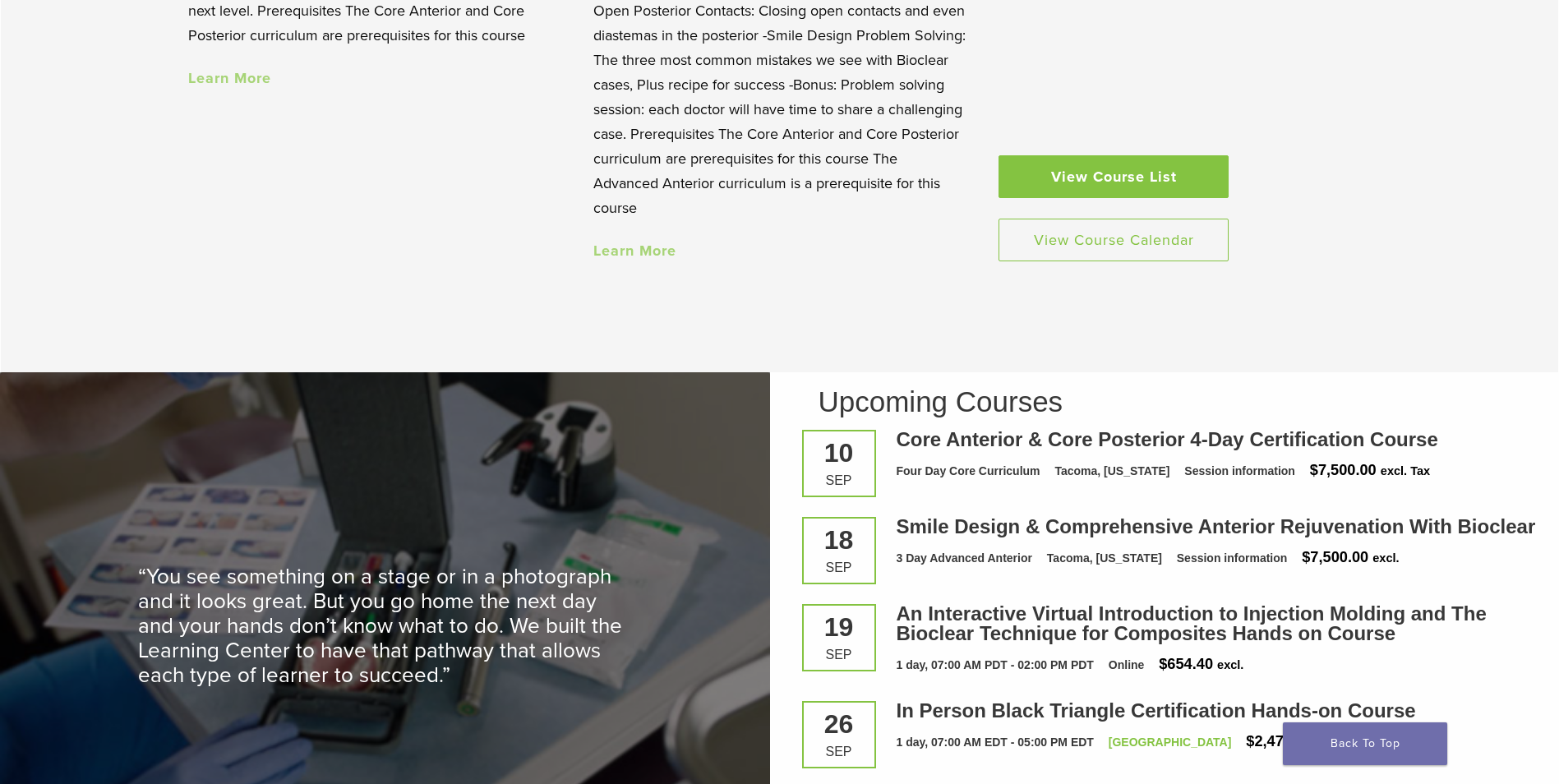
scroll to position [1983, 0]
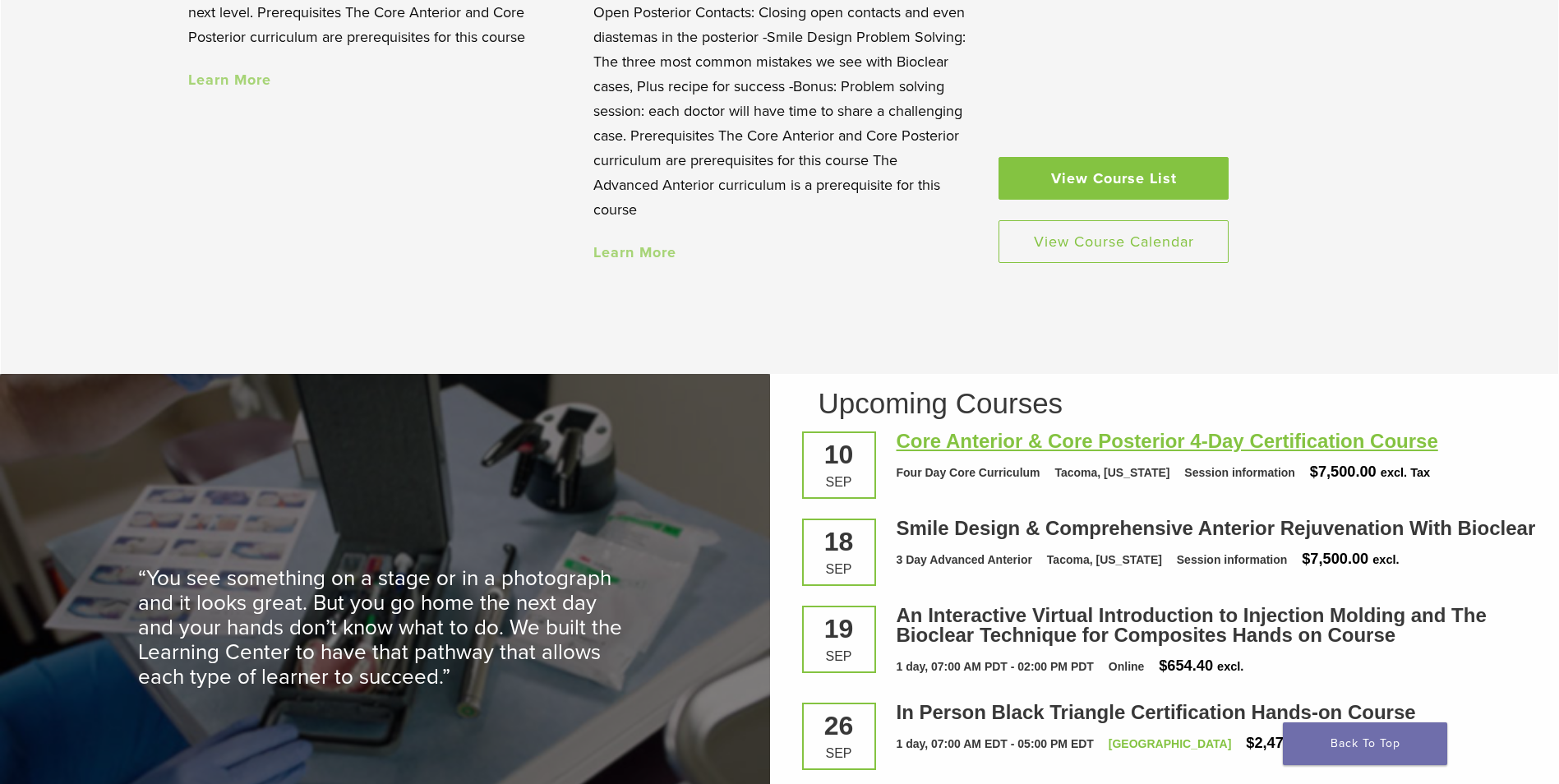
click at [1019, 447] on link "Core Anterior & Core Posterior 4-Day Certification Course" at bounding box center [1167, 441] width 541 height 22
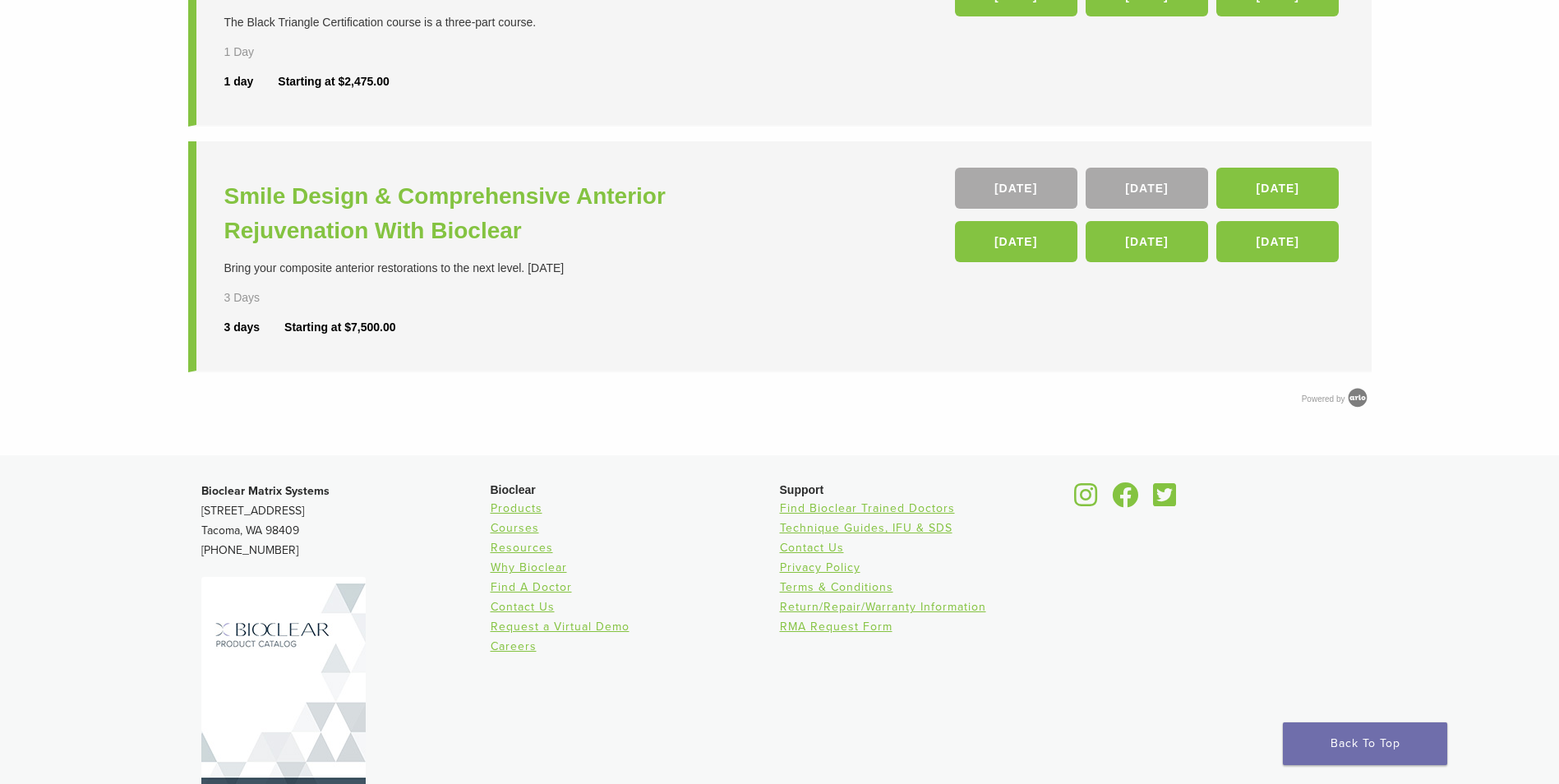
scroll to position [782, 0]
click at [416, 204] on h3 "Smile Design & Comprehensive Anterior Rejuvenation With Bioclear" at bounding box center [504, 212] width 560 height 69
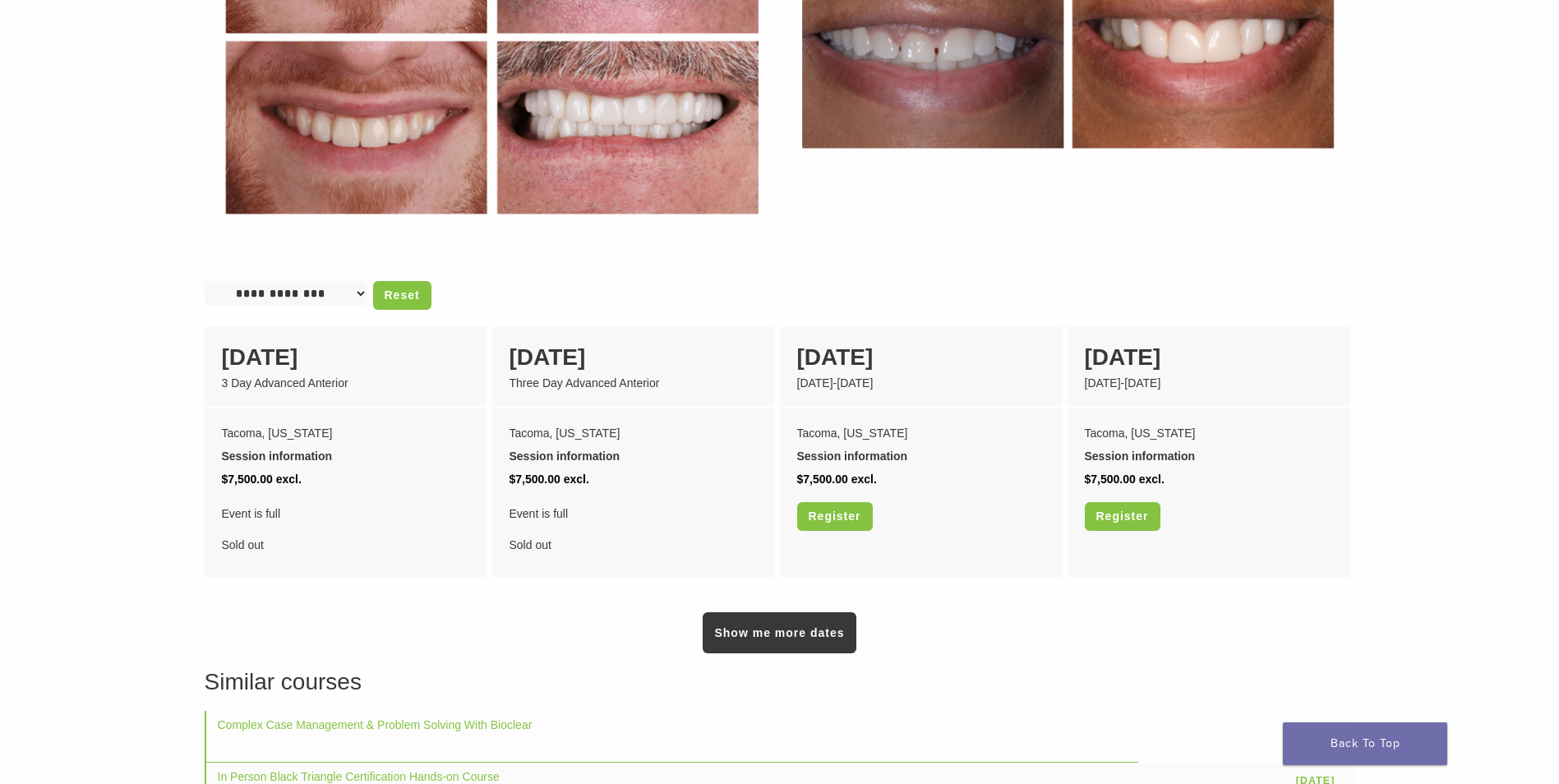
scroll to position [978, 0]
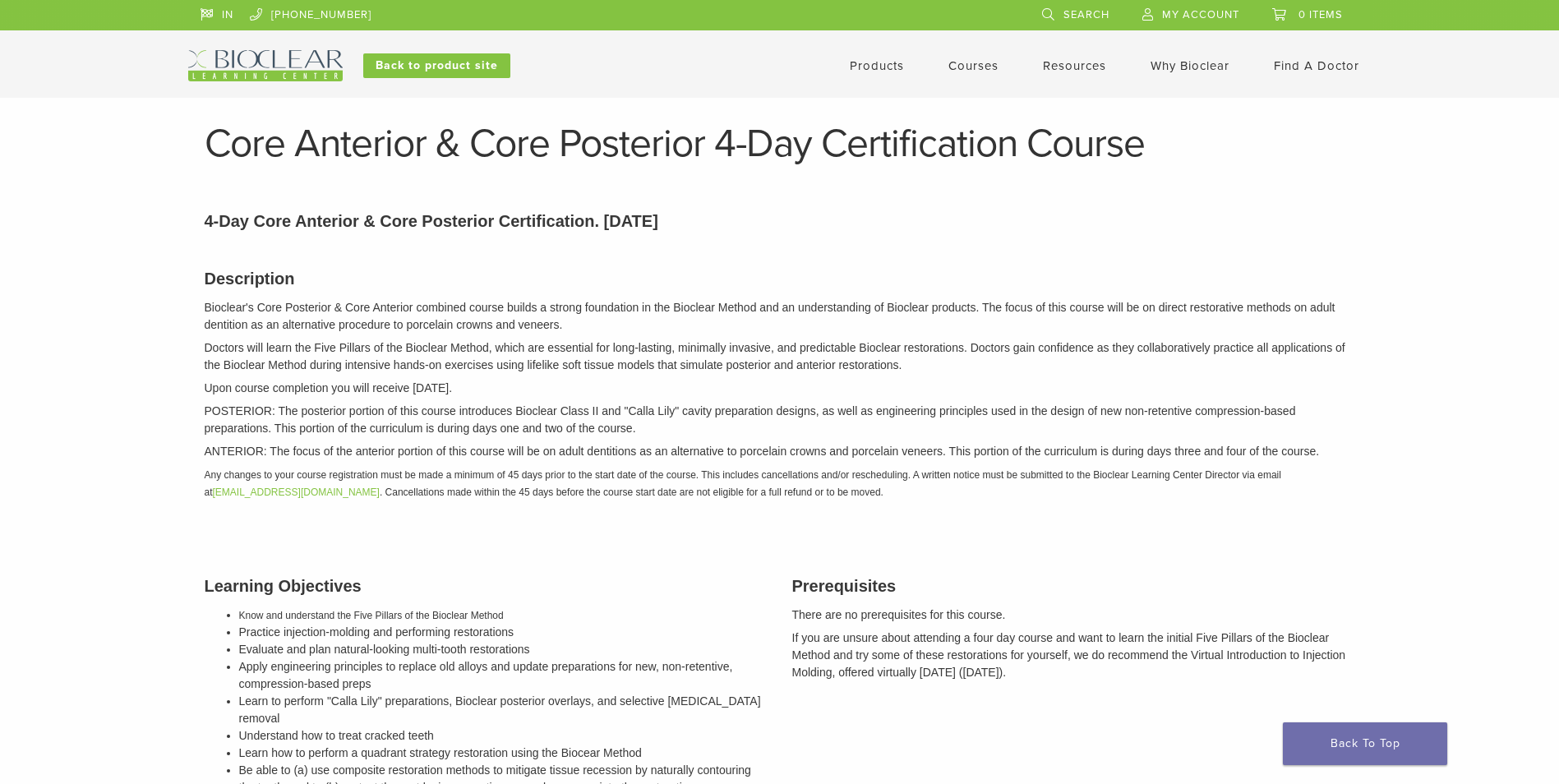
click at [209, 302] on p "Bioclear's Core Posterior & Core Anterior combined course builds a strong found…" at bounding box center [780, 316] width 1150 height 34
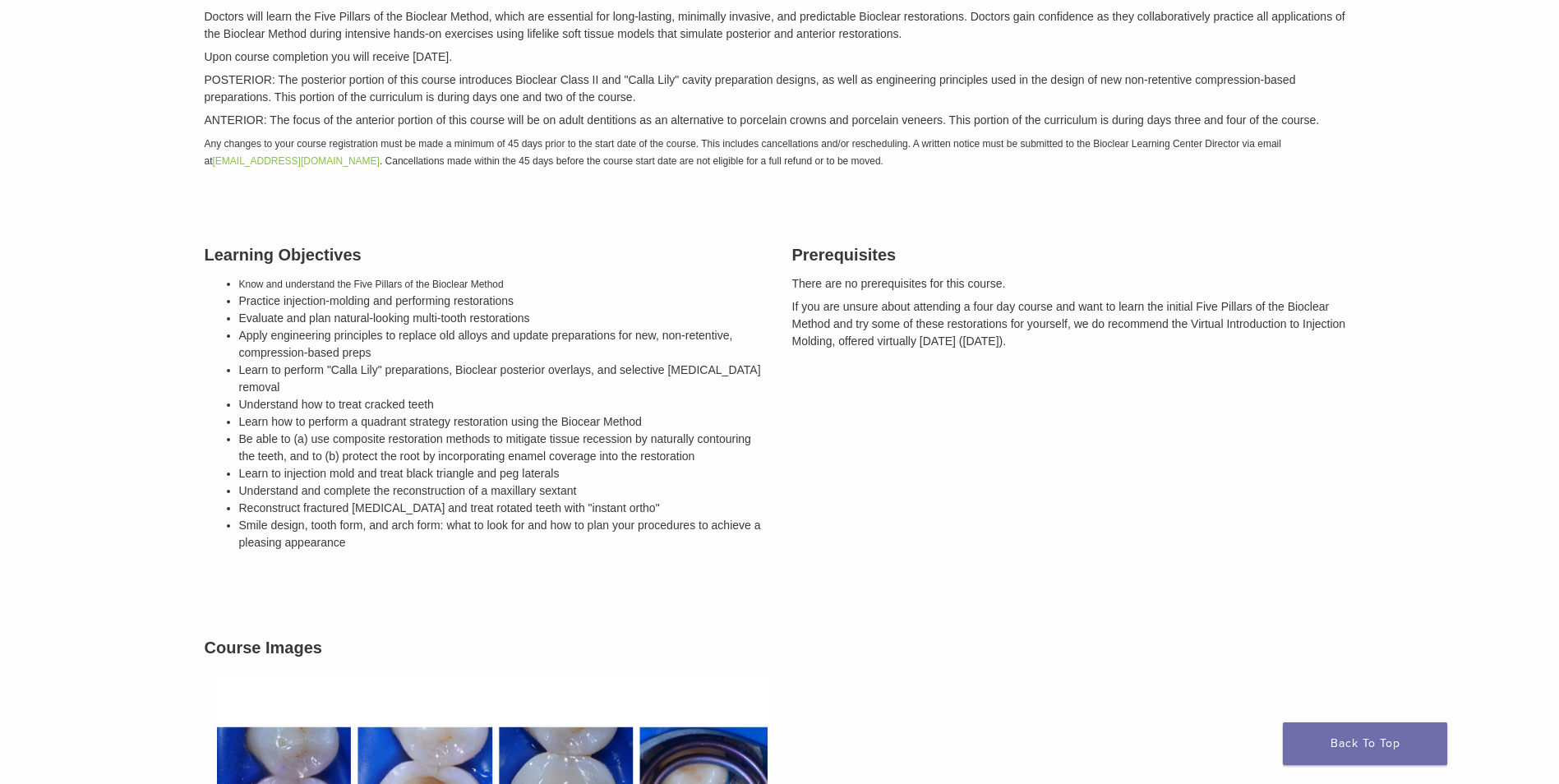
scroll to position [332, 0]
click at [604, 560] on div "Learning Objectives Know and understand the Five Pillars of the Bioclear Method…" at bounding box center [486, 400] width 588 height 358
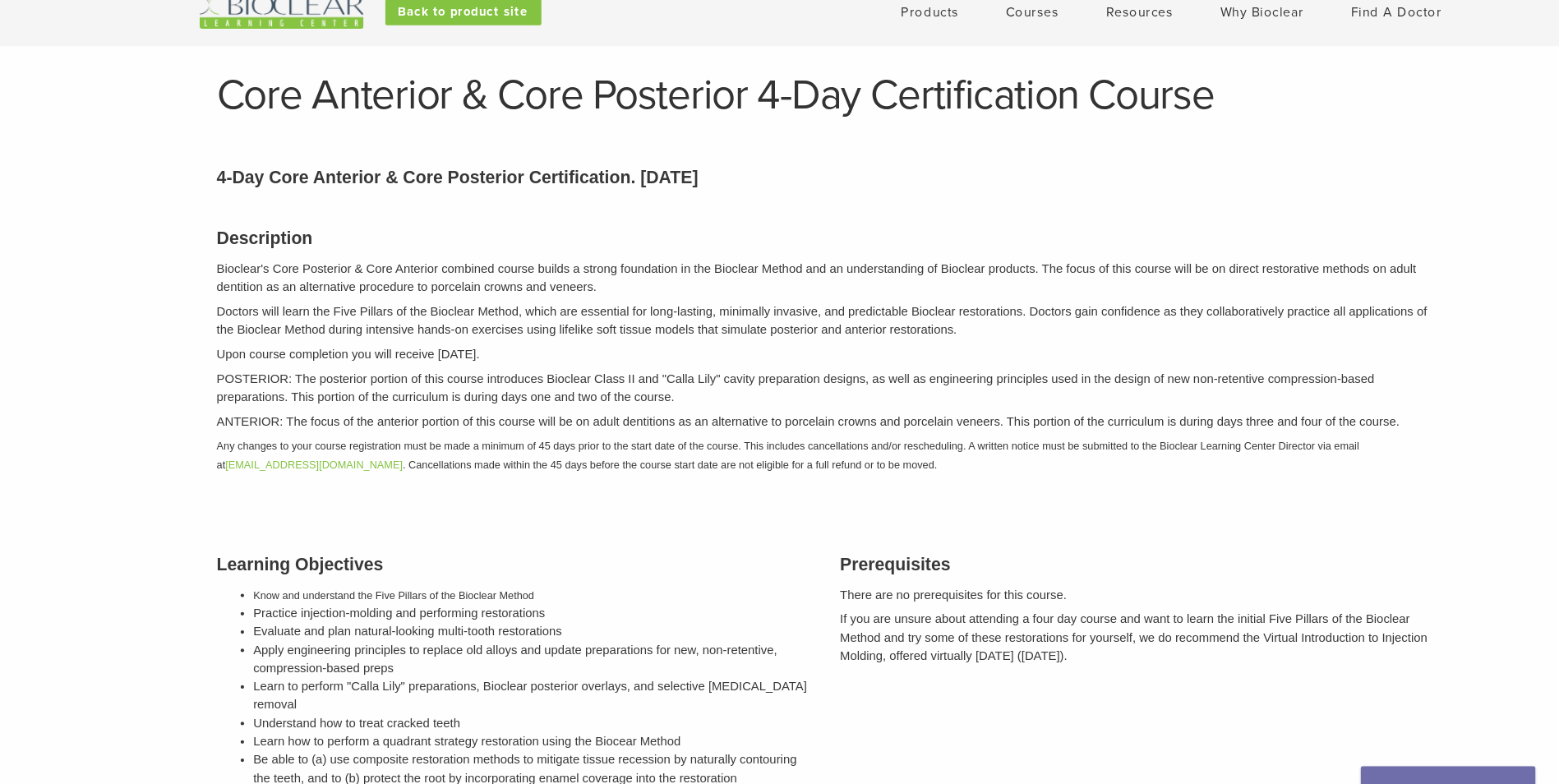
scroll to position [0, 0]
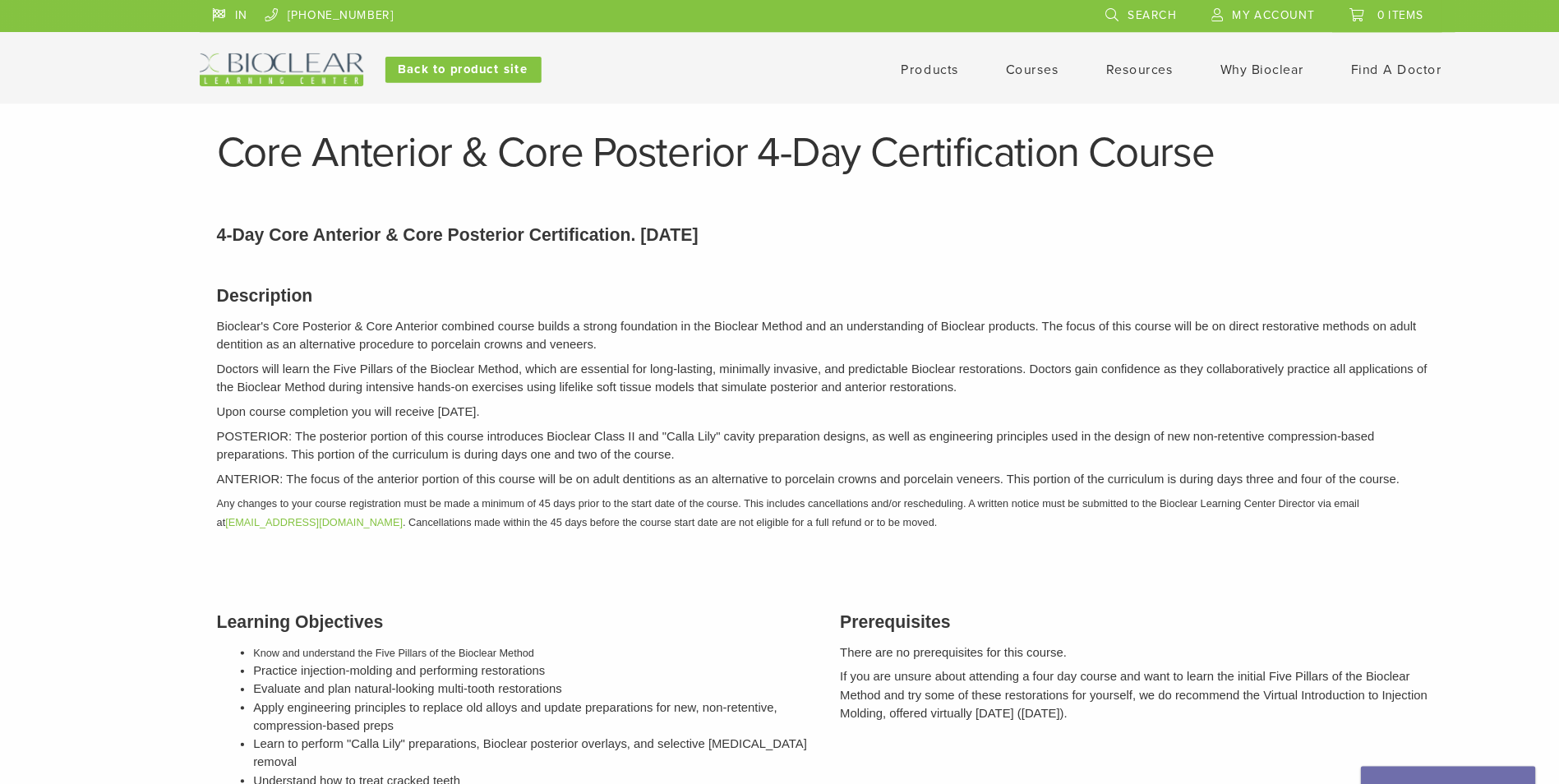
click at [318, 64] on img at bounding box center [265, 65] width 154 height 31
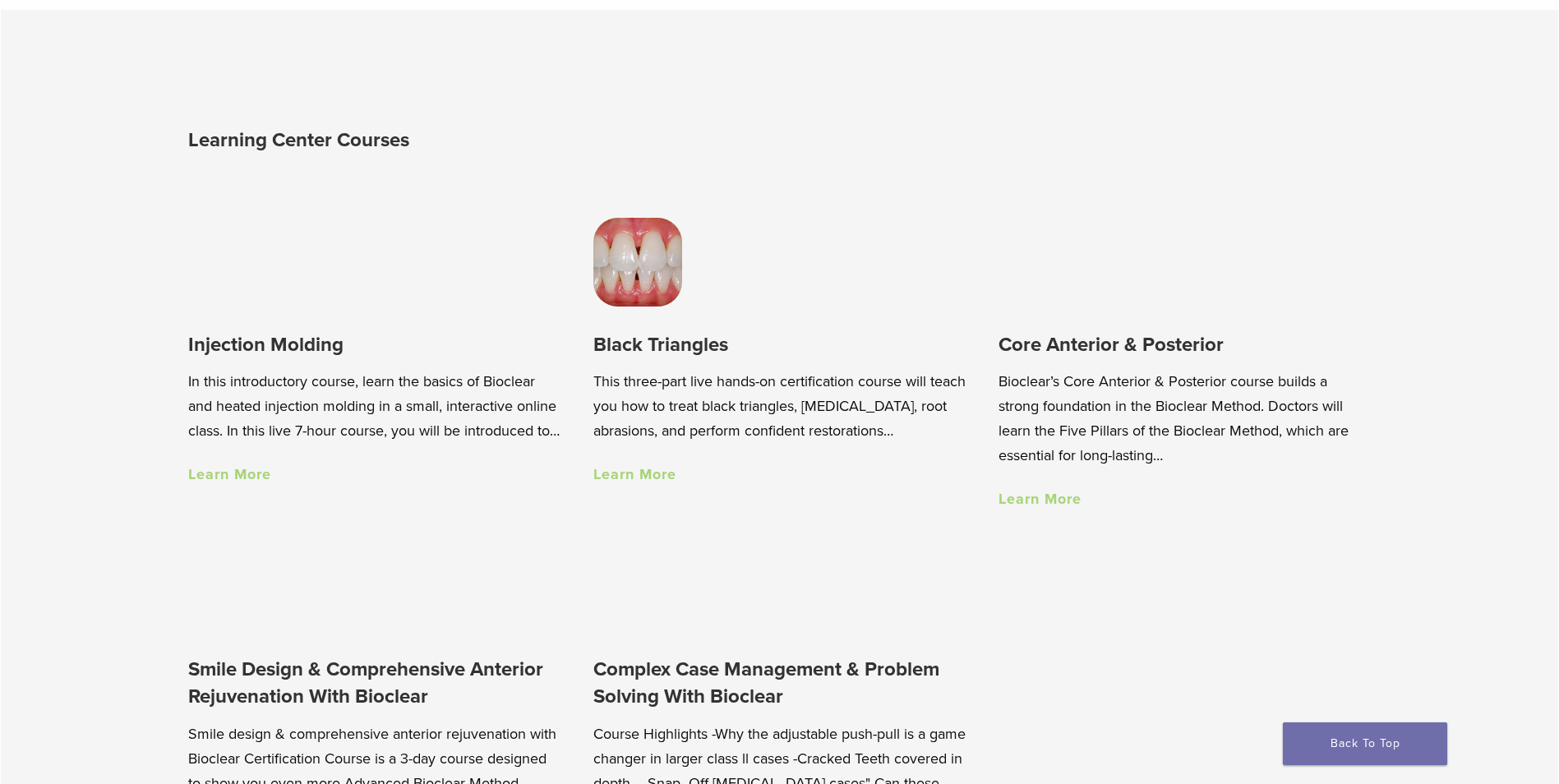
scroll to position [1163, 0]
